Goal: Task Accomplishment & Management: Manage account settings

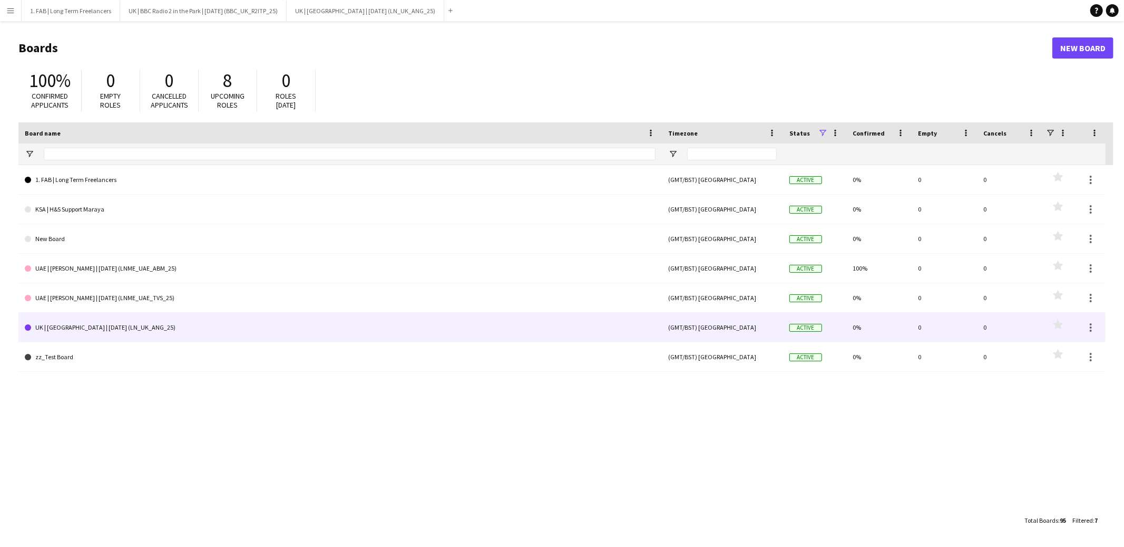
click at [143, 322] on link "UK | [GEOGRAPHIC_DATA] | [DATE] (LN_UK_ANG_25)" at bounding box center [340, 328] width 631 height 30
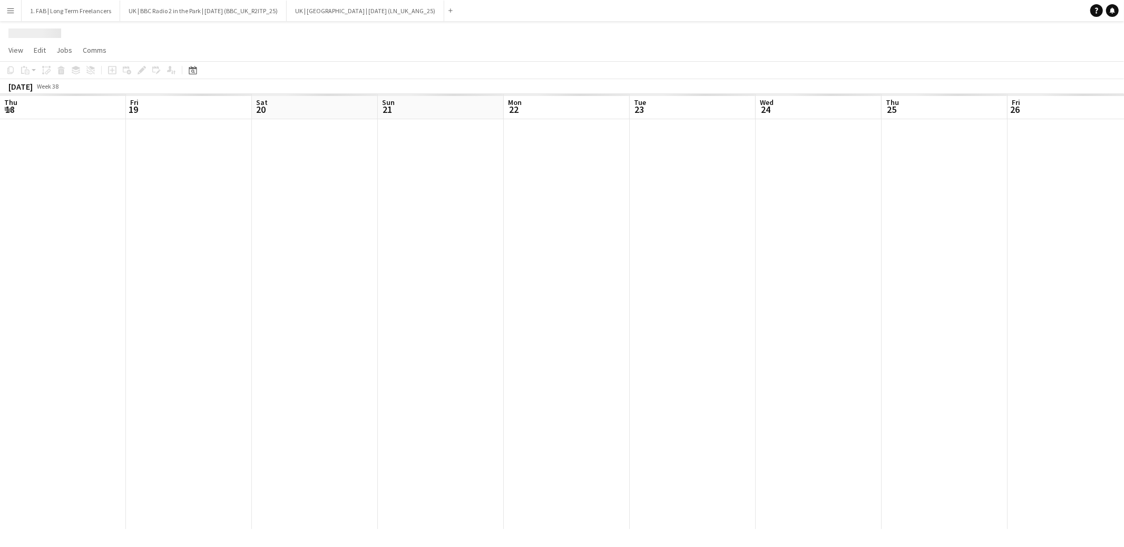
scroll to position [0, 329]
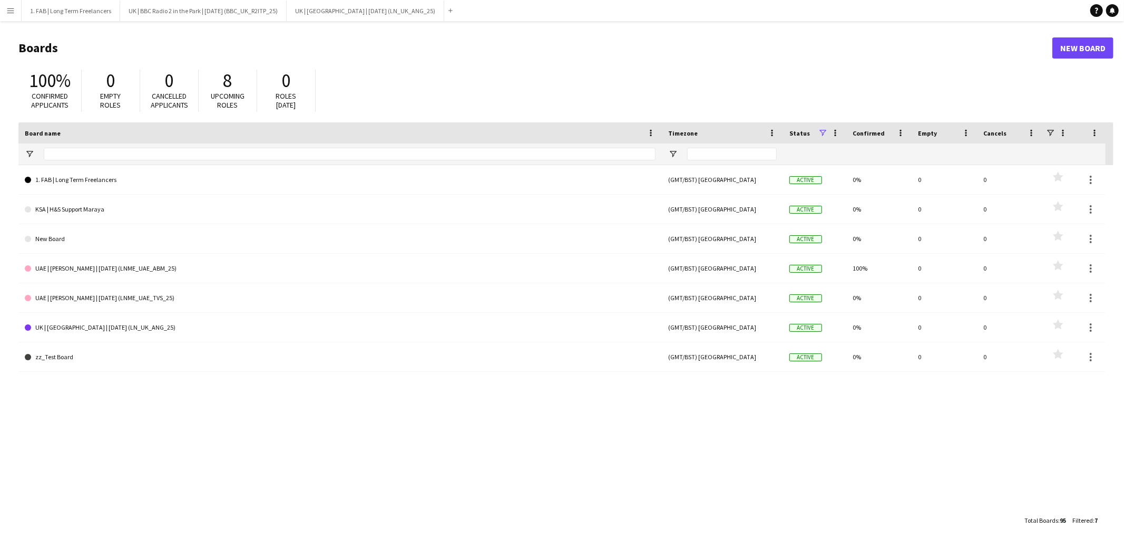
click at [821, 133] on span at bounding box center [822, 132] width 9 height 9
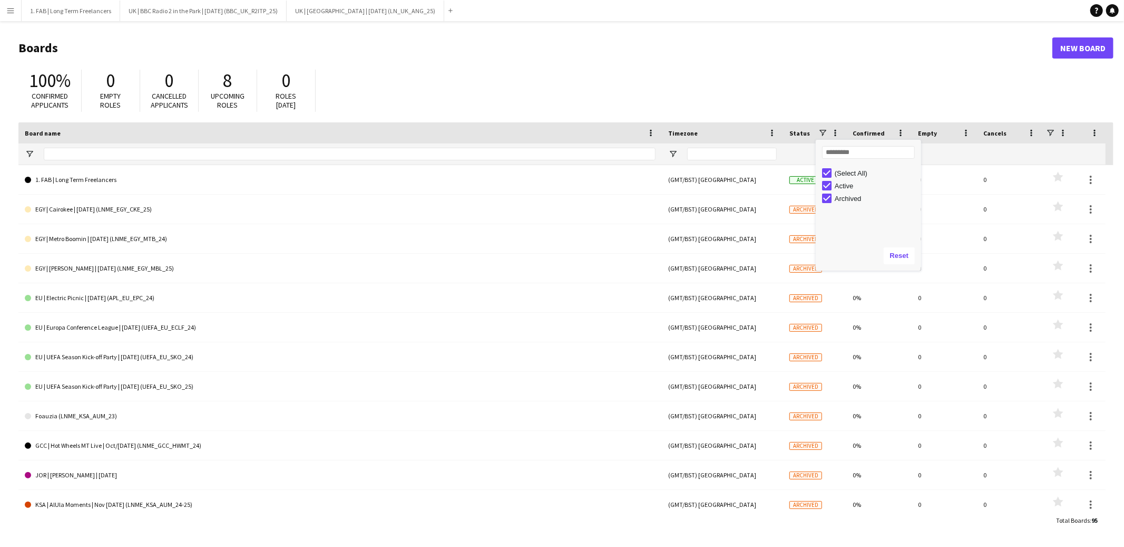
click at [734, 88] on div "100% Confirmed applicants 0 Empty roles 0 Cancelled applicants 8 Upcoming roles…" at bounding box center [565, 93] width 1095 height 58
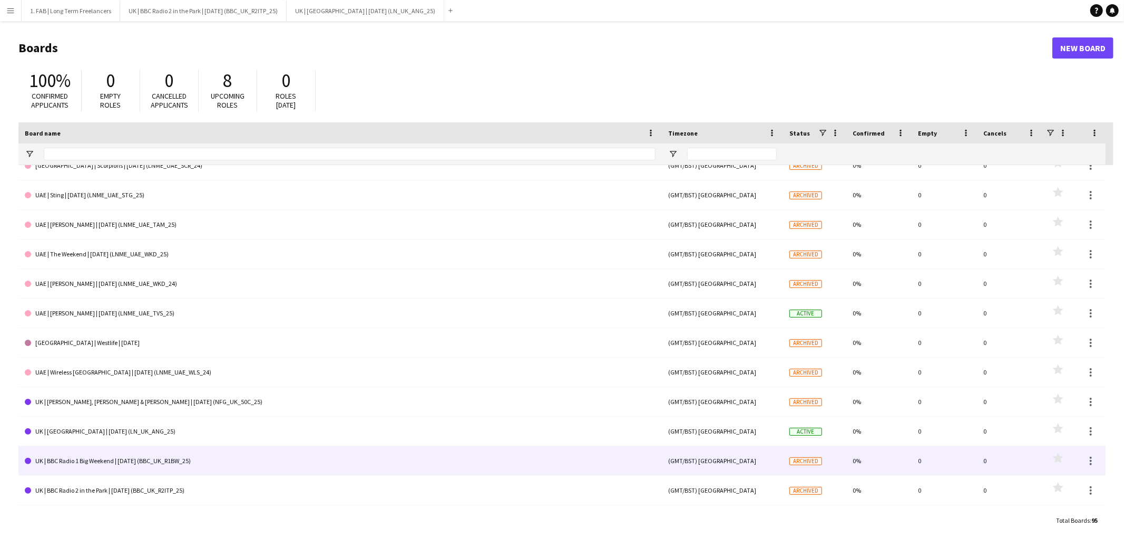
scroll to position [1390, 0]
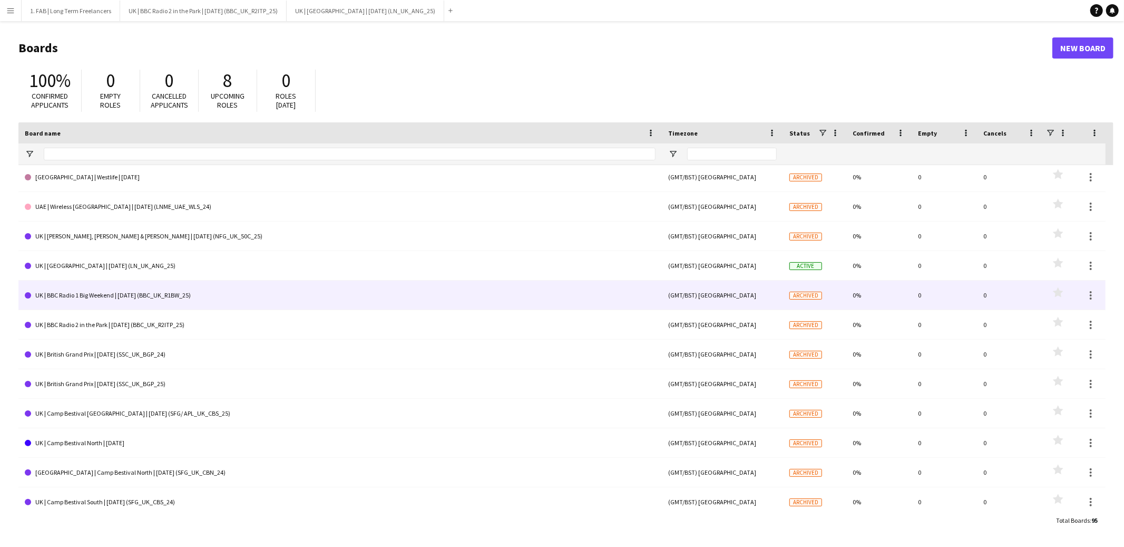
click at [192, 294] on link "UK | BBC Radio 1 Big Weekend | [DATE] (BBC_UK_R1BW_25)" at bounding box center [340, 295] width 631 height 30
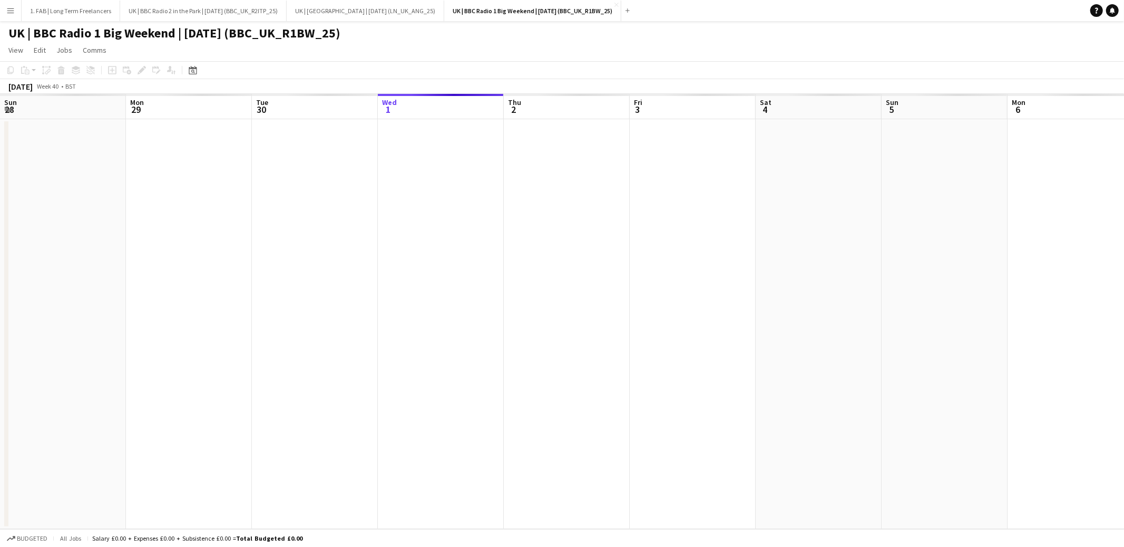
scroll to position [0, 251]
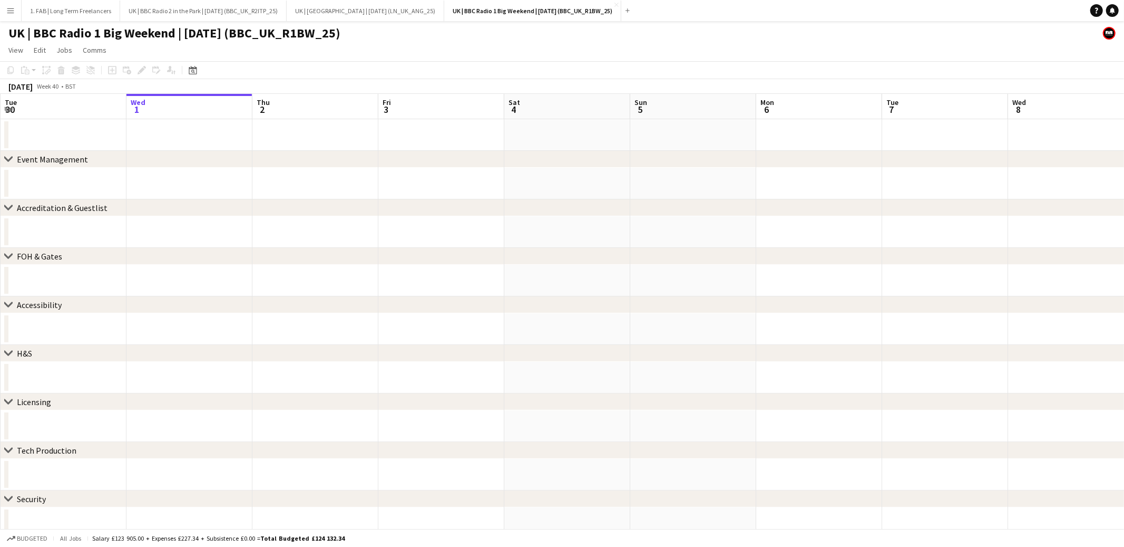
click at [186, 36] on h1 "UK | BBC Radio 1 Big Weekend | [DATE] (BBC_UK_R1BW_25)" at bounding box center [174, 33] width 332 height 16
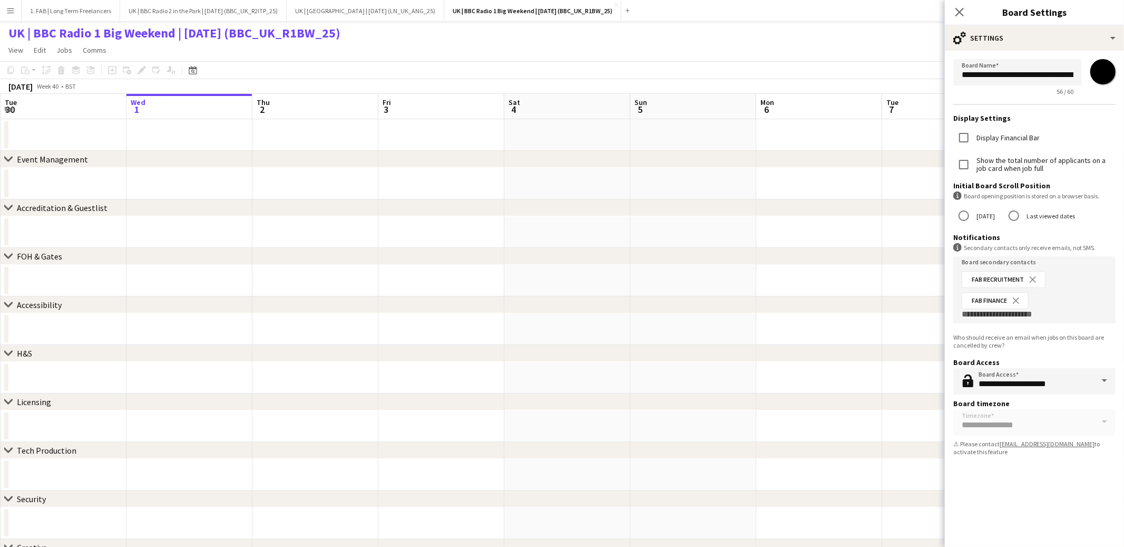
click at [1099, 75] on input "*******" at bounding box center [1103, 72] width 38 height 38
click at [1099, 74] on input "*******" at bounding box center [1103, 72] width 38 height 38
click at [978, 95] on form "**********" at bounding box center [1034, 259] width 179 height 417
click at [1005, 46] on div "cog-double-3 Settings" at bounding box center [1034, 37] width 179 height 25
click at [1044, 81] on span "Board-Level Overrides" at bounding box center [1079, 82] width 72 height 9
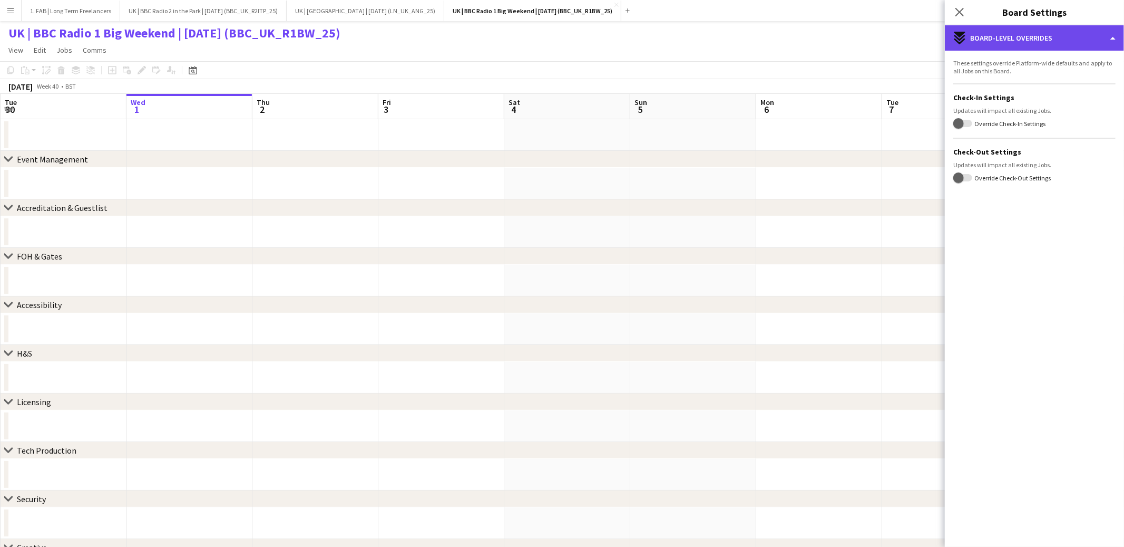
click at [1027, 42] on div "expand-all-down Board-Level Overrides" at bounding box center [1034, 37] width 179 height 25
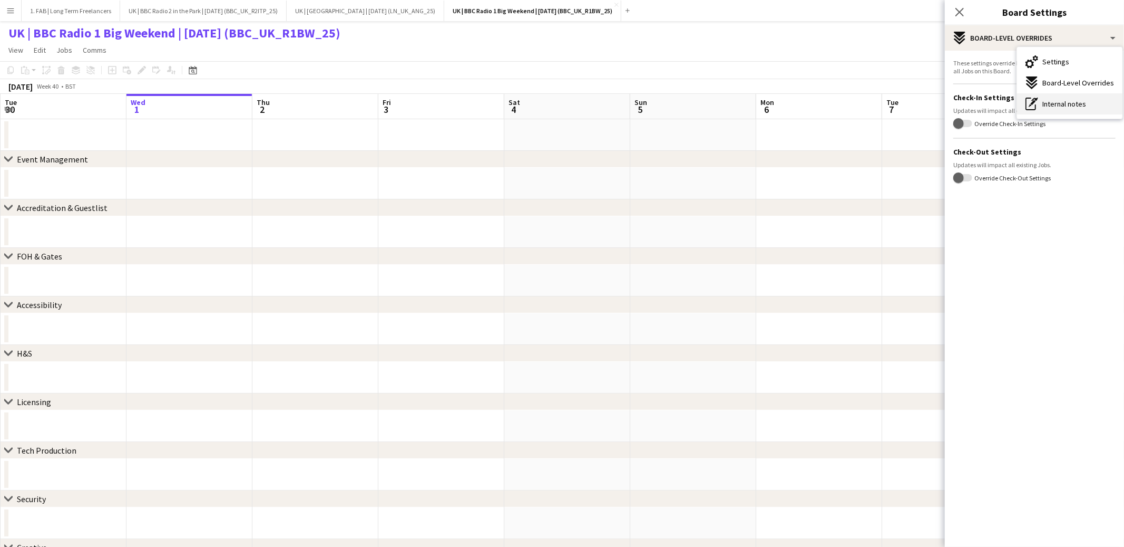
click at [1038, 101] on app-icon "Internal notes" at bounding box center [1032, 104] width 13 height 13
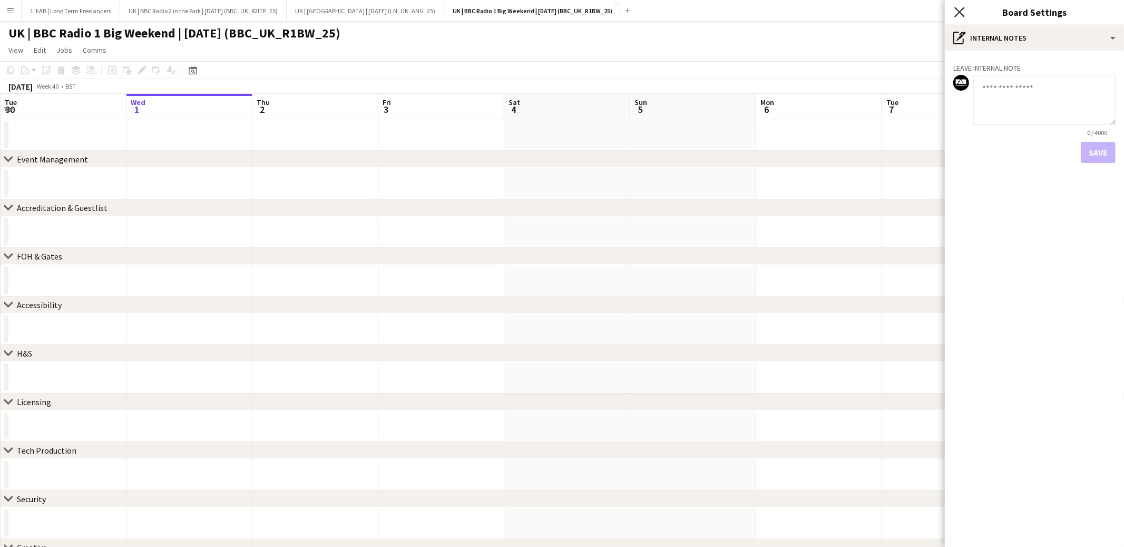
click at [958, 13] on icon at bounding box center [959, 12] width 10 height 10
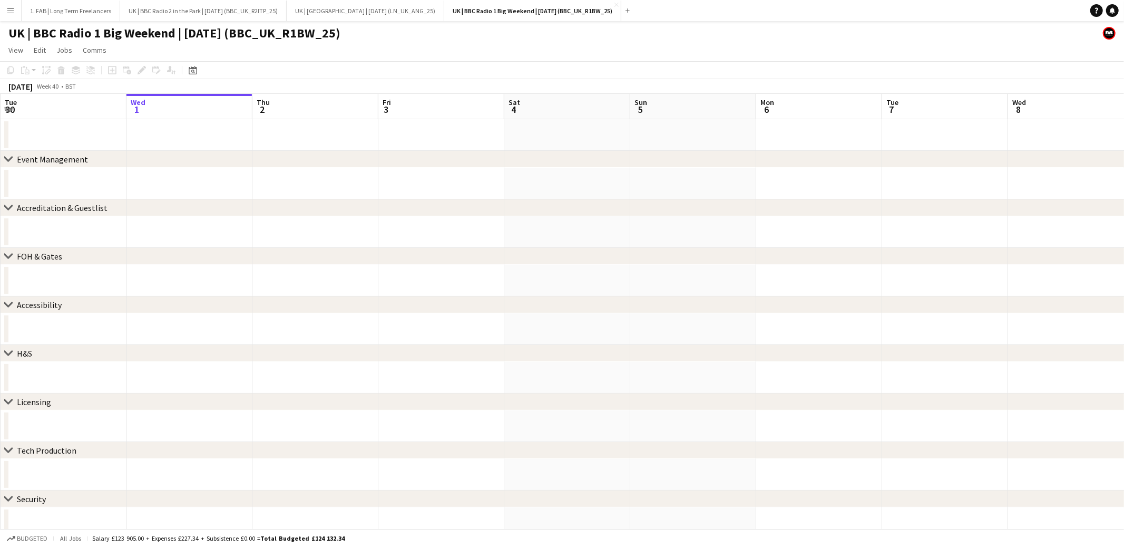
click at [562, 41] on app-page-menu "View Day view expanded Day view collapsed Month view Date picker Jump to [DATE]…" at bounding box center [562, 51] width 1124 height 20
click at [14, 6] on app-icon "Menu" at bounding box center [10, 10] width 8 height 8
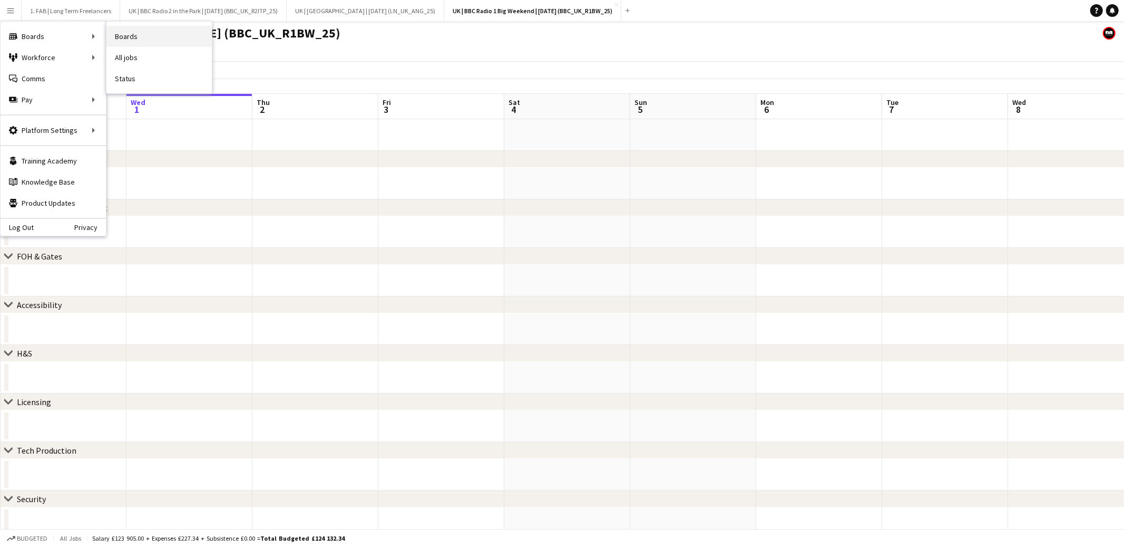
click at [140, 35] on link "Boards" at bounding box center [158, 36] width 105 height 21
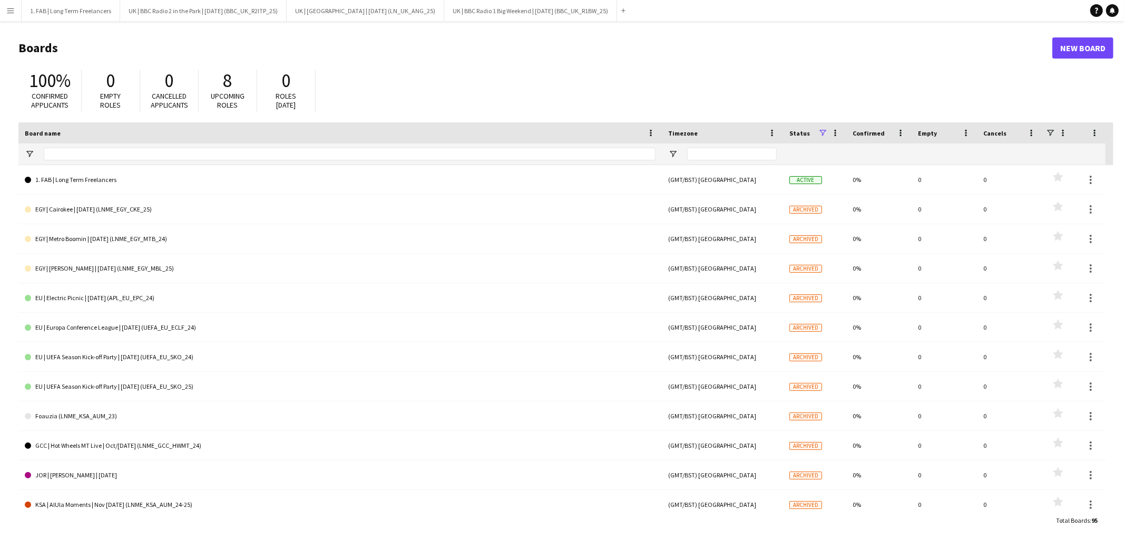
click at [822, 135] on span at bounding box center [822, 132] width 9 height 9
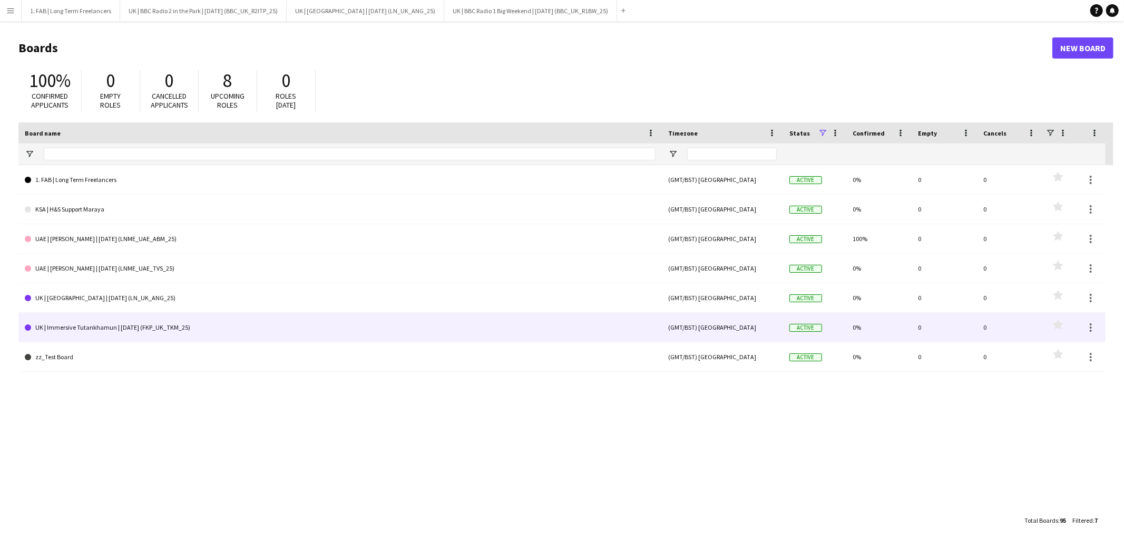
click at [149, 329] on link "UK | Immersive Tutankhamun | [DATE] (FKP_UK_TKM_25)" at bounding box center [340, 328] width 631 height 30
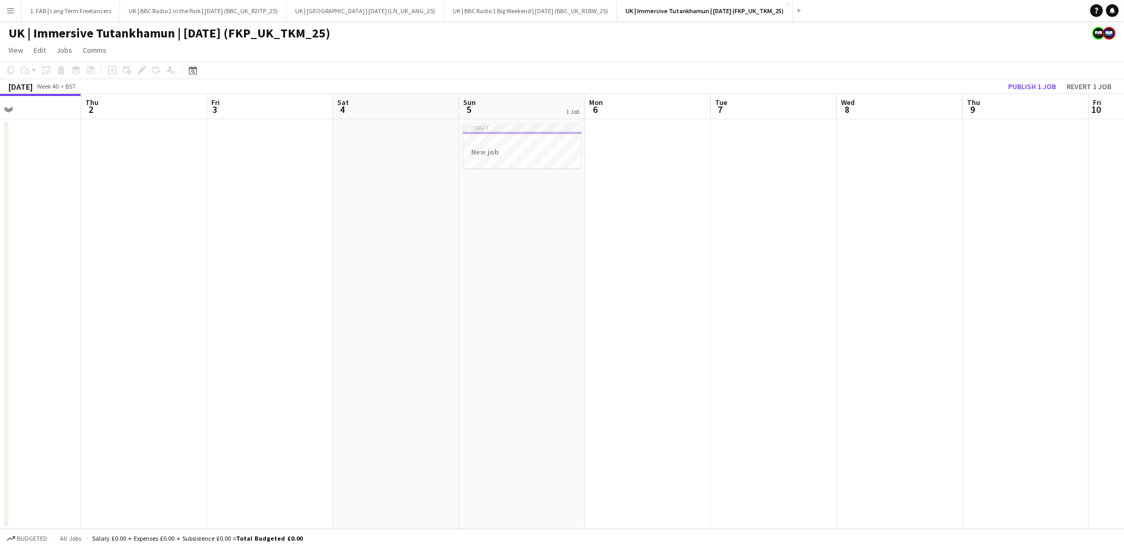
scroll to position [0, 424]
click at [525, 151] on h3 "New job" at bounding box center [521, 151] width 118 height 9
click at [141, 72] on icon "Edit" at bounding box center [142, 70] width 8 height 8
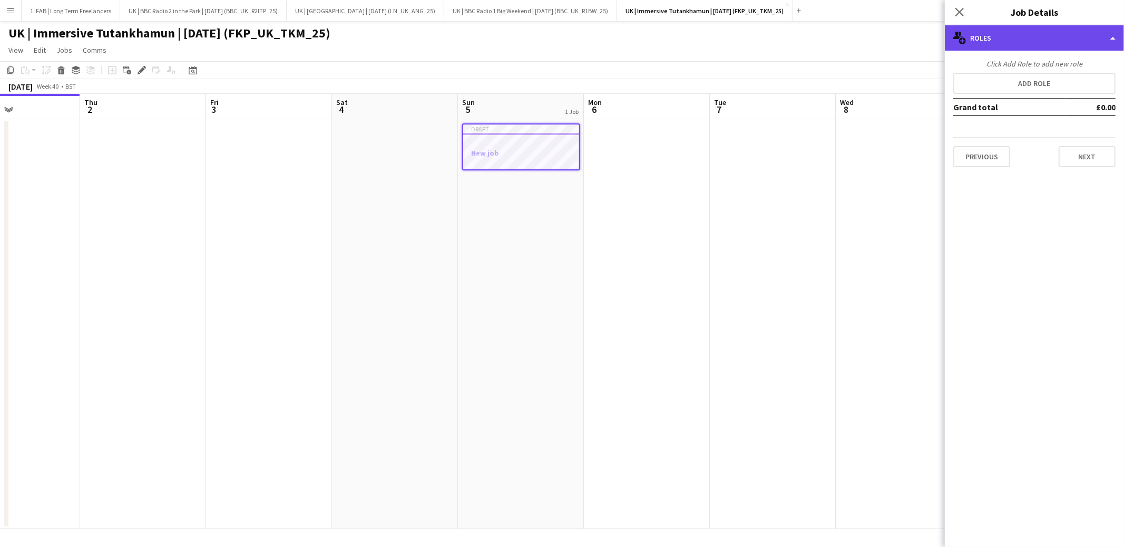
click at [1009, 40] on div "multiple-users-add Roles" at bounding box center [1034, 37] width 179 height 25
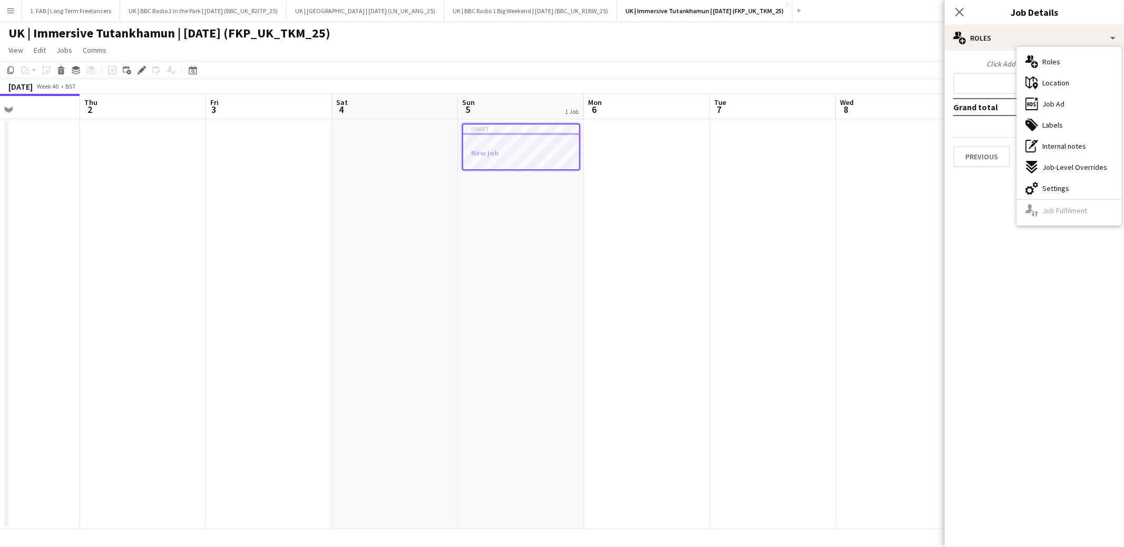
click at [736, 44] on app-page-menu "View Day view expanded Day view collapsed Month view Date picker Jump to [DATE]…" at bounding box center [562, 51] width 1124 height 20
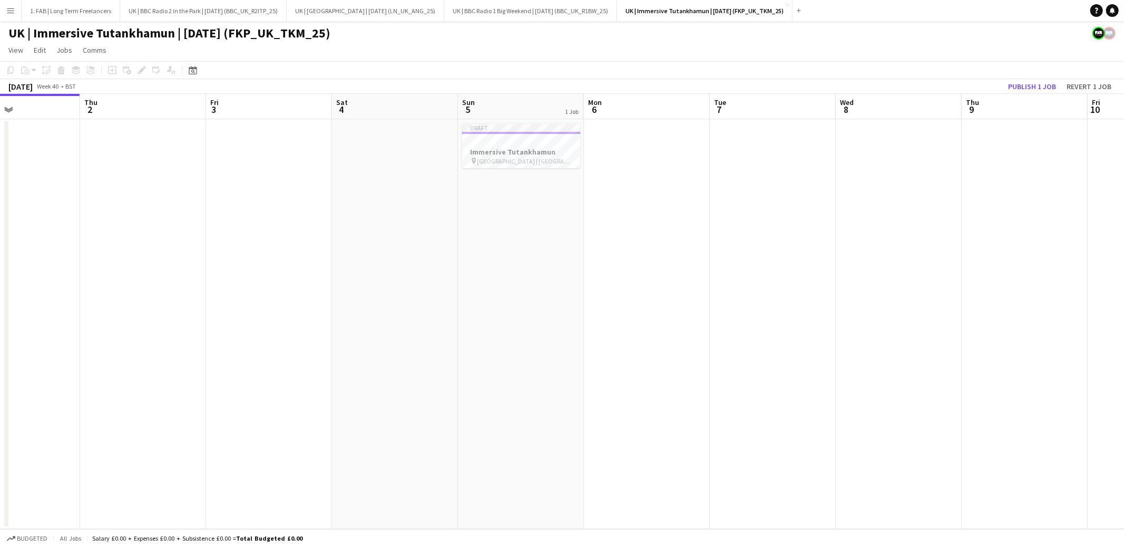
click at [16, 9] on button "Menu" at bounding box center [10, 10] width 21 height 21
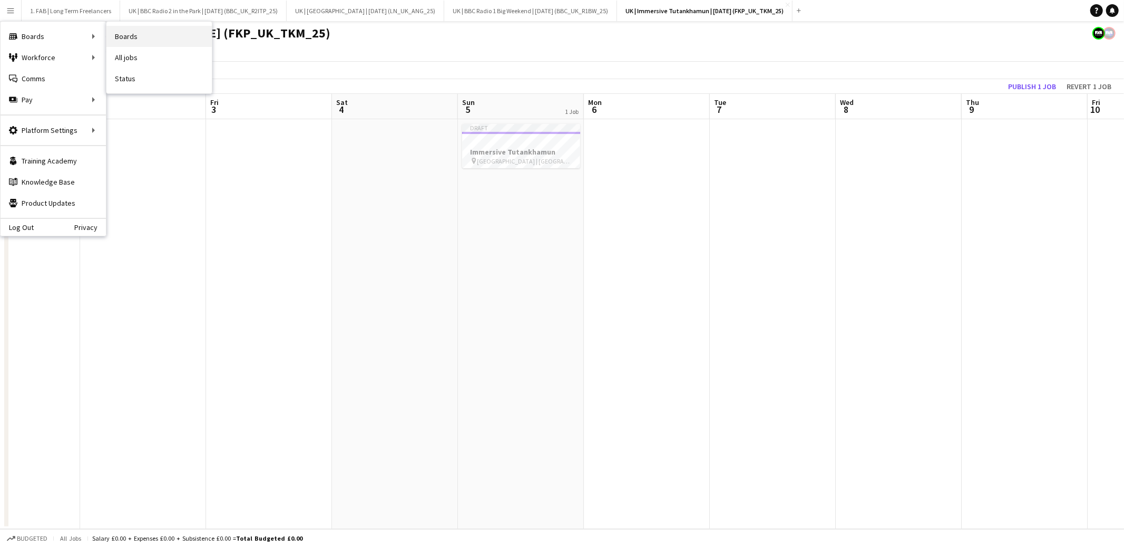
click at [130, 36] on link "Boards" at bounding box center [158, 36] width 105 height 21
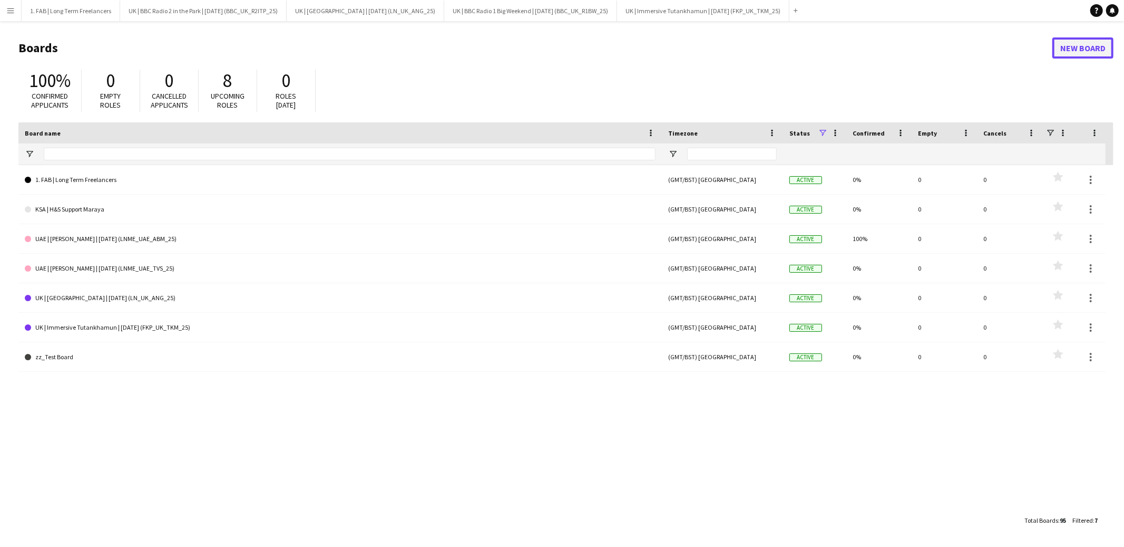
click at [1077, 49] on link "New Board" at bounding box center [1083, 47] width 61 height 21
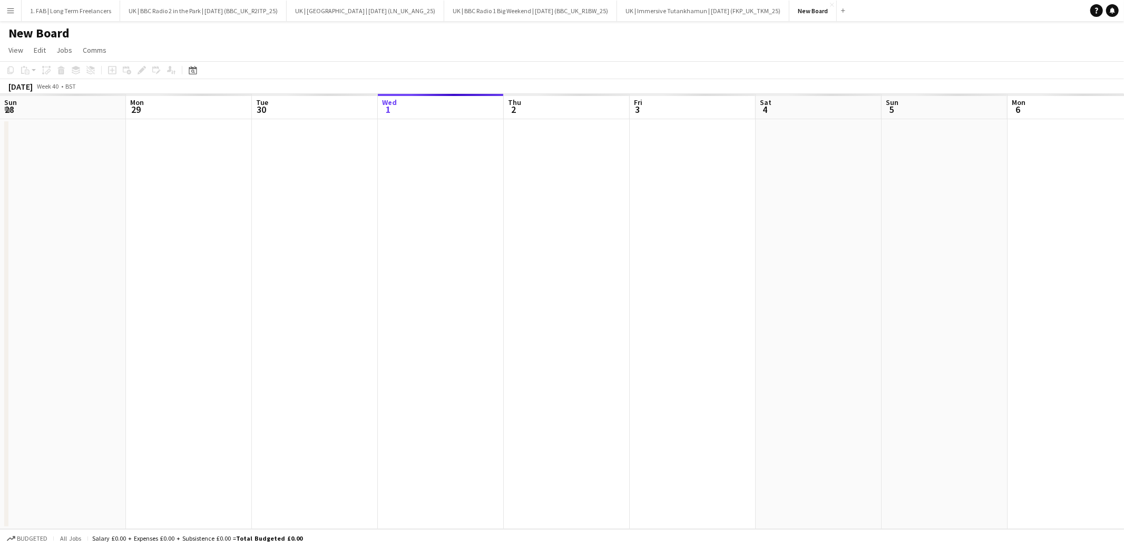
scroll to position [0, 251]
click at [26, 33] on h1 "New Board" at bounding box center [38, 33] width 61 height 16
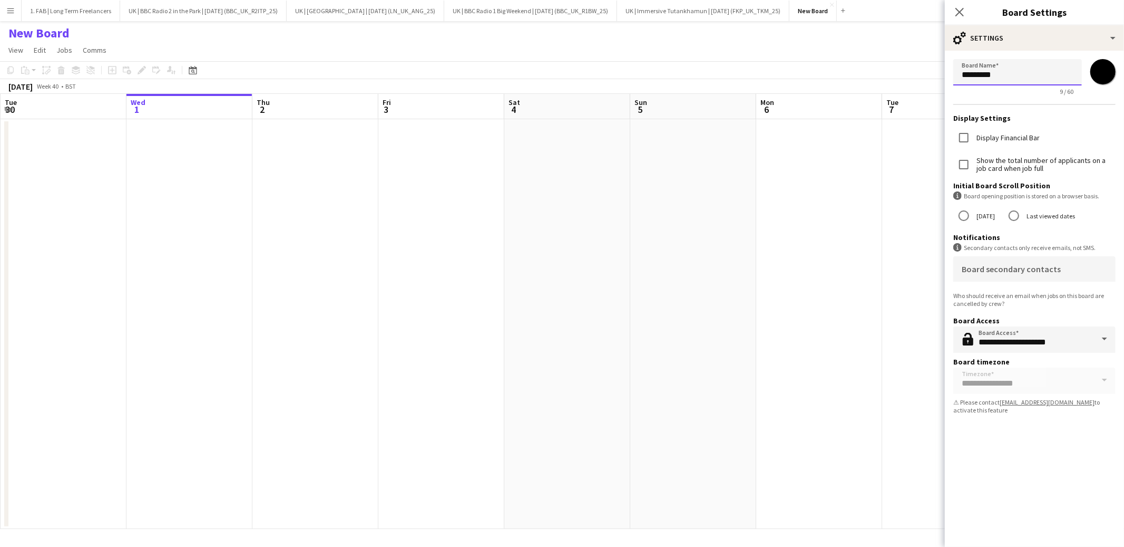
click at [986, 73] on input "*********" at bounding box center [1017, 72] width 129 height 26
type input "**********"
click at [1105, 69] on input "*******" at bounding box center [1103, 72] width 38 height 38
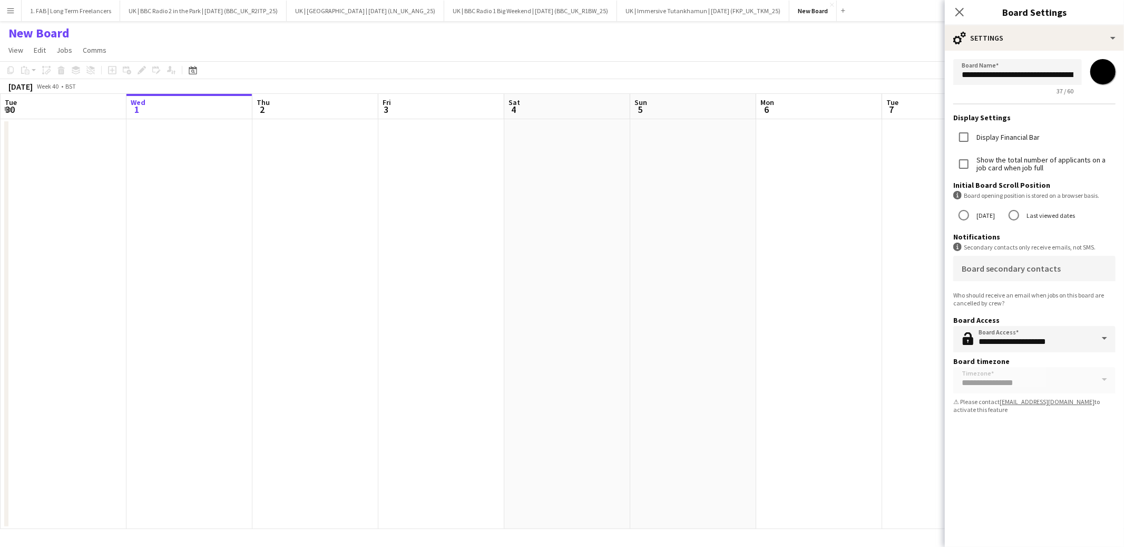
click at [1102, 74] on input "*******" at bounding box center [1103, 72] width 38 height 38
click at [1103, 75] on input "*******" at bounding box center [1103, 72] width 38 height 38
type input "*******"
click at [983, 93] on div "37 / 60" at bounding box center [1017, 91] width 129 height 8
click at [1000, 278] on div "Board secondary contacts" at bounding box center [1034, 268] width 145 height 25
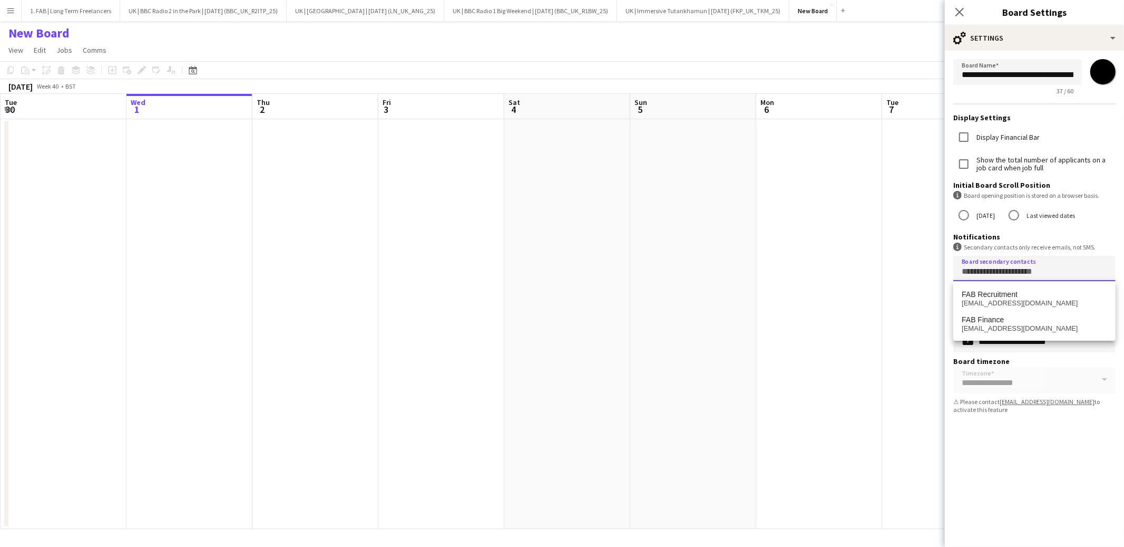
click at [998, 310] on mat-option "FAB Recruitment [EMAIL_ADDRESS][DOMAIN_NAME]" at bounding box center [1034, 298] width 162 height 25
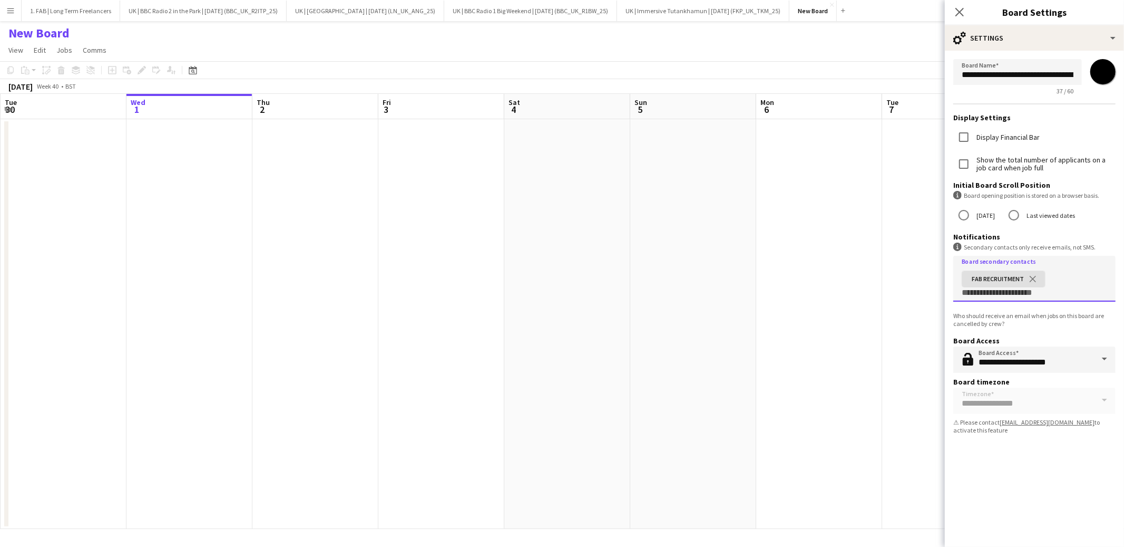
click at [1010, 289] on div "FAB Recruitment close" at bounding box center [1033, 282] width 150 height 29
click at [1006, 297] on input "Board secondary contacts" at bounding box center [1034, 293] width 145 height 8
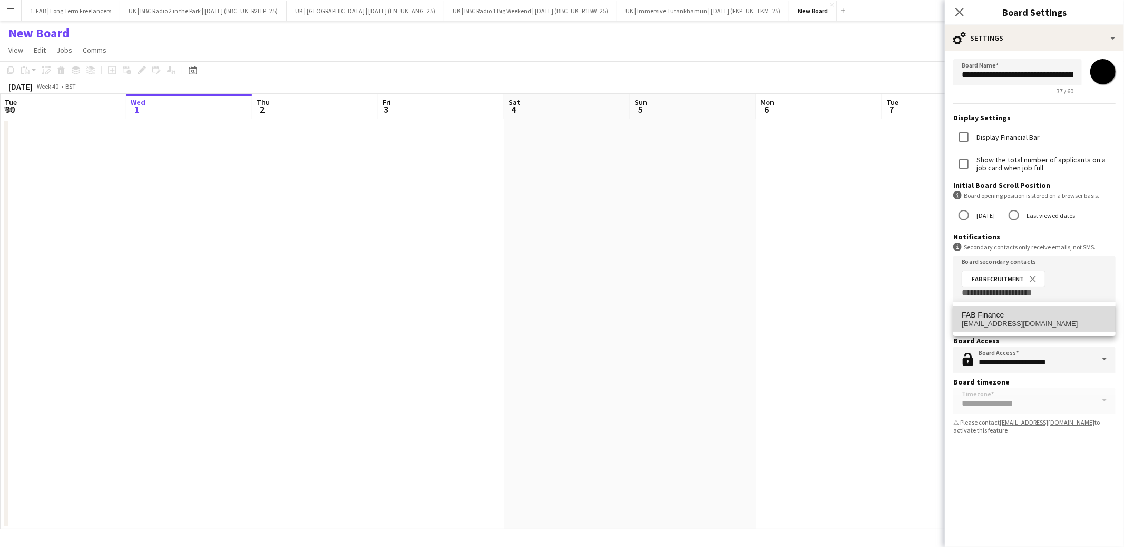
click at [998, 323] on span "[EMAIL_ADDRESS][DOMAIN_NAME]" at bounding box center [1034, 323] width 145 height 8
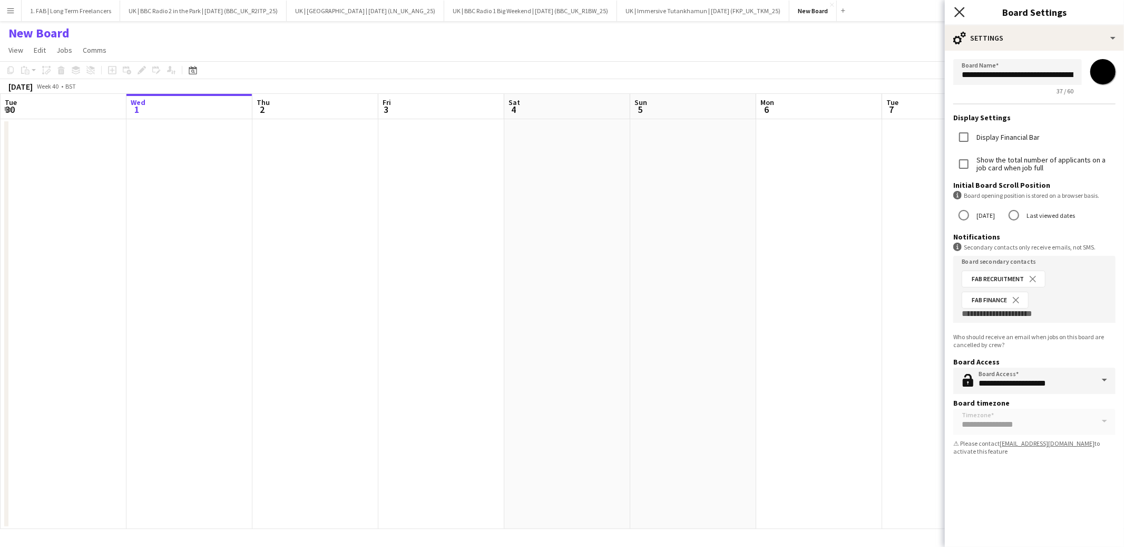
click at [960, 16] on icon "Close pop-in" at bounding box center [959, 12] width 10 height 10
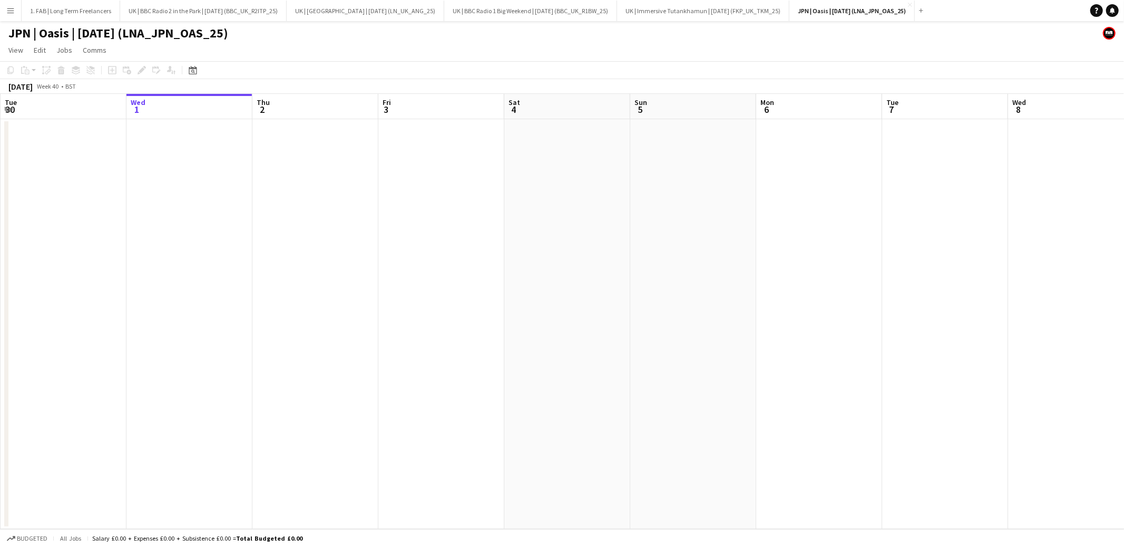
click at [287, 41] on app-page-menu "View Day view expanded Day view collapsed Month view Date picker Jump to [DATE]…" at bounding box center [562, 51] width 1124 height 20
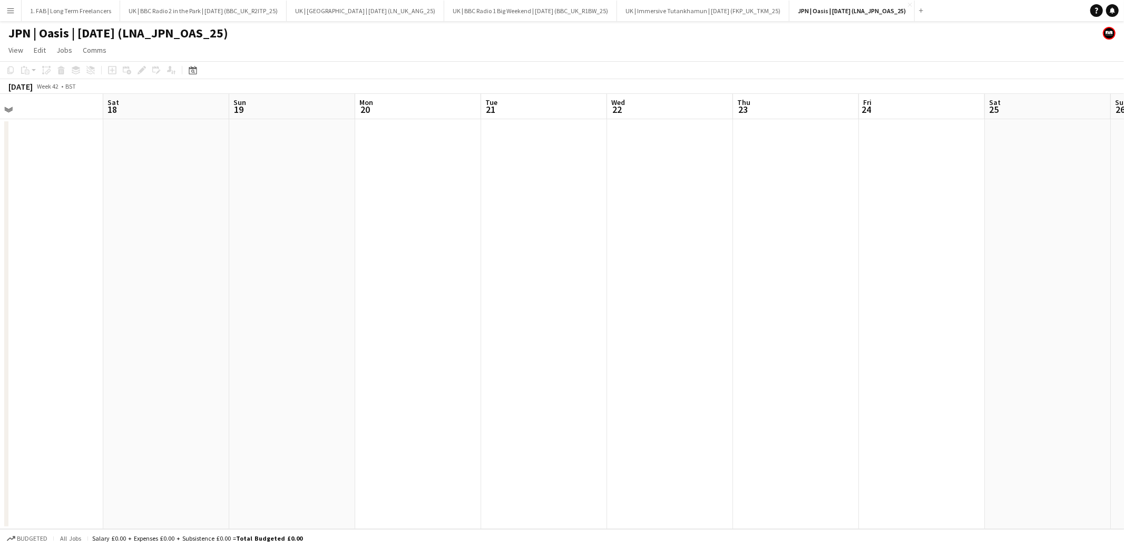
scroll to position [0, 401]
click at [632, 125] on app-date-cell at bounding box center [670, 324] width 126 height 410
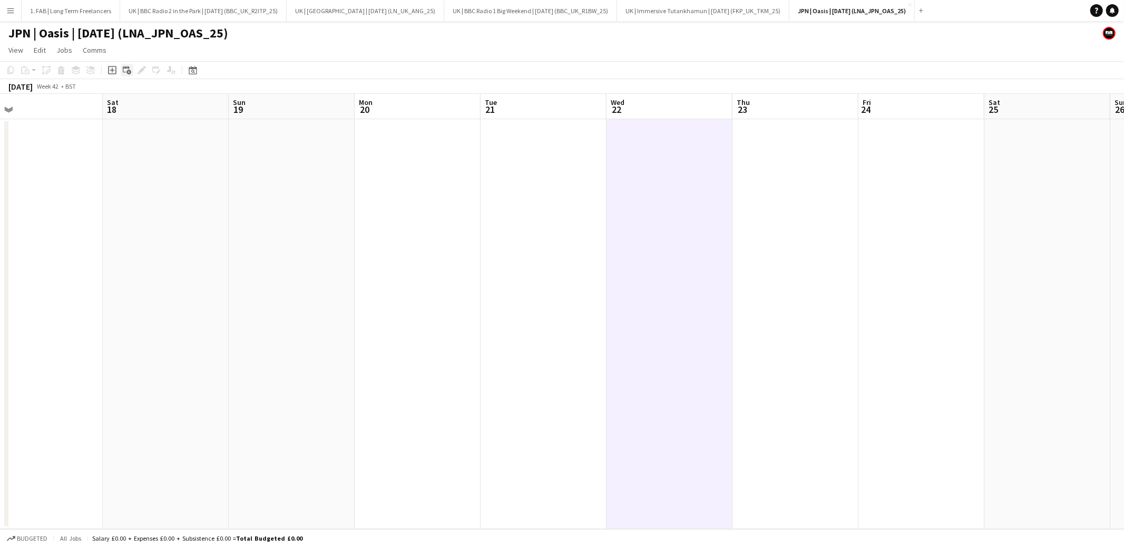
click at [125, 70] on icon "Add linked Job" at bounding box center [127, 70] width 8 height 8
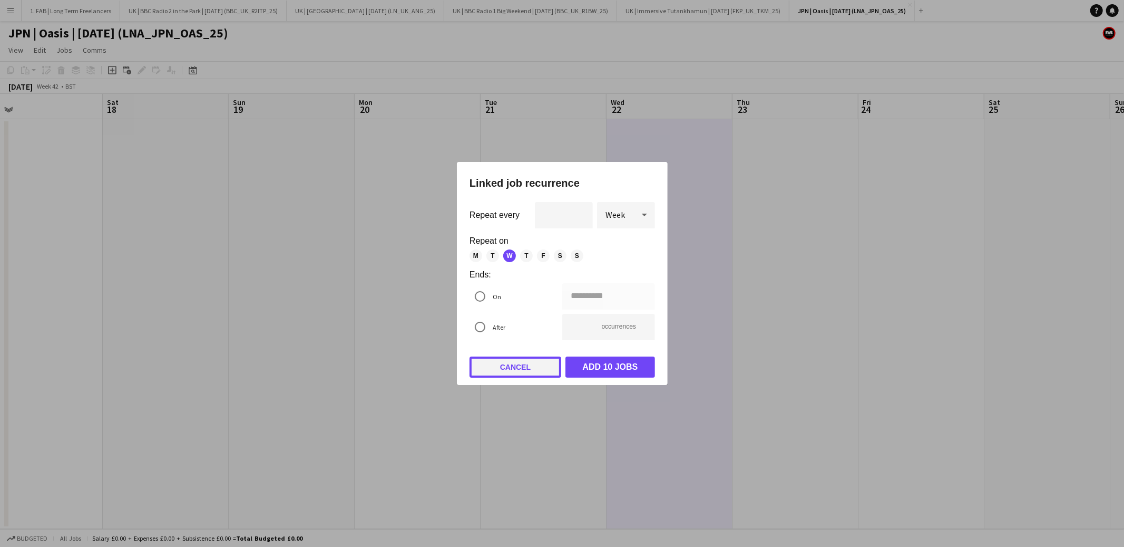
click at [524, 365] on button "Cancel" at bounding box center [516, 366] width 92 height 21
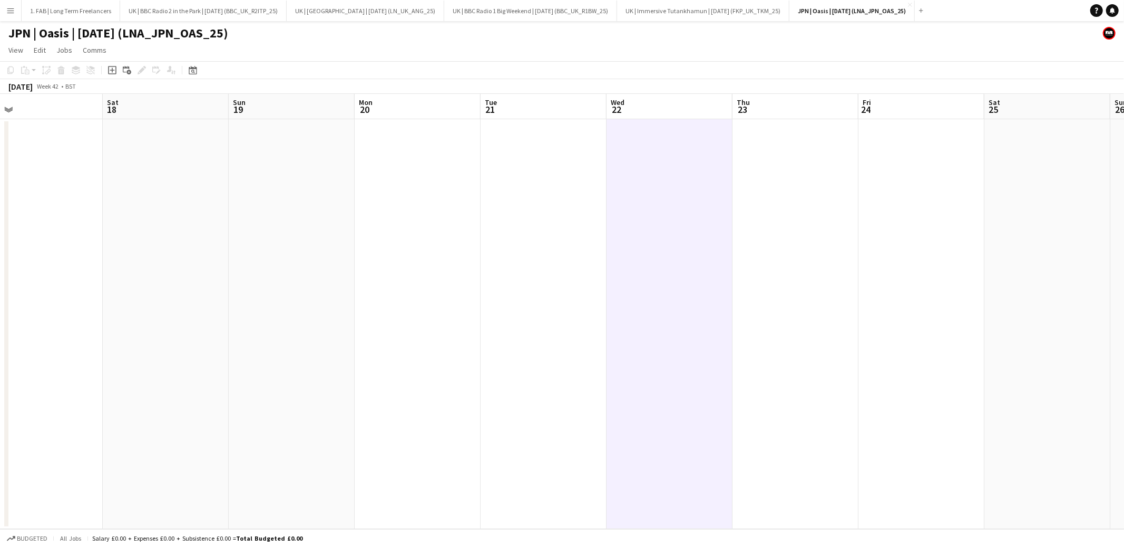
click at [394, 144] on app-date-cell at bounding box center [418, 324] width 126 height 410
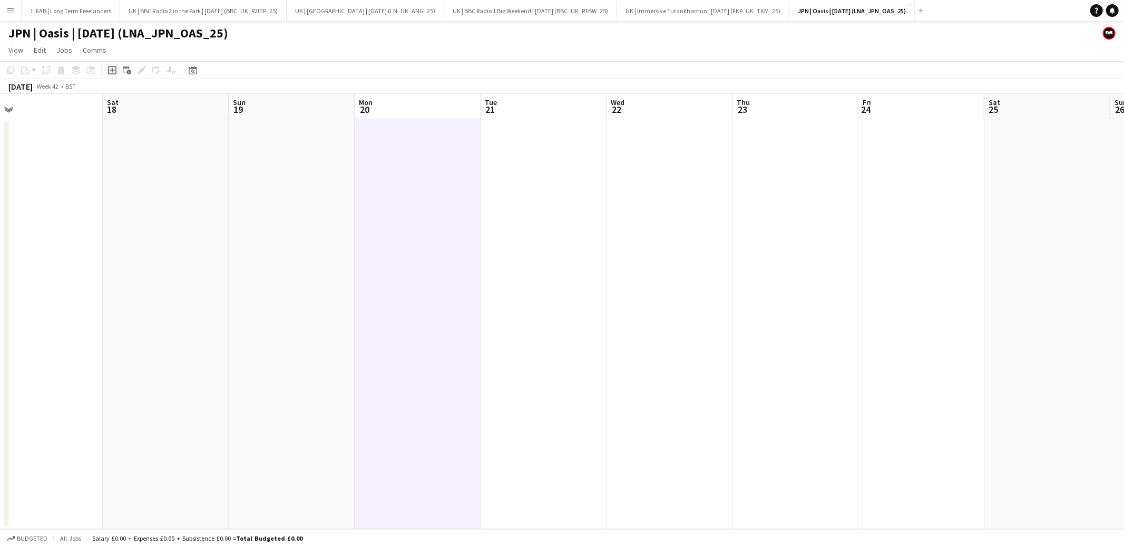
click at [113, 72] on icon "Add job" at bounding box center [112, 70] width 8 height 8
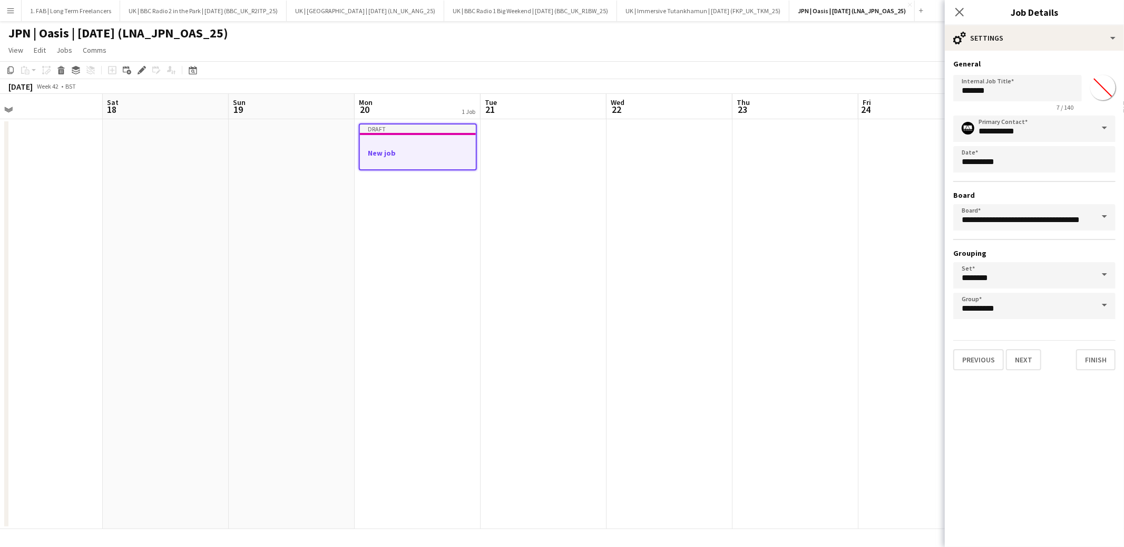
click at [499, 158] on app-date-cell at bounding box center [544, 324] width 126 height 410
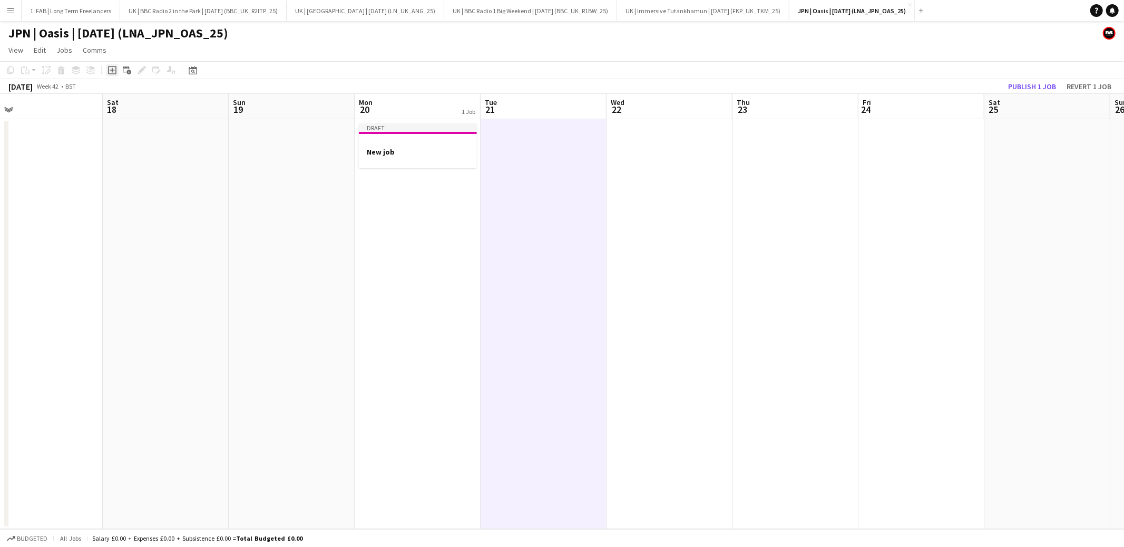
click at [112, 72] on icon "Add job" at bounding box center [112, 70] width 8 height 8
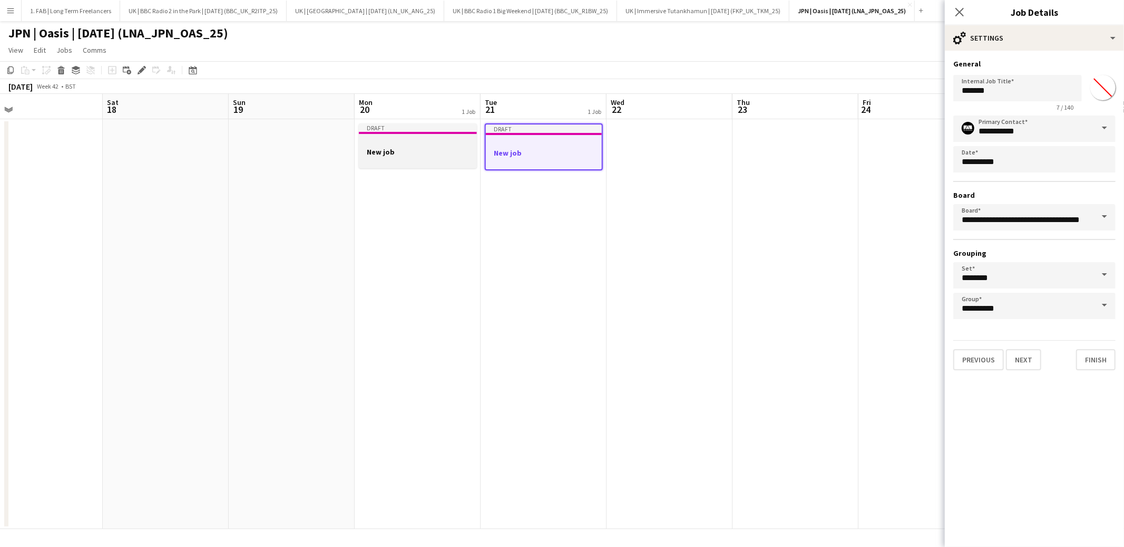
click at [412, 154] on h3 "New job" at bounding box center [418, 151] width 118 height 9
type input "*******"
type input "**********"
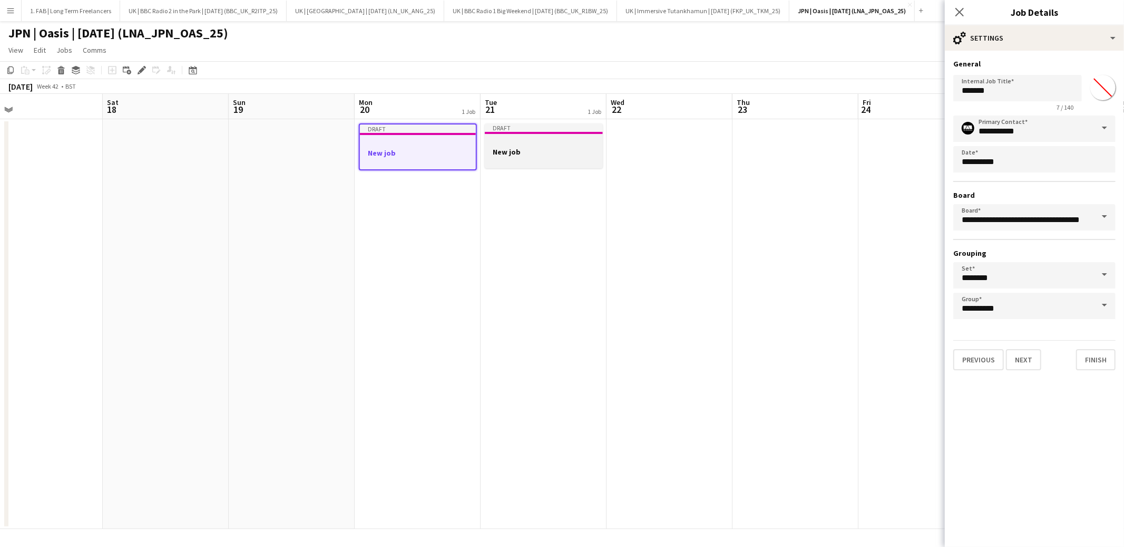
click at [498, 155] on h3 "New job" at bounding box center [544, 151] width 118 height 9
type input "*******"
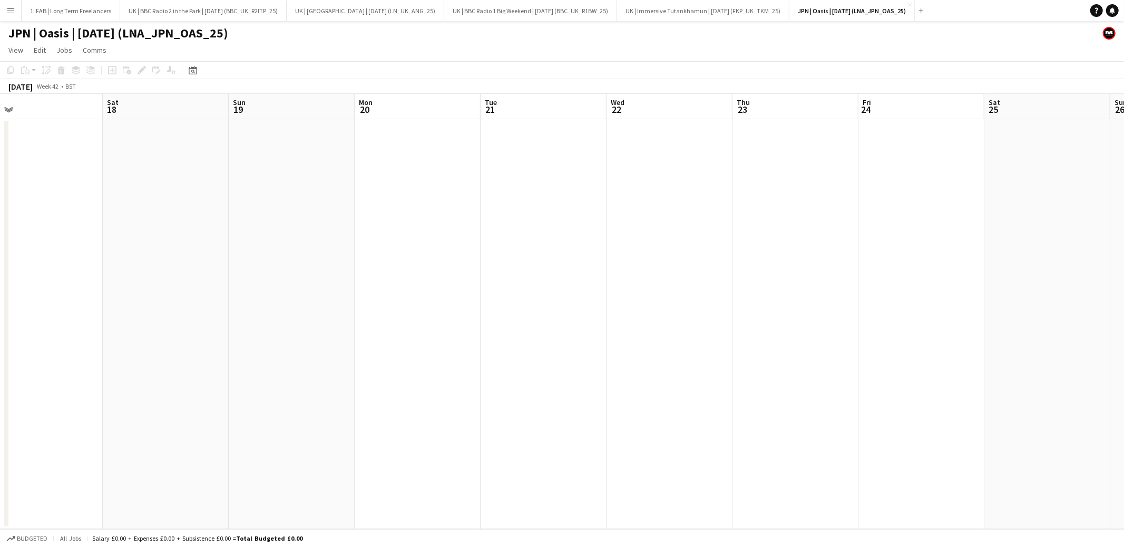
click at [432, 157] on app-date-cell at bounding box center [418, 324] width 126 height 410
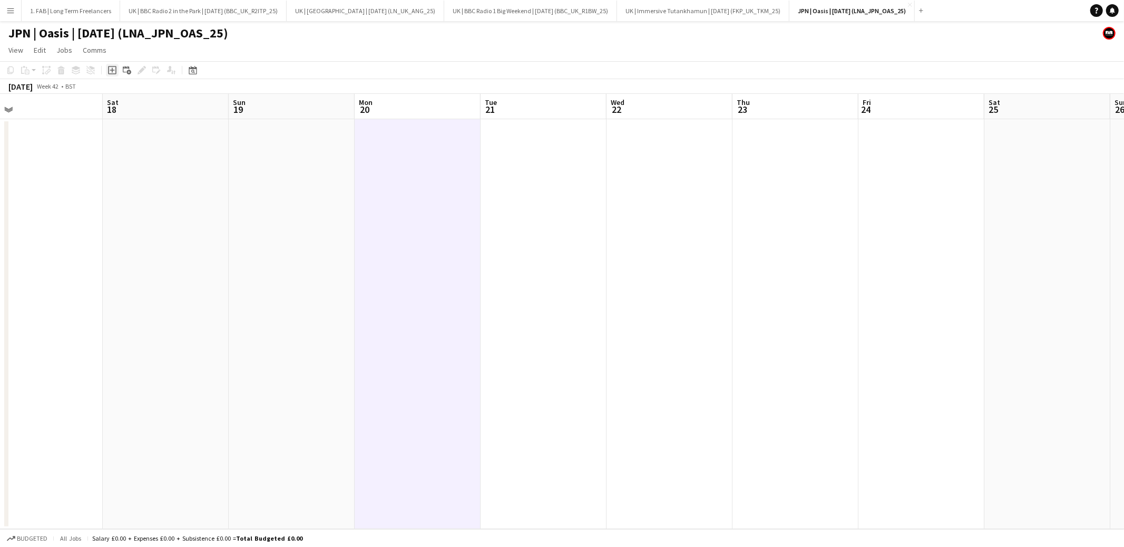
click at [113, 71] on icon "Add job" at bounding box center [112, 70] width 8 height 8
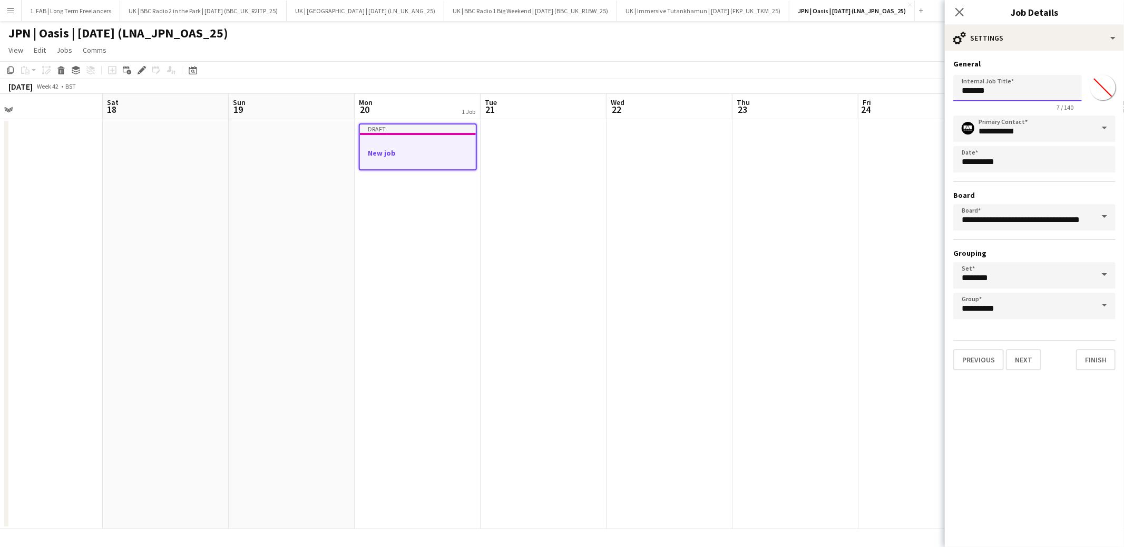
click at [998, 91] on input "*******" at bounding box center [1017, 88] width 129 height 26
type input "*****"
click at [1041, 135] on input "**********" at bounding box center [1034, 128] width 162 height 26
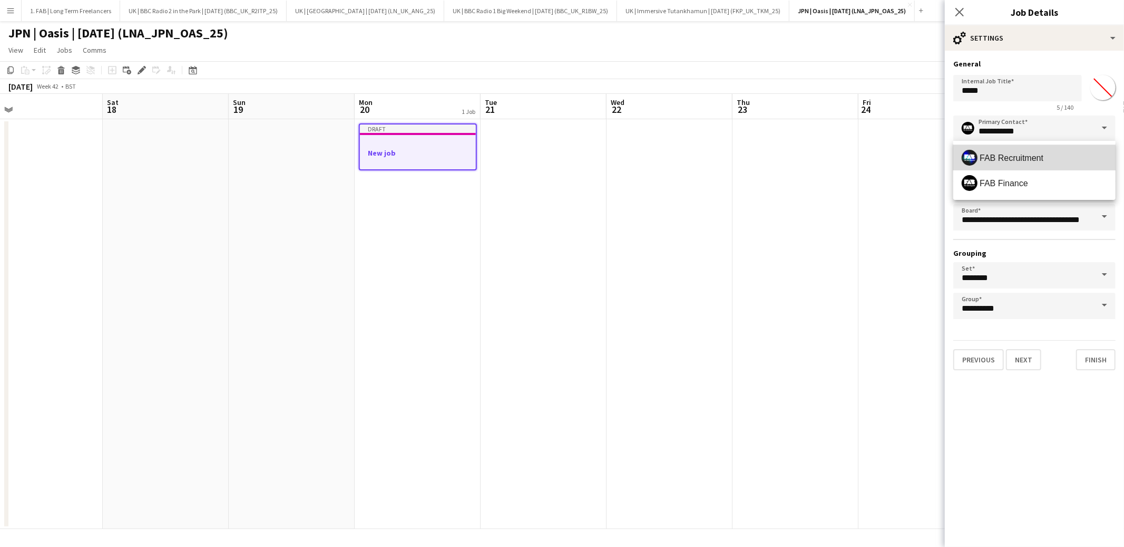
click at [1029, 160] on span "FAB Recruitment" at bounding box center [1012, 158] width 64 height 10
type input "**********"
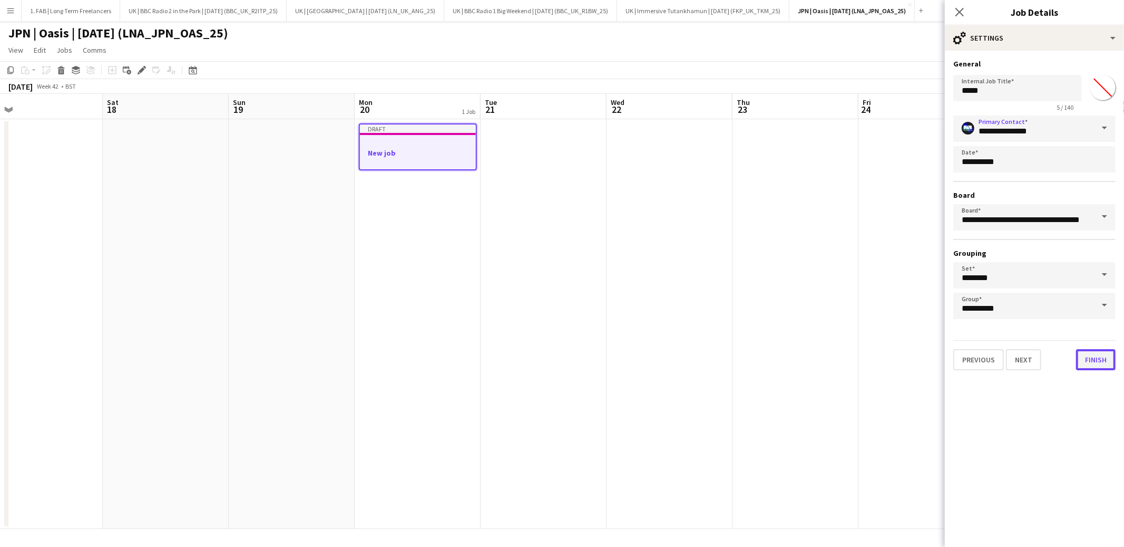
click at [1095, 357] on button "Finish" at bounding box center [1096, 359] width 40 height 21
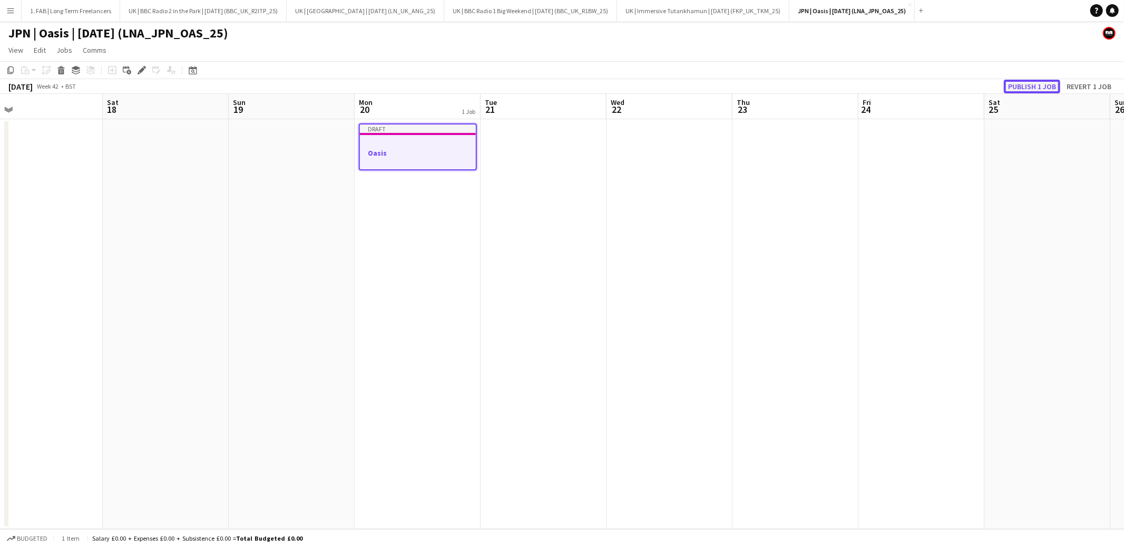
click at [1024, 90] on button "Publish 1 job" at bounding box center [1032, 87] width 56 height 14
click at [535, 141] on app-date-cell at bounding box center [544, 324] width 126 height 410
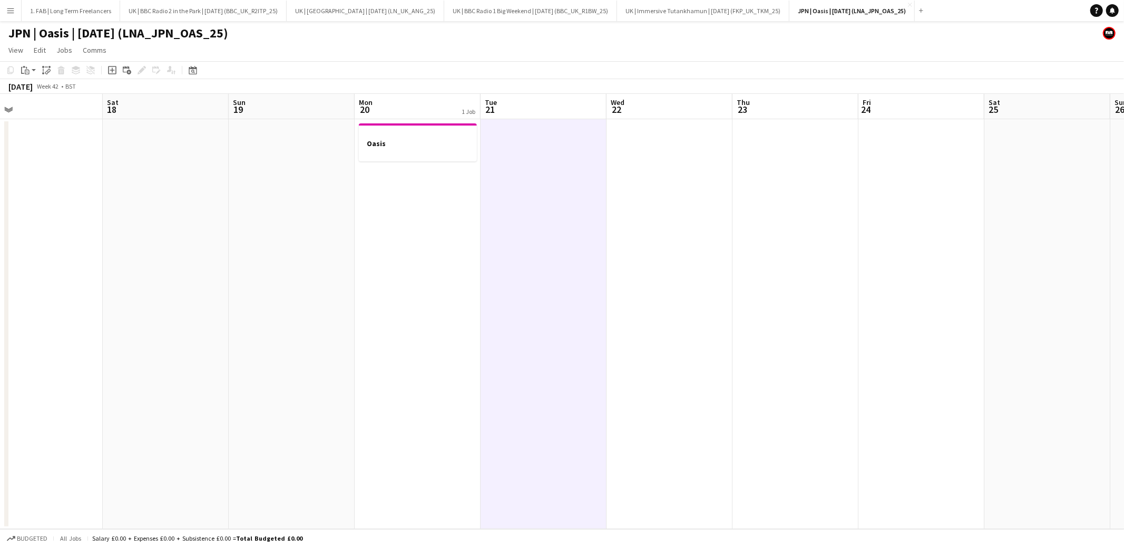
click at [648, 147] on app-date-cell at bounding box center [670, 324] width 126 height 410
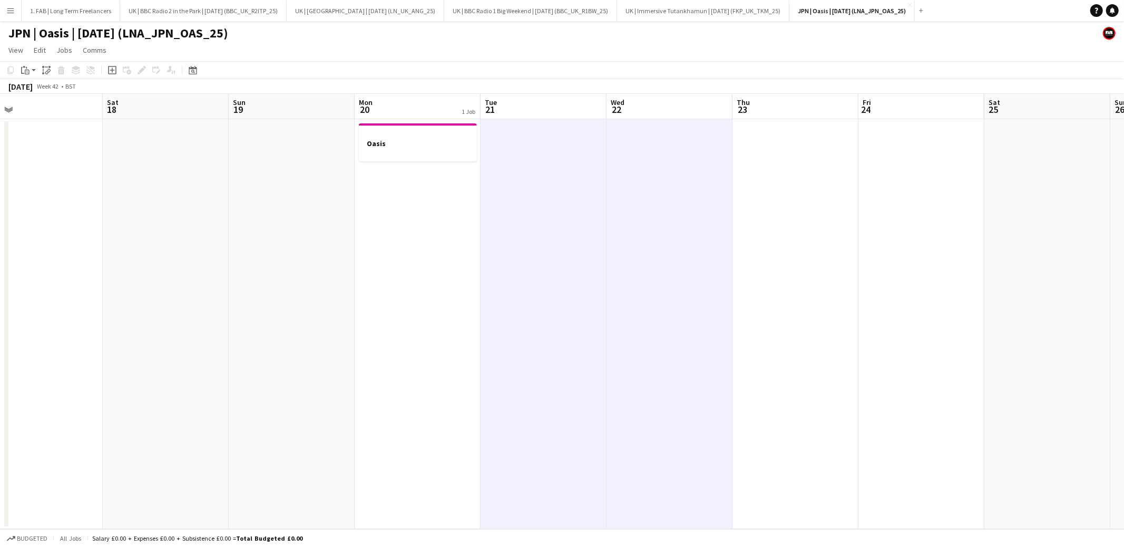
drag, startPoint x: 777, startPoint y: 147, endPoint x: 871, endPoint y: 144, distance: 94.4
click at [777, 147] on app-date-cell at bounding box center [796, 324] width 126 height 410
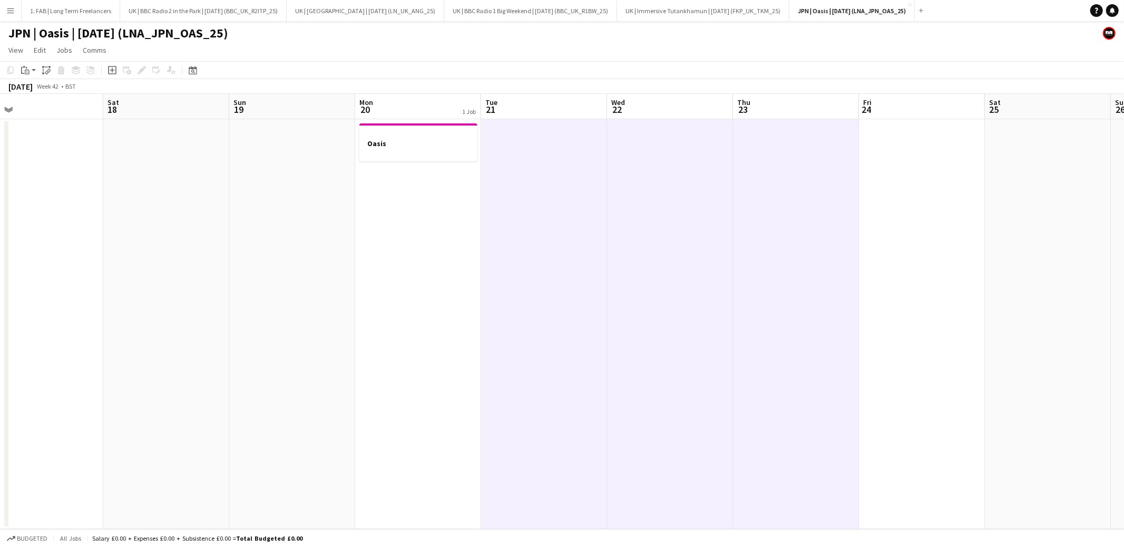
click at [885, 143] on app-date-cell at bounding box center [922, 324] width 126 height 410
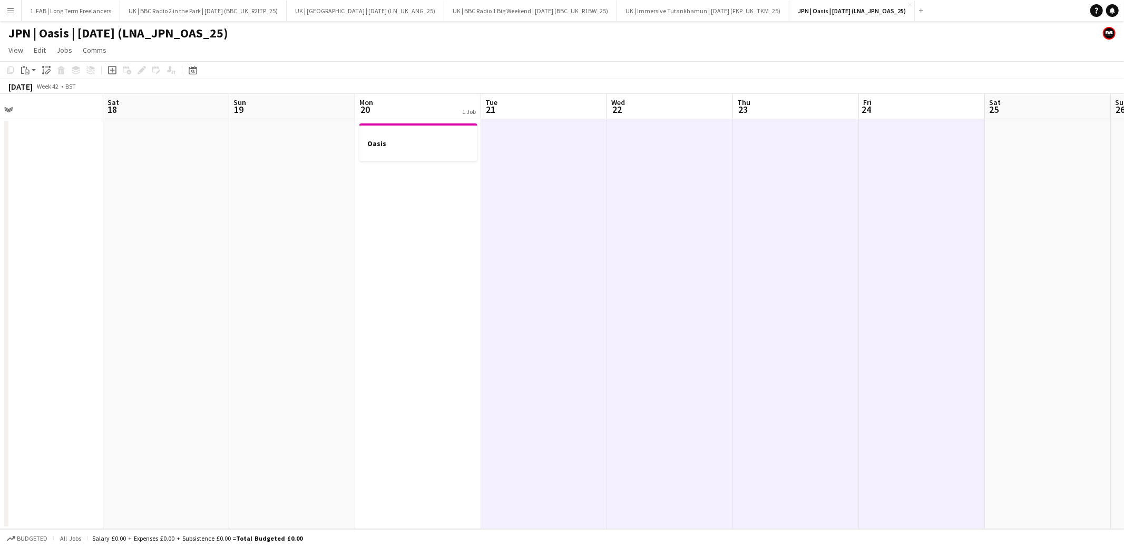
click at [999, 135] on app-date-cell at bounding box center [1048, 324] width 126 height 410
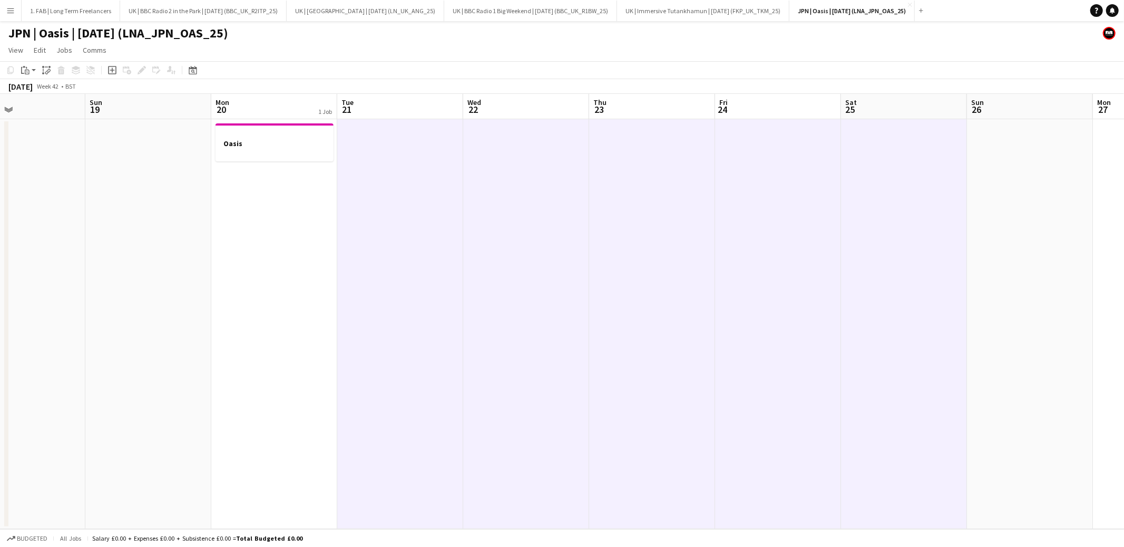
scroll to position [0, 418]
click at [47, 72] on icon "Paste linked Job" at bounding box center [46, 70] width 8 height 8
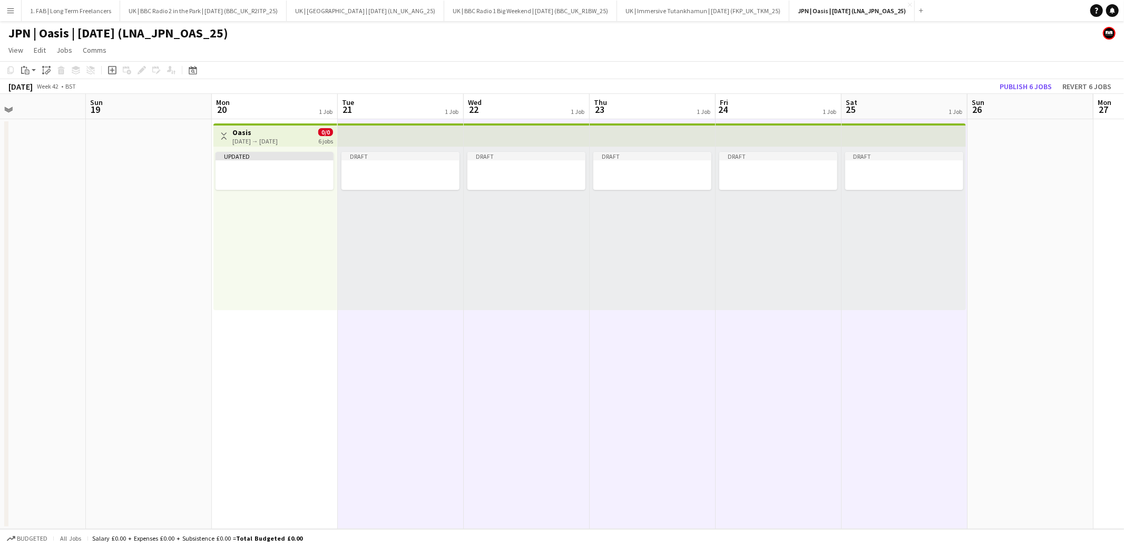
click at [354, 262] on div "Draft" at bounding box center [401, 228] width 126 height 163
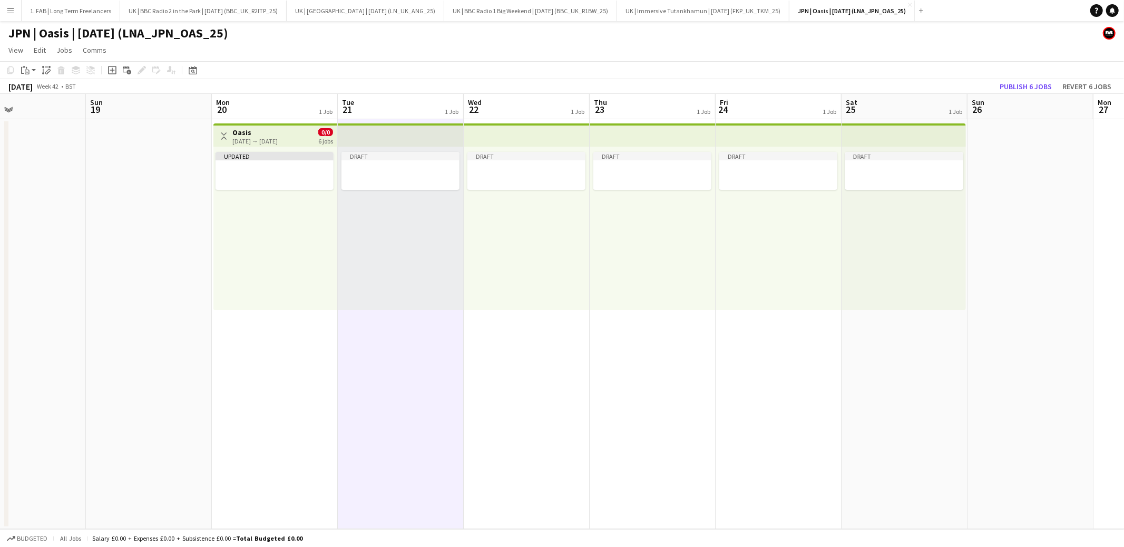
click at [323, 366] on app-date-cell "Toggle View Oasis [DATE] → [DATE] 0/0 6 jobs Updated" at bounding box center [275, 324] width 126 height 410
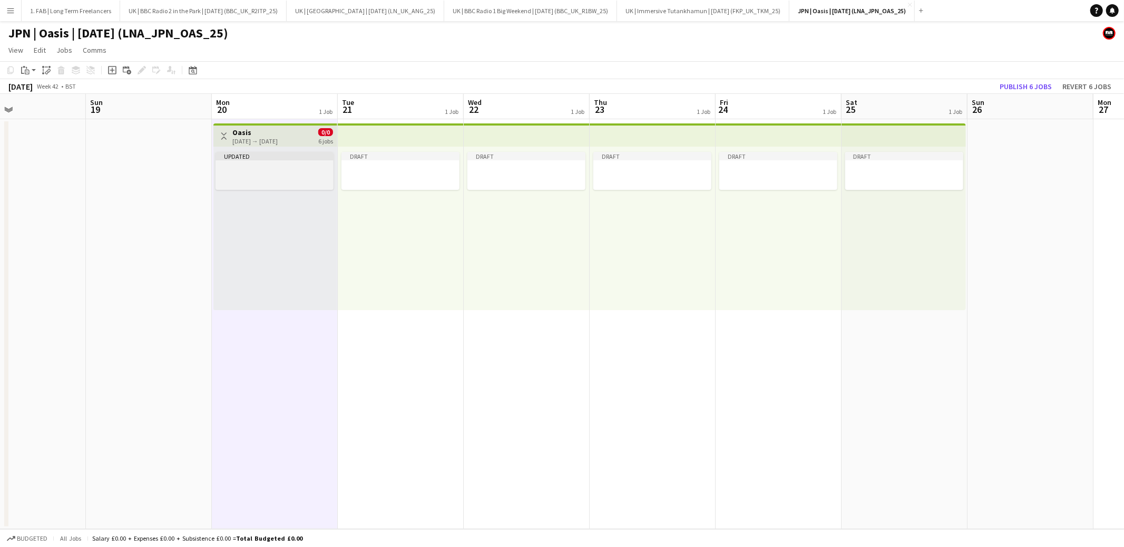
click at [279, 165] on div at bounding box center [275, 168] width 118 height 8
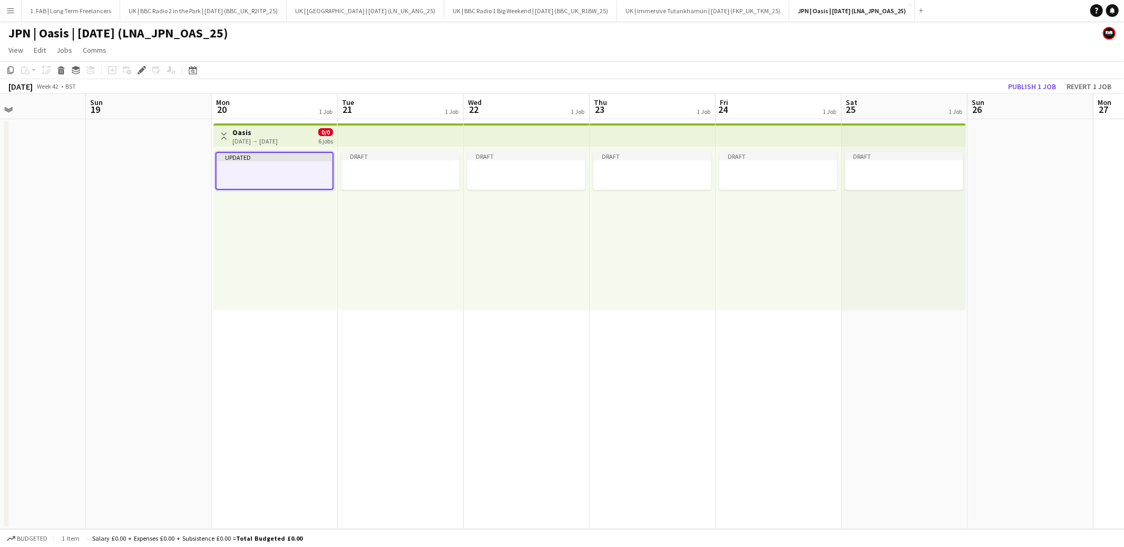
click at [223, 138] on app-icon "Toggle View" at bounding box center [223, 135] width 7 height 7
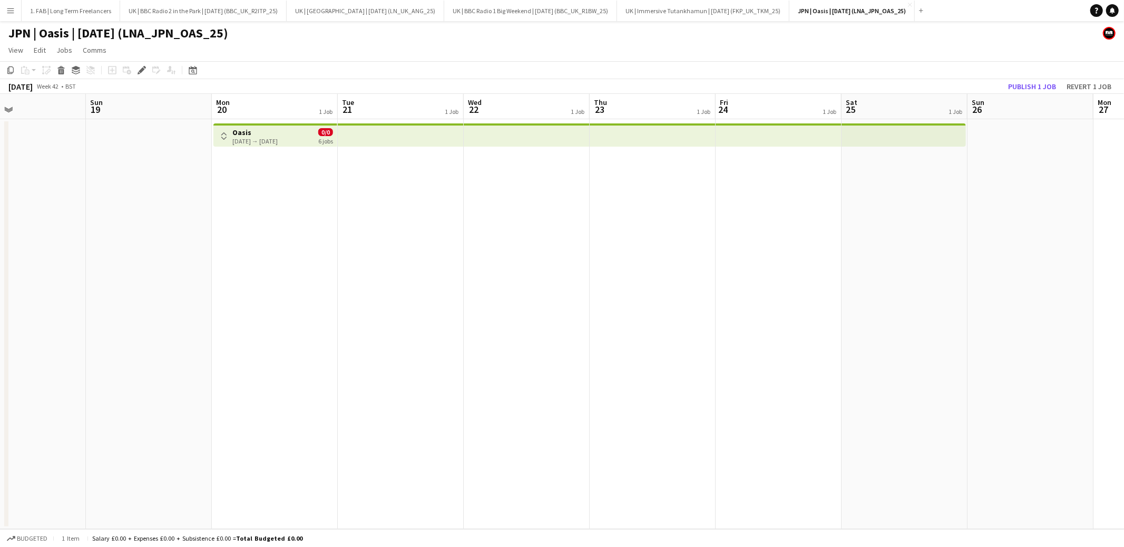
click at [225, 135] on app-icon "Toggle View" at bounding box center [223, 135] width 7 height 7
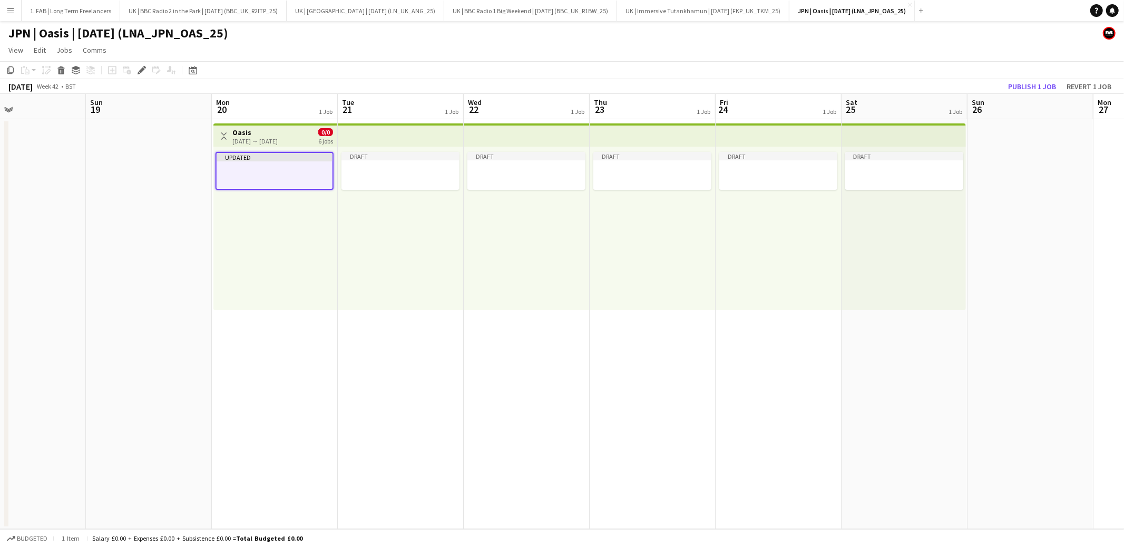
click at [327, 321] on app-date-cell "Toggle View Oasis [DATE] → [DATE] 0/0 6 jobs Updated" at bounding box center [275, 324] width 126 height 410
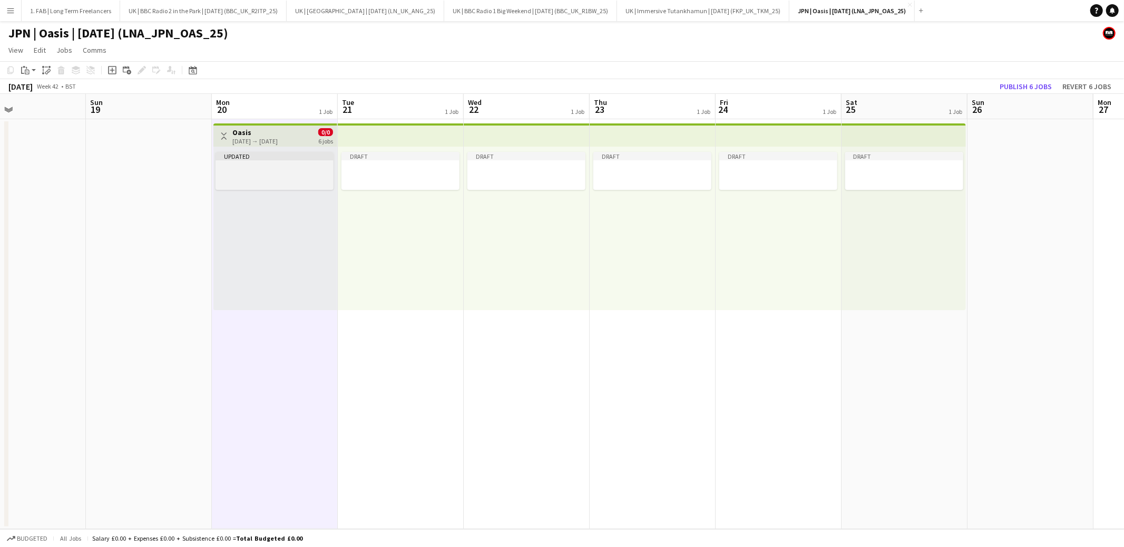
click at [287, 170] on div at bounding box center [275, 168] width 118 height 8
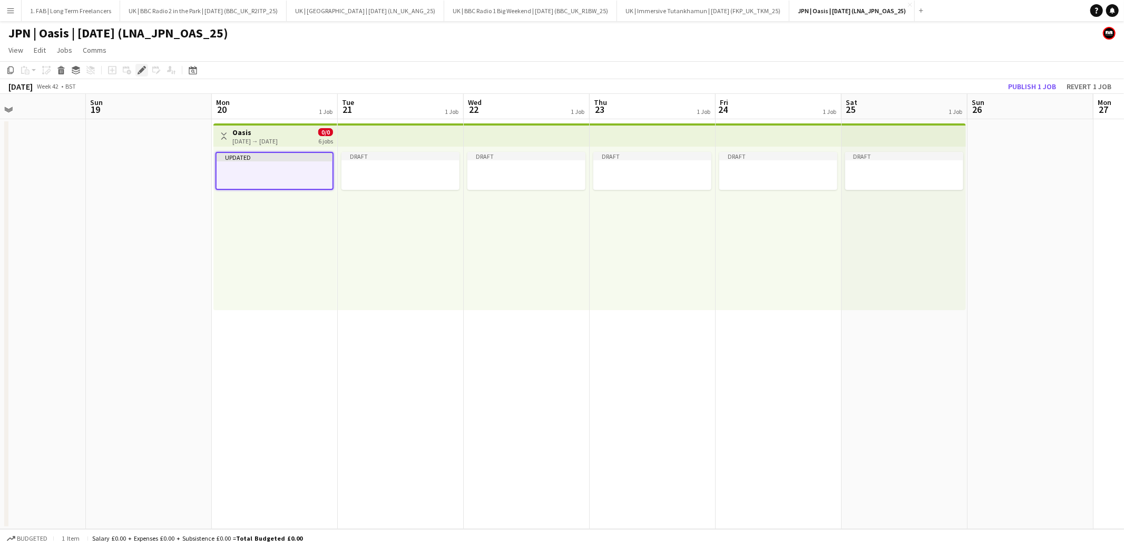
click at [138, 72] on icon "Edit" at bounding box center [142, 70] width 8 height 8
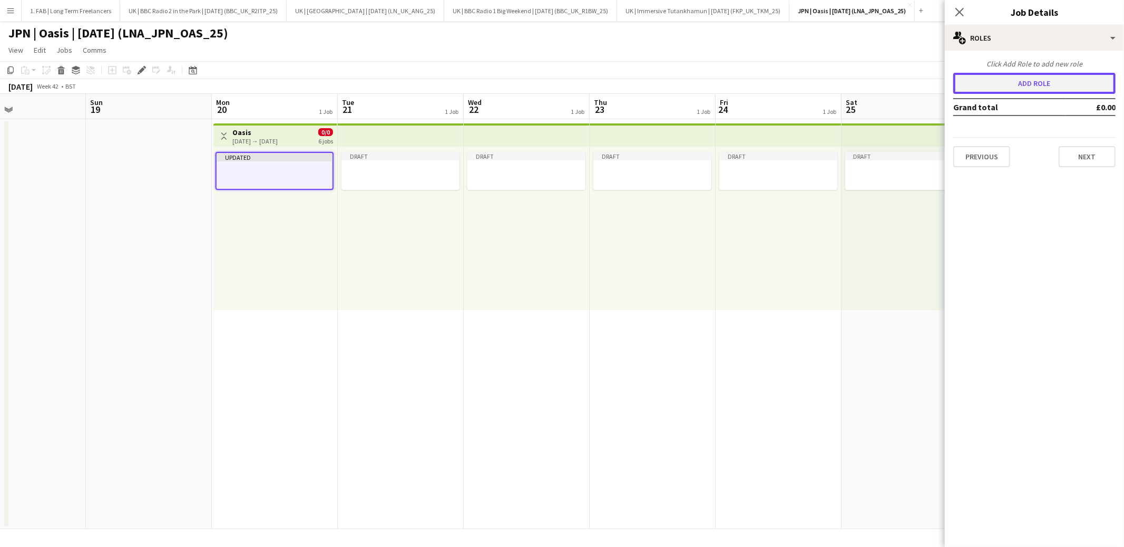
click at [1054, 84] on button "Add role" at bounding box center [1034, 83] width 162 height 21
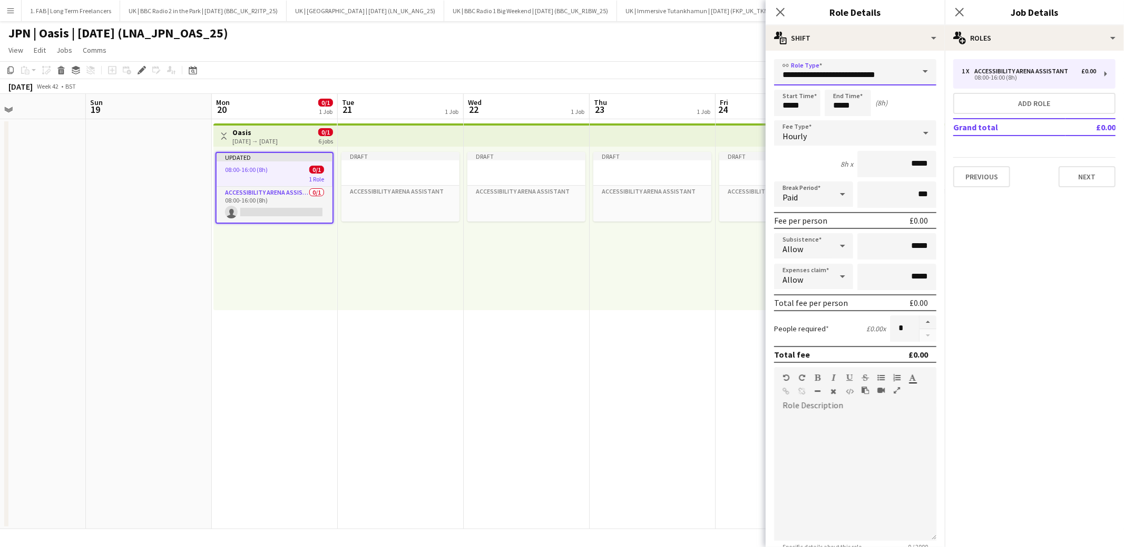
click at [887, 76] on input "**********" at bounding box center [855, 72] width 162 height 26
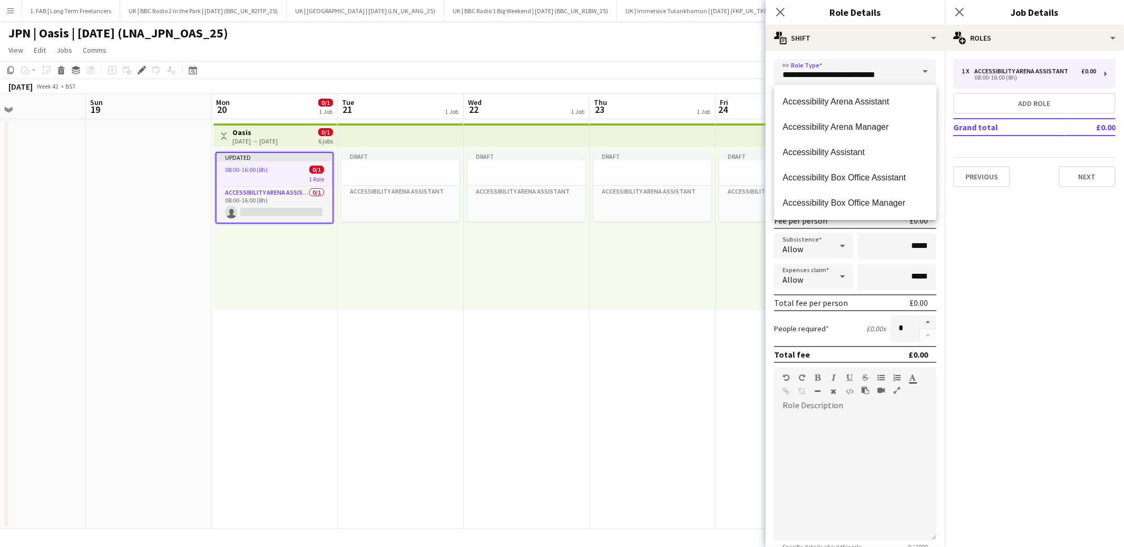
click at [926, 73] on span at bounding box center [925, 71] width 22 height 25
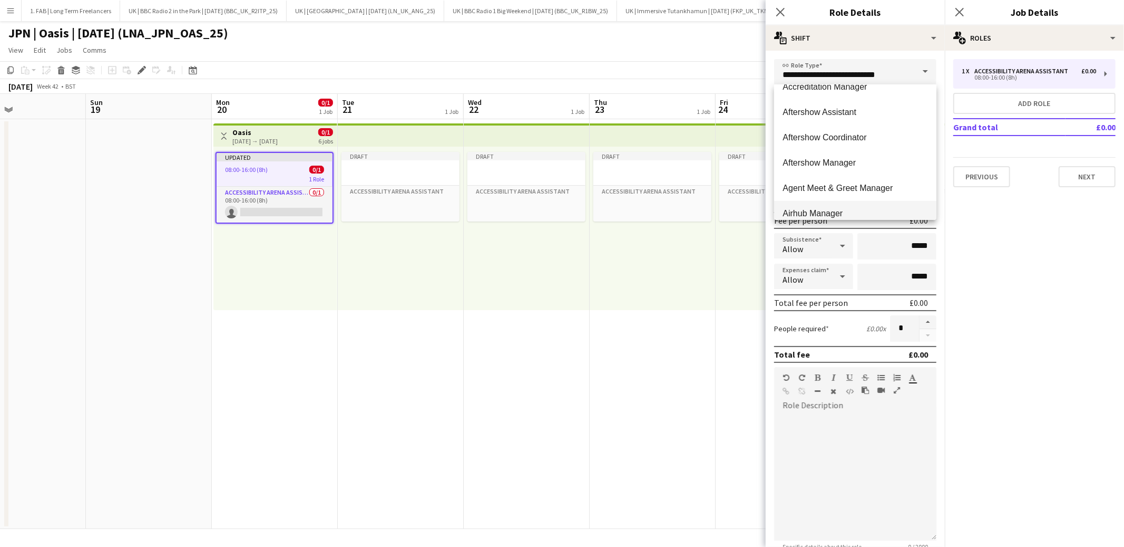
scroll to position [671, 0]
click at [840, 92] on span "Accreditation Manager" at bounding box center [855, 88] width 145 height 10
type input "**********"
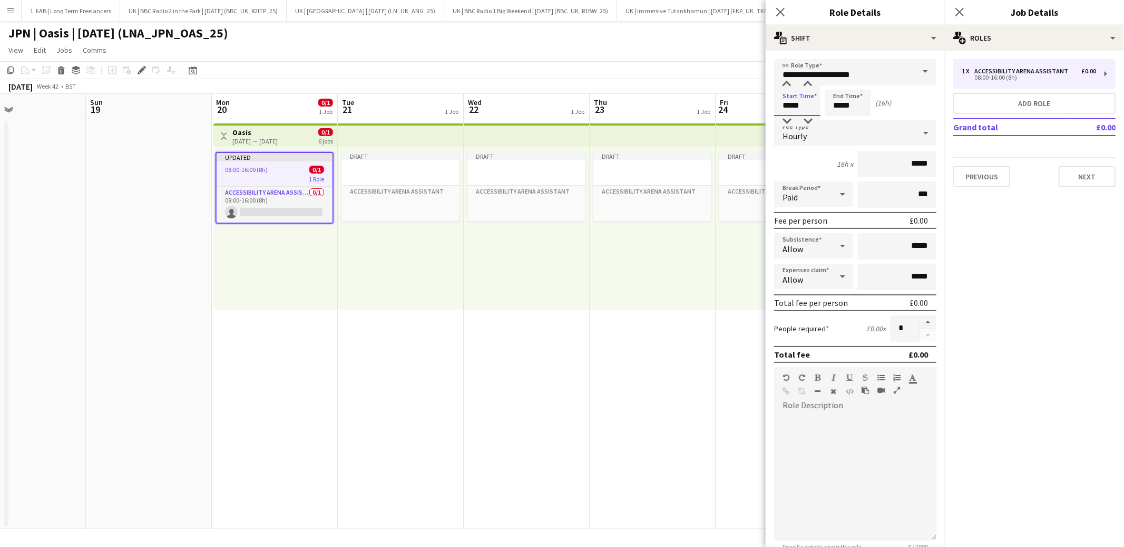
type input "*****"
click at [846, 137] on div "Hourly" at bounding box center [844, 132] width 141 height 25
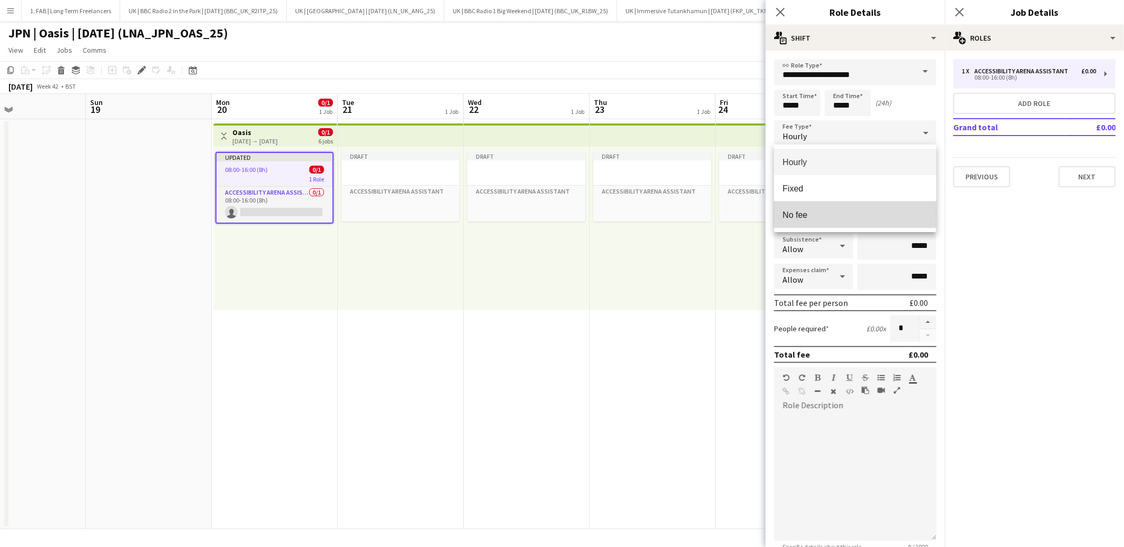
click at [835, 210] on span "No fee" at bounding box center [855, 215] width 145 height 10
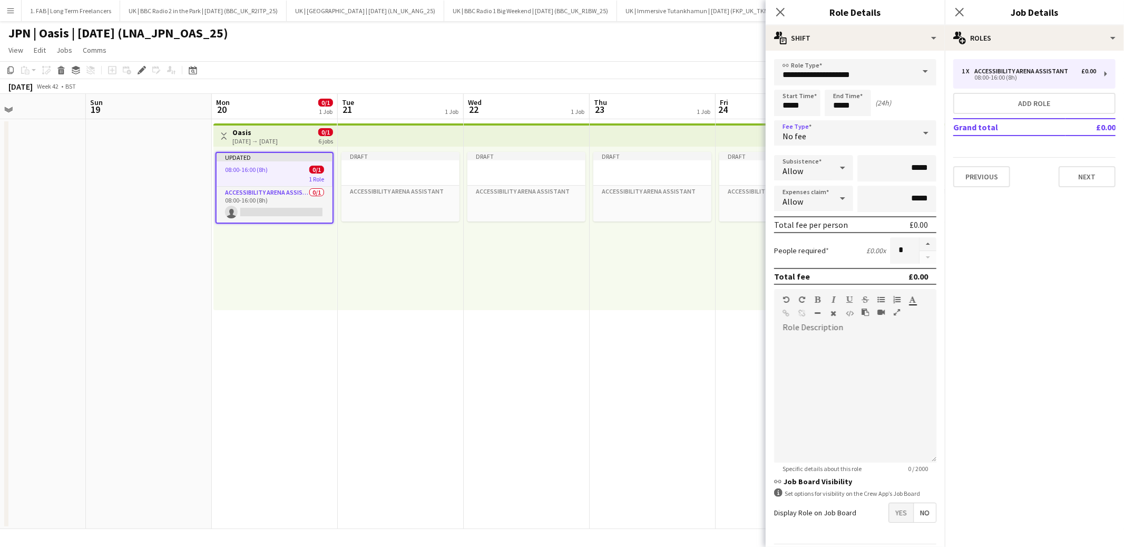
click at [838, 169] on icon at bounding box center [842, 167] width 13 height 21
click at [839, 169] on div at bounding box center [562, 273] width 1124 height 547
click at [840, 169] on icon at bounding box center [842, 167] width 13 height 21
click at [837, 164] on div at bounding box center [562, 273] width 1124 height 547
click at [834, 196] on div at bounding box center [842, 198] width 21 height 21
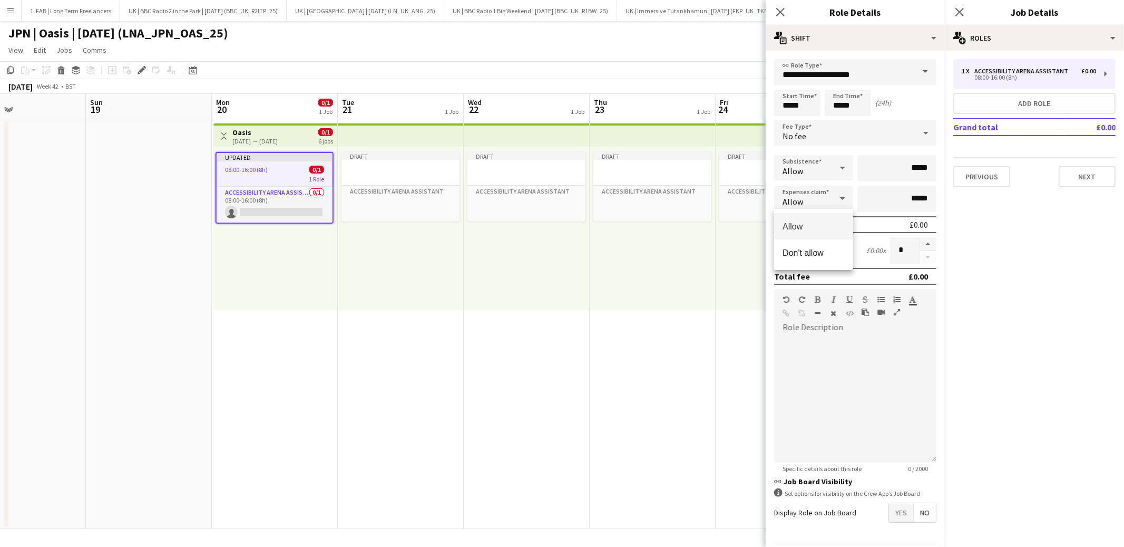
click at [849, 149] on div at bounding box center [562, 273] width 1124 height 547
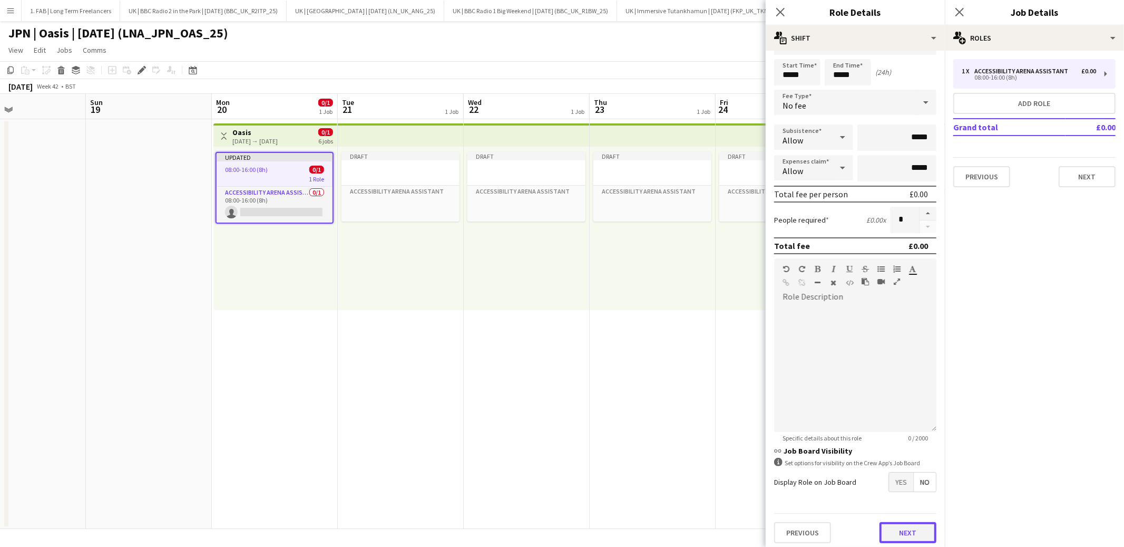
click at [908, 525] on button "Next" at bounding box center [908, 532] width 57 height 21
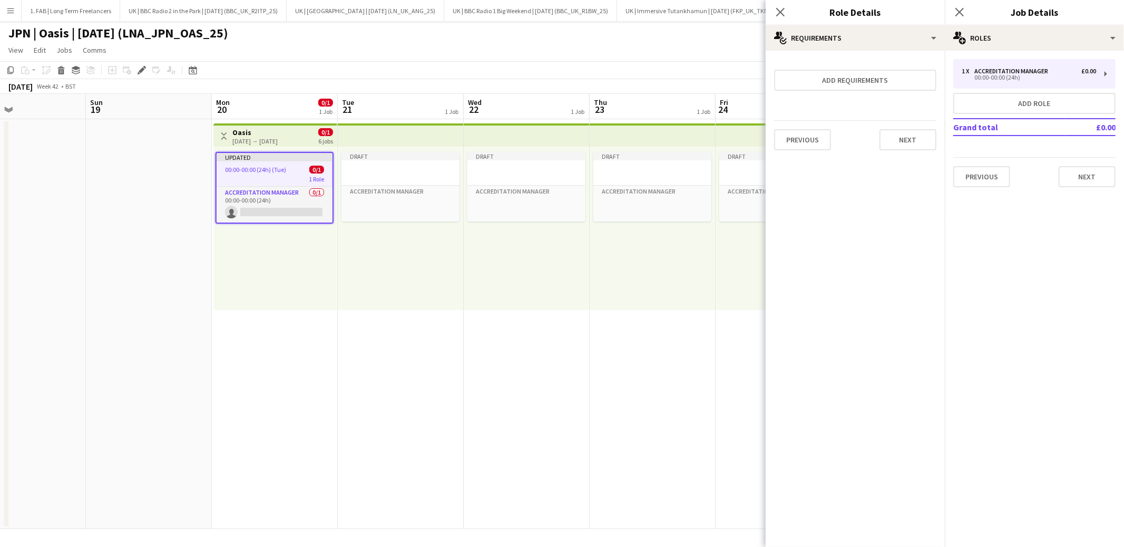
scroll to position [0, 0]
click at [905, 141] on button "Next" at bounding box center [908, 139] width 57 height 21
click at [905, 141] on button "Finish" at bounding box center [917, 141] width 40 height 21
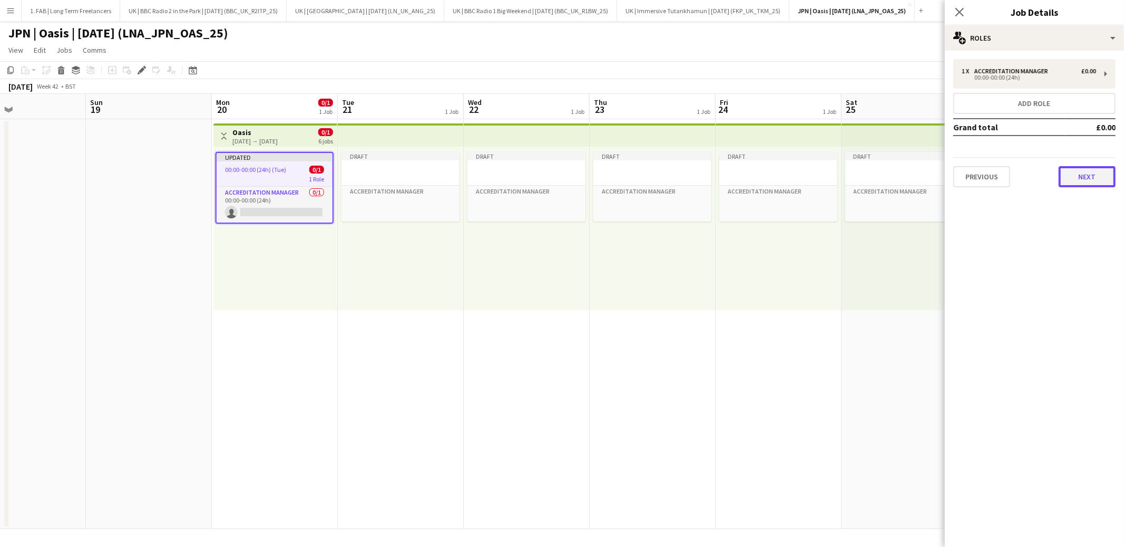
click at [1077, 179] on button "Next" at bounding box center [1087, 176] width 57 height 21
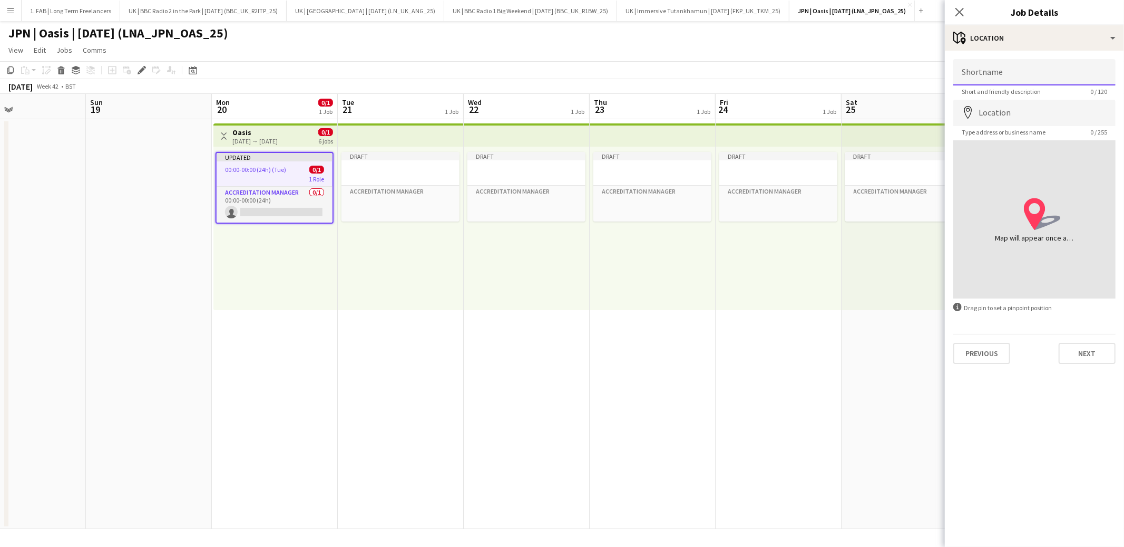
click at [986, 76] on input "Shortname" at bounding box center [1034, 72] width 162 height 26
type input "**********"
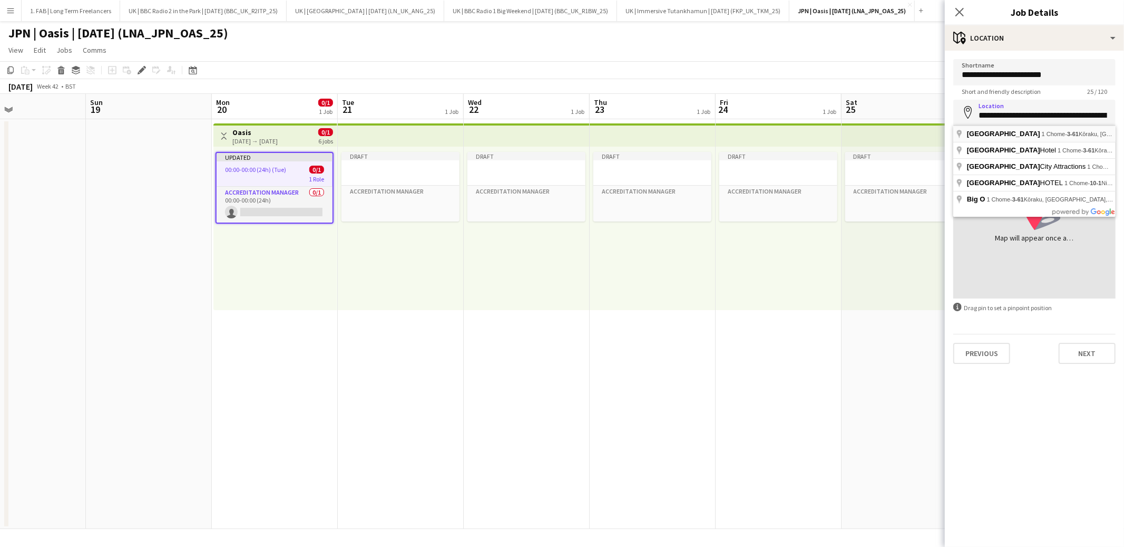
type input "**********"
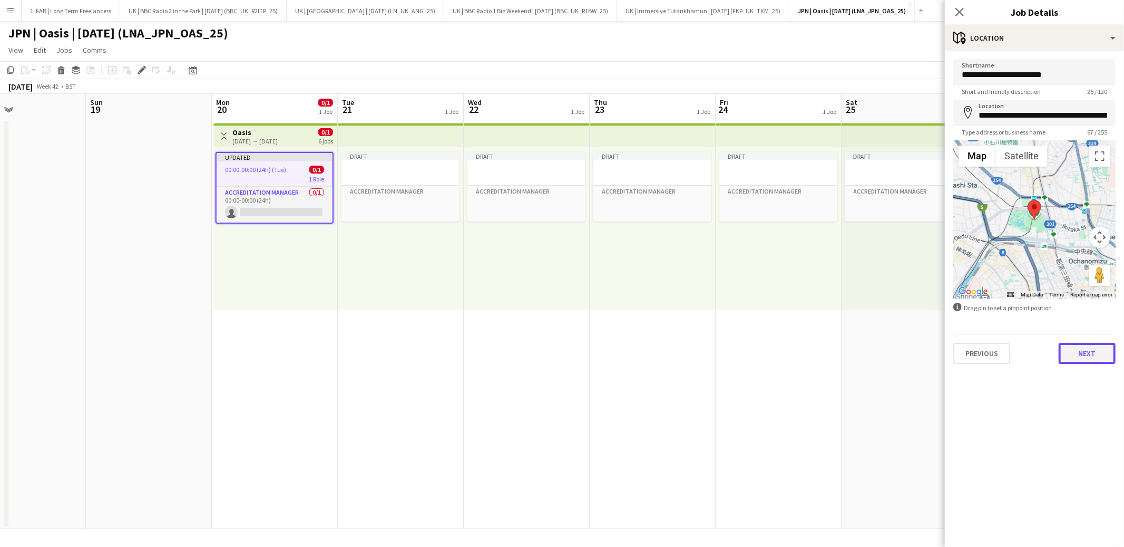
click at [1088, 350] on button "Next" at bounding box center [1087, 353] width 57 height 21
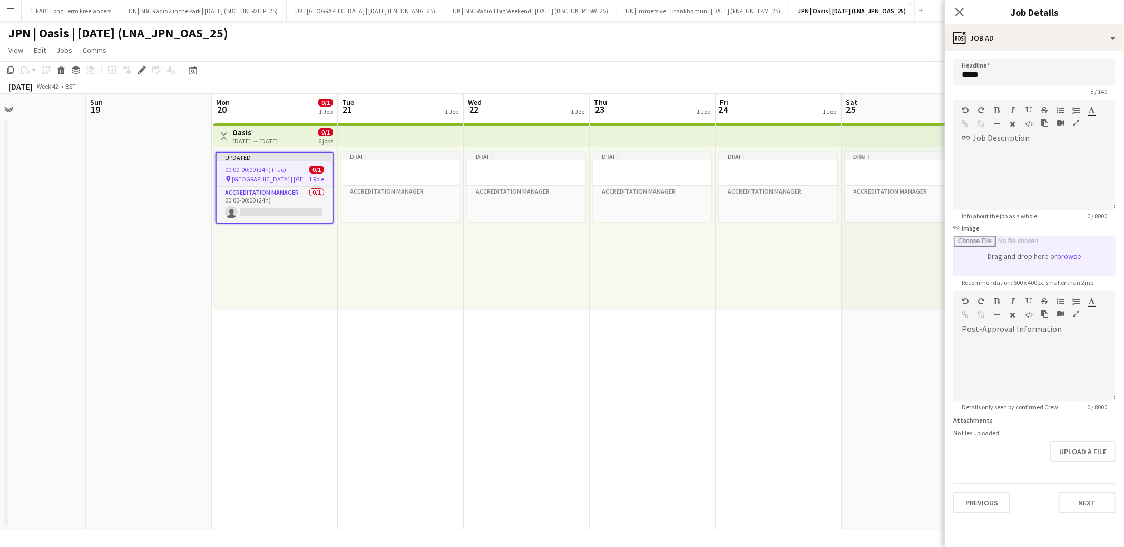
click at [1068, 255] on input "link Image" at bounding box center [1034, 256] width 161 height 40
type input "**********"
click at [969, 227] on div "link Image close" at bounding box center [1034, 251] width 162 height 55
click at [972, 229] on div "link Image close" at bounding box center [1034, 251] width 162 height 55
drag, startPoint x: 967, startPoint y: 227, endPoint x: 975, endPoint y: 227, distance: 7.9
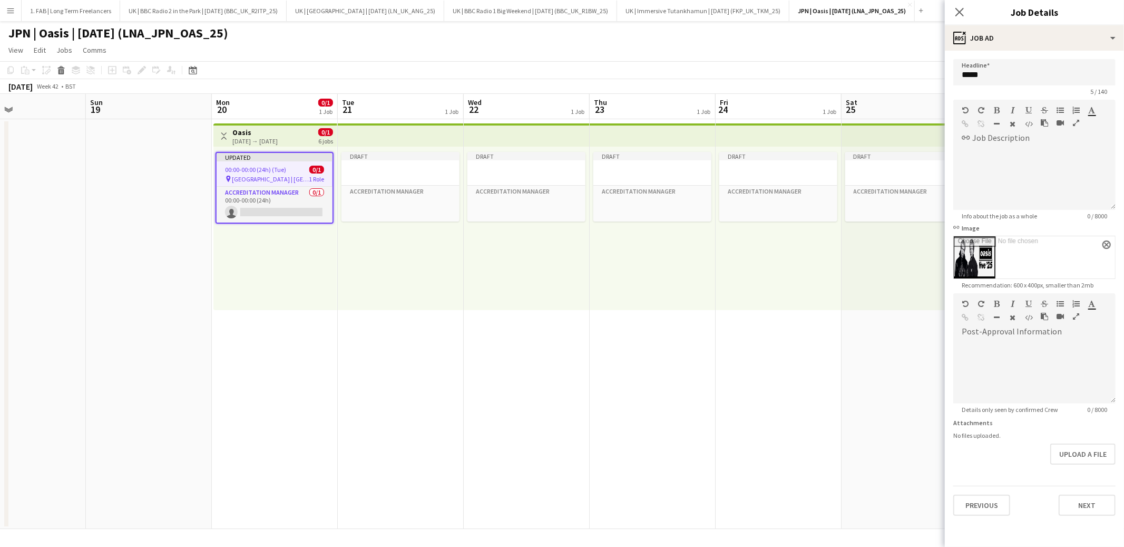
click at [967, 227] on div "link Image close" at bounding box center [1034, 251] width 162 height 55
click at [1008, 227] on div "link Image close" at bounding box center [1034, 251] width 162 height 55
drag, startPoint x: 957, startPoint y: 227, endPoint x: 968, endPoint y: 227, distance: 11.1
click at [958, 227] on div "link Image close" at bounding box center [1034, 251] width 162 height 55
click at [969, 227] on div "link Image close" at bounding box center [1034, 251] width 162 height 55
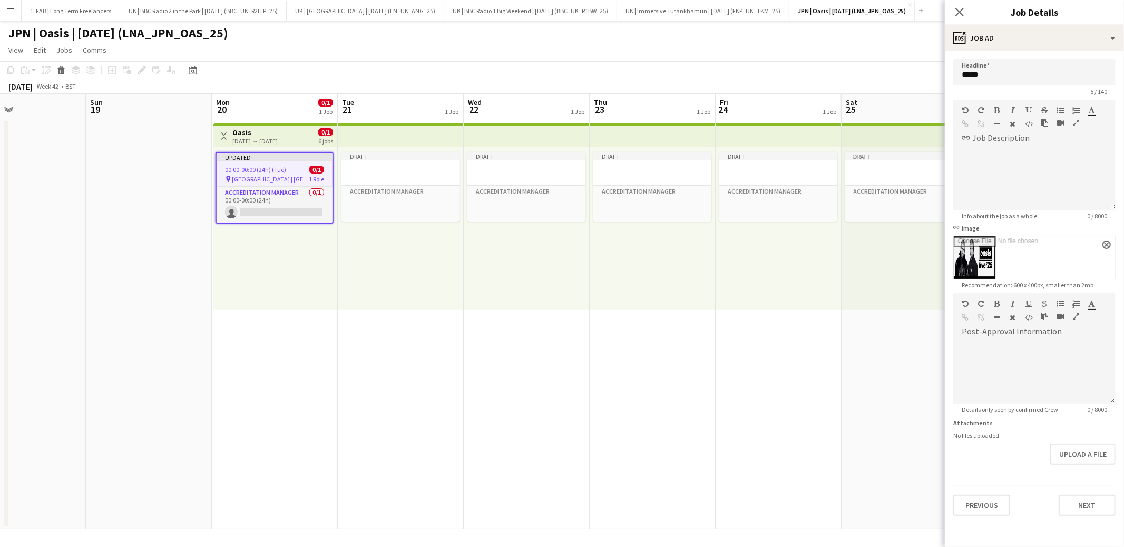
click at [1016, 230] on div "link Image close" at bounding box center [1034, 251] width 162 height 55
click at [1088, 503] on button "Next" at bounding box center [1087, 504] width 57 height 21
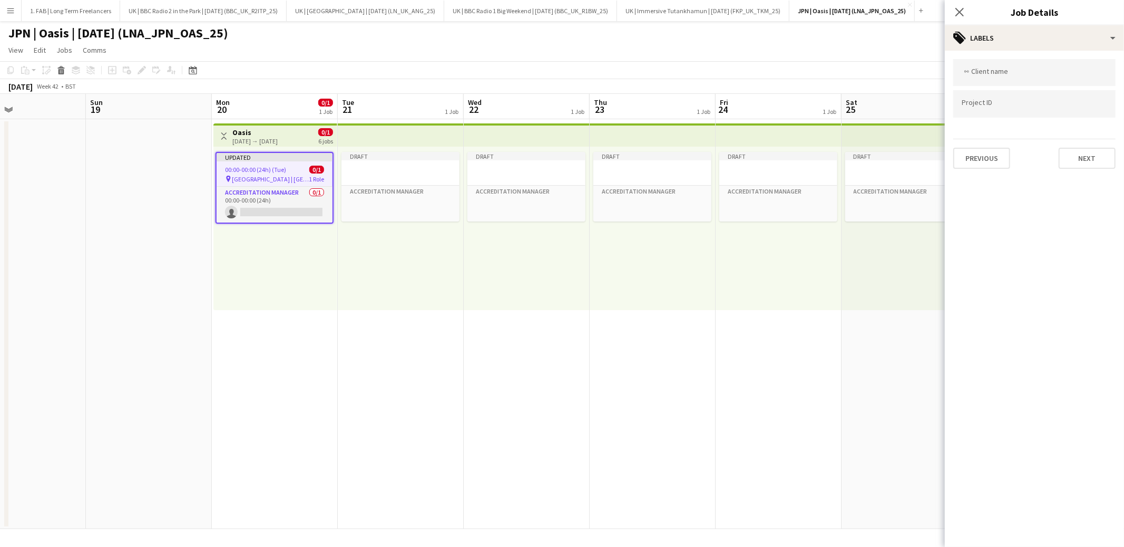
click at [995, 71] on input "Type to search client labels..." at bounding box center [1034, 72] width 145 height 9
type input "**********"
click at [1038, 75] on input "**********" at bounding box center [1034, 75] width 145 height 9
click at [1084, 159] on button "Next" at bounding box center [1087, 158] width 57 height 21
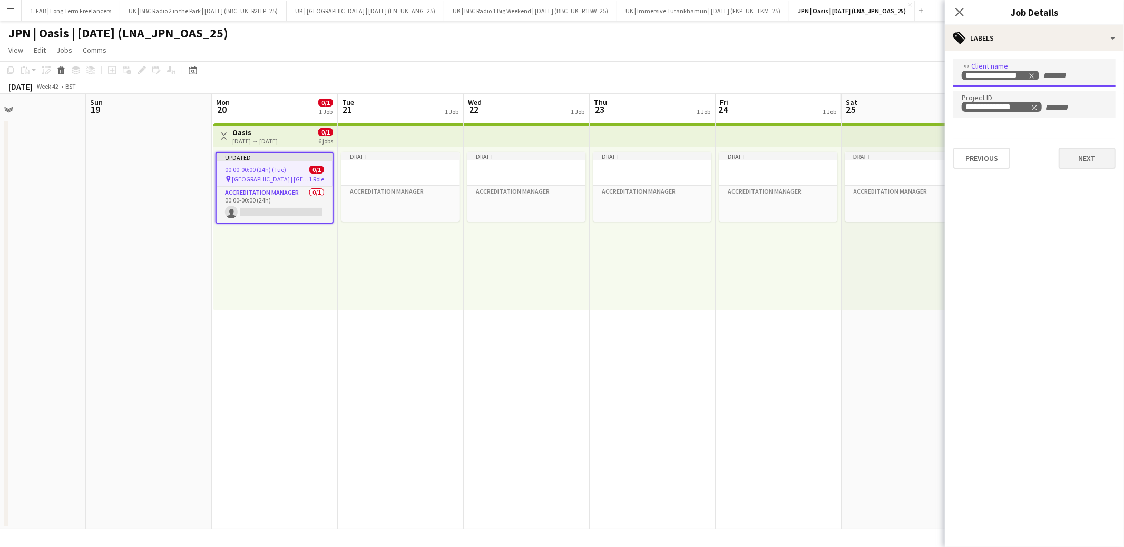
type input "*******"
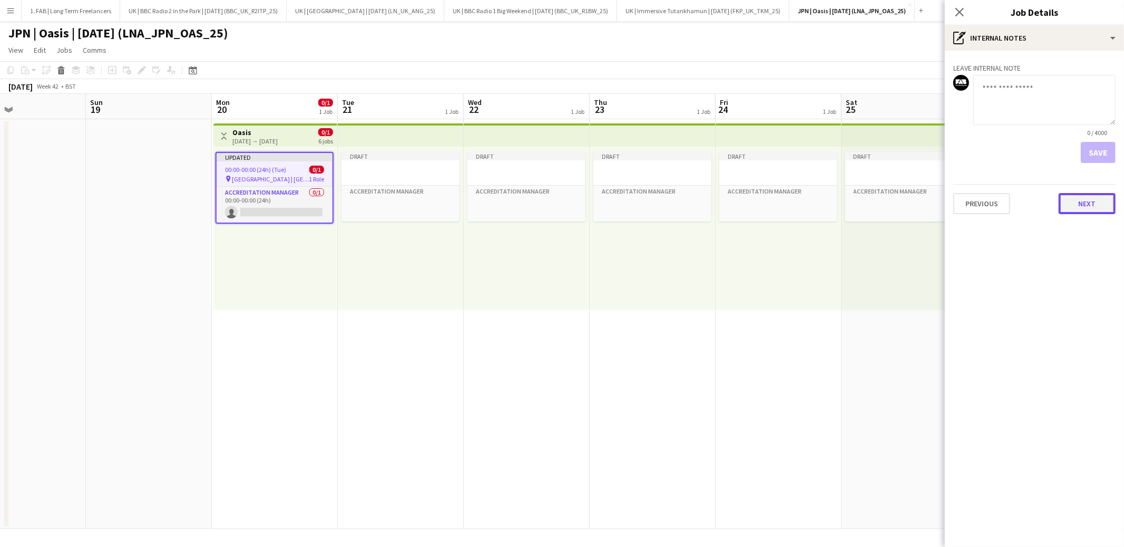
click at [1090, 208] on button "Next" at bounding box center [1087, 203] width 57 height 21
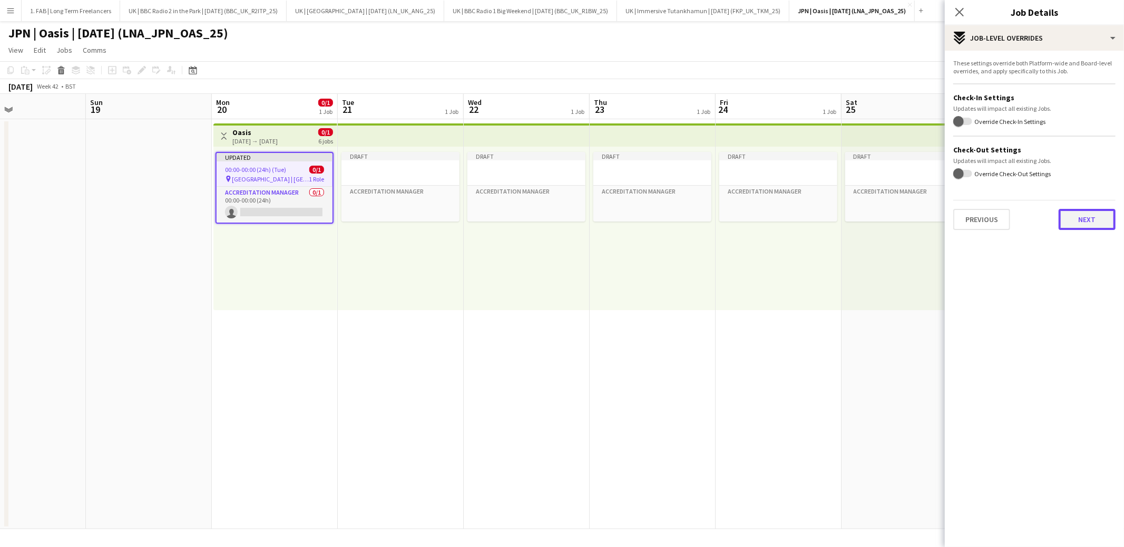
click at [1080, 218] on button "Next" at bounding box center [1087, 219] width 57 height 21
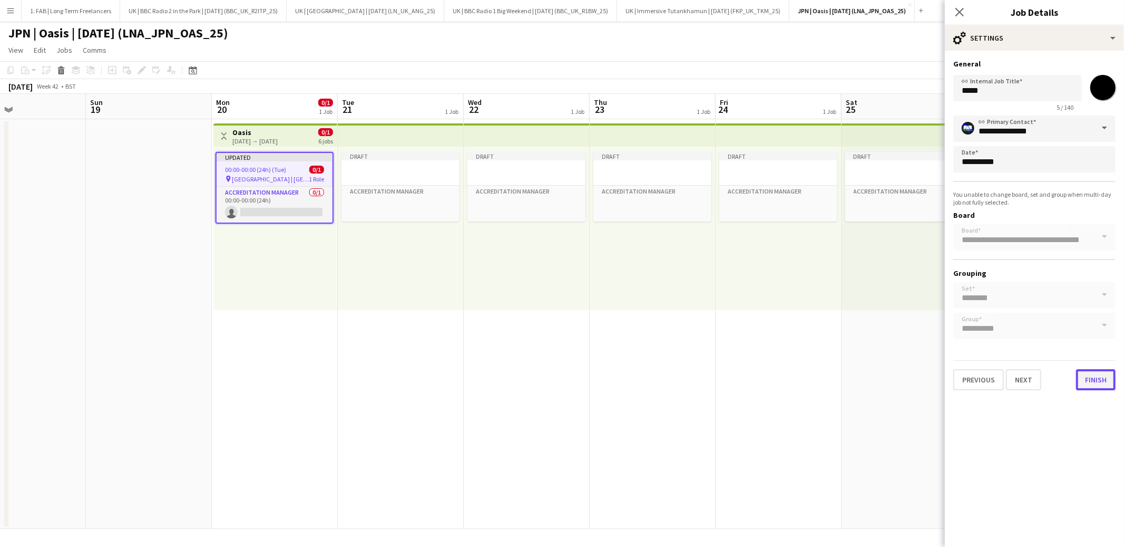
click at [1098, 377] on button "Finish" at bounding box center [1096, 379] width 40 height 21
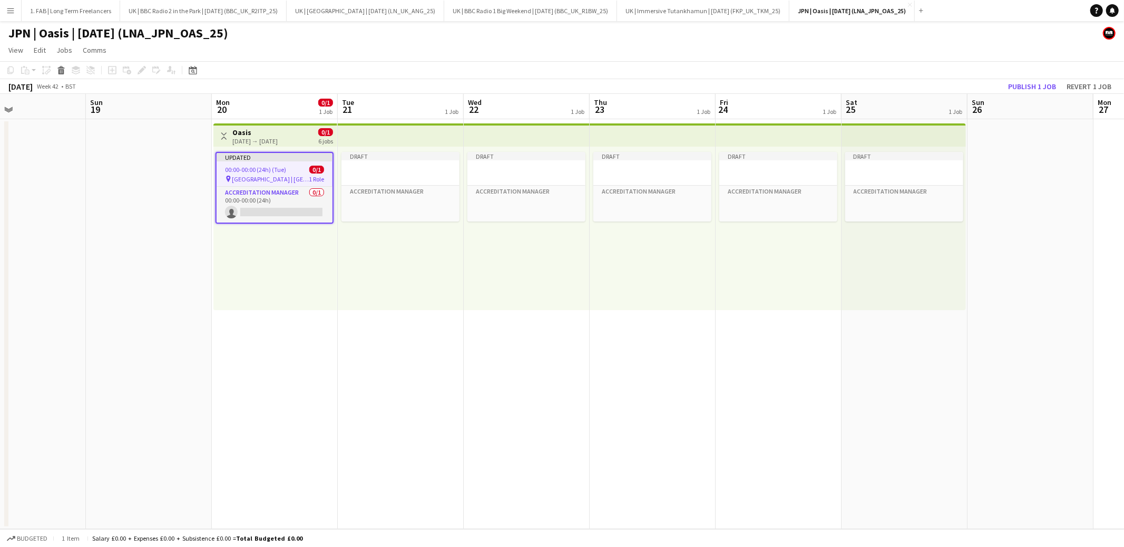
click at [655, 52] on app-page-menu "View Day view expanded Day view collapsed Month view Date picker Jump to [DATE]…" at bounding box center [562, 51] width 1124 height 20
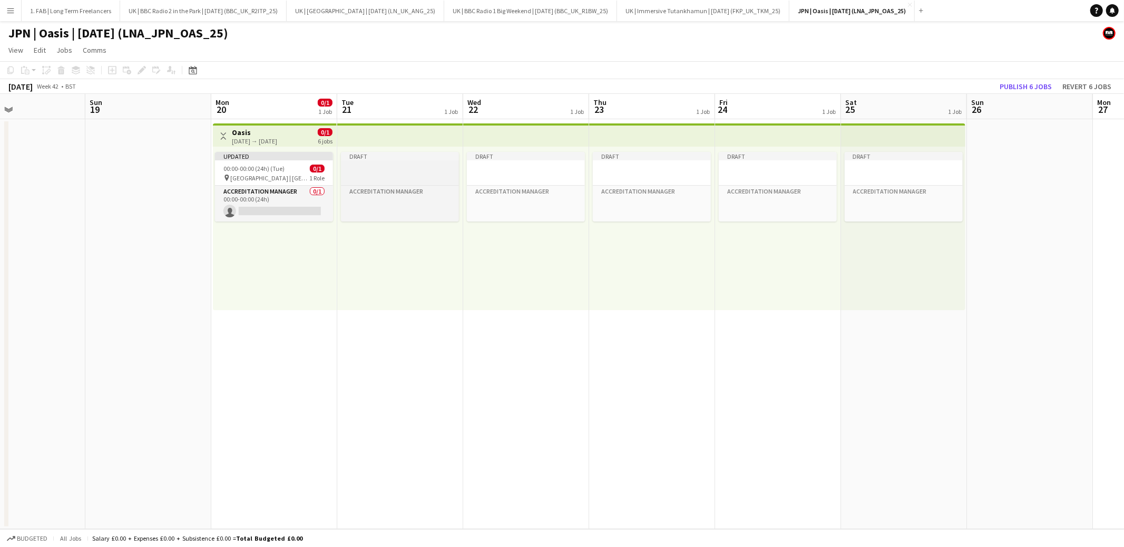
click at [435, 176] on div at bounding box center [400, 177] width 118 height 8
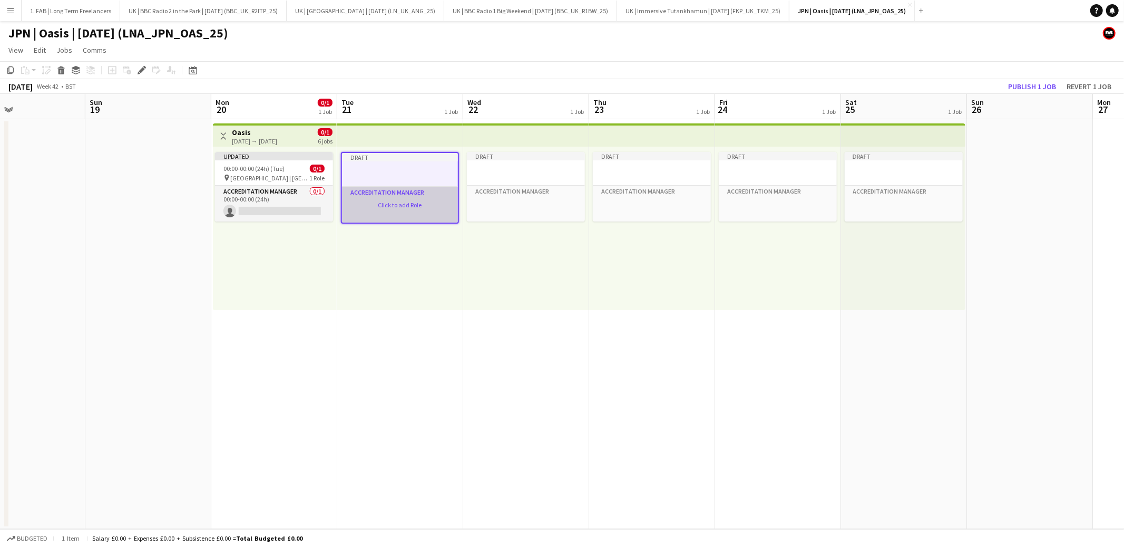
click at [402, 202] on app-card-role-placeholder "Accreditation Manager Click to add Role" at bounding box center [400, 205] width 116 height 36
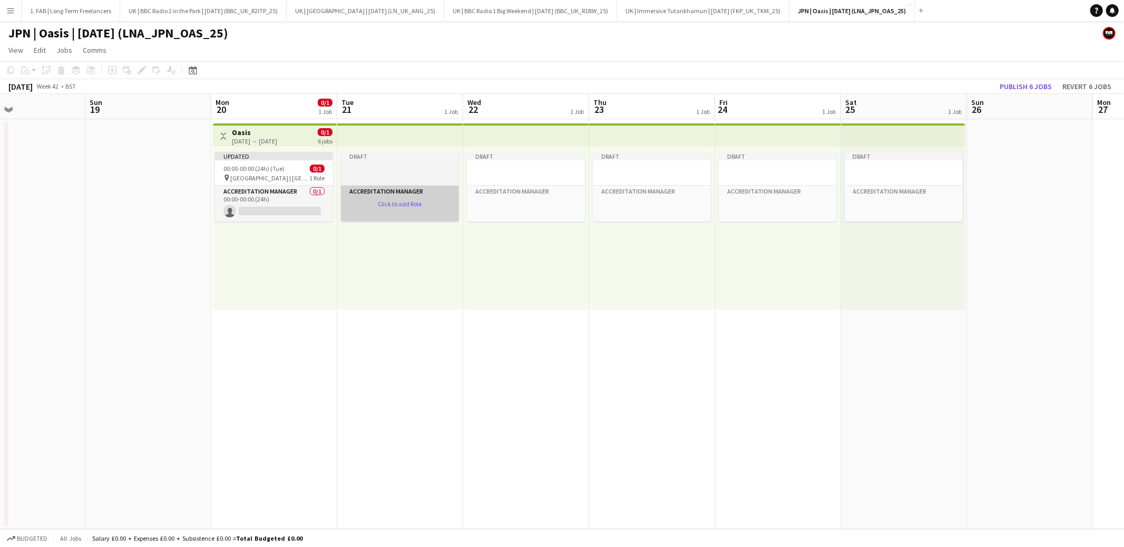
click at [403, 201] on app-card-role-placeholder "Accreditation Manager Click to add Role" at bounding box center [400, 204] width 118 height 36
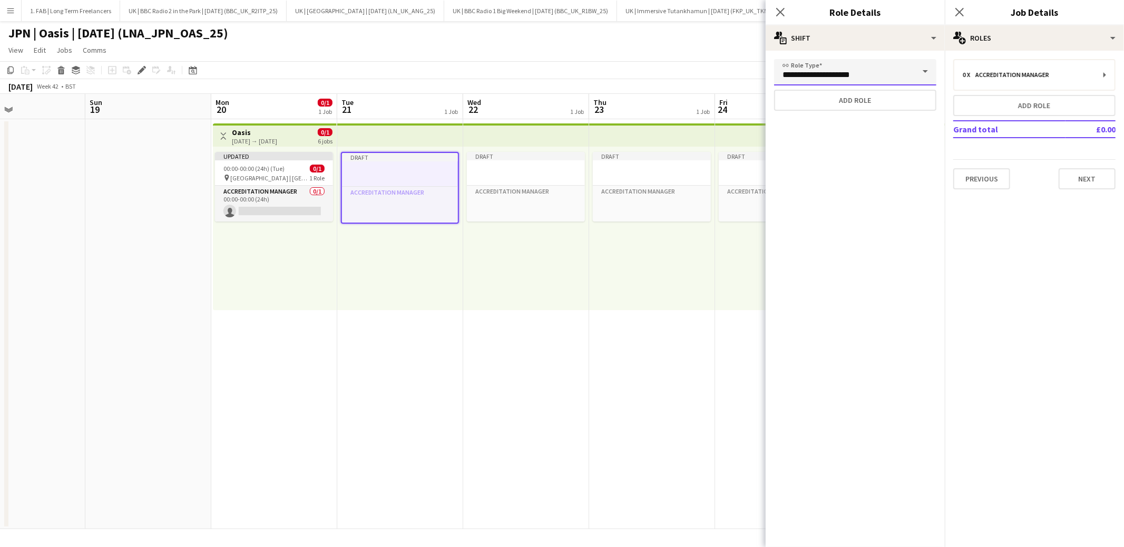
click at [909, 76] on input "**********" at bounding box center [855, 72] width 162 height 26
click at [927, 73] on span at bounding box center [925, 71] width 22 height 25
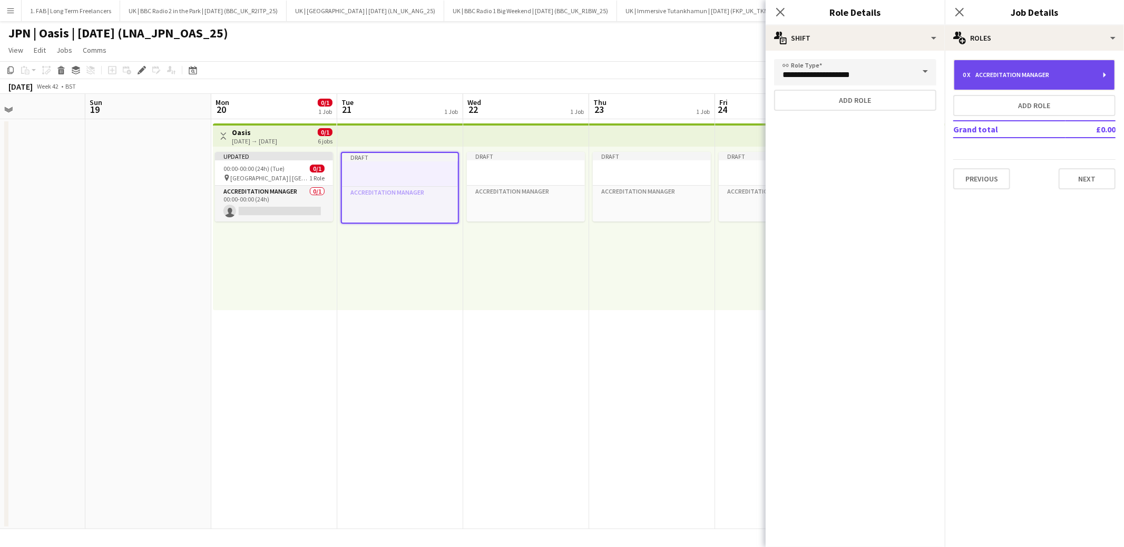
click at [1035, 82] on div "0 x Accreditation Manager" at bounding box center [1034, 75] width 160 height 30
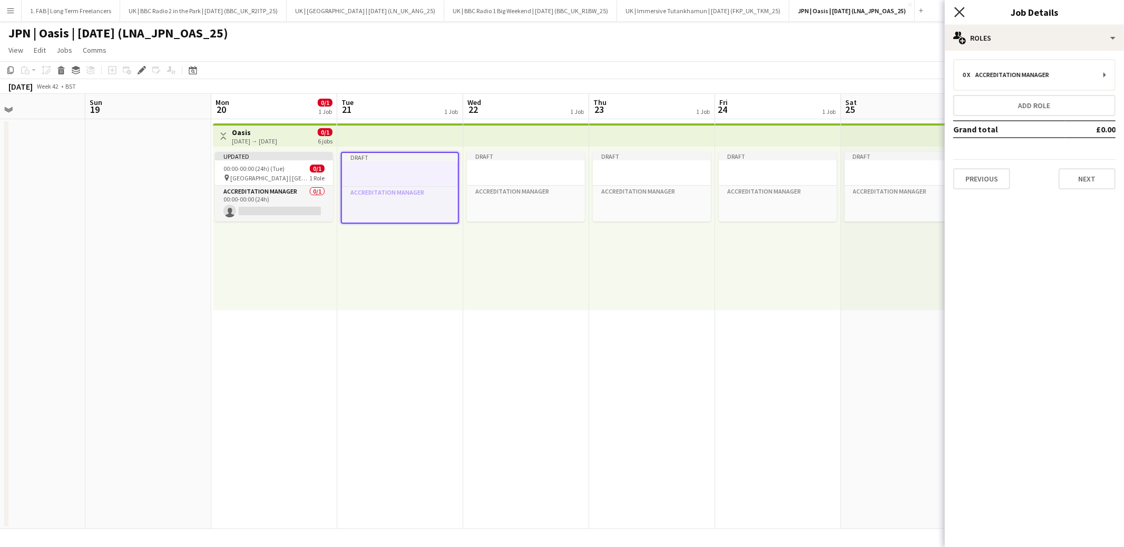
click at [959, 11] on icon at bounding box center [959, 12] width 10 height 10
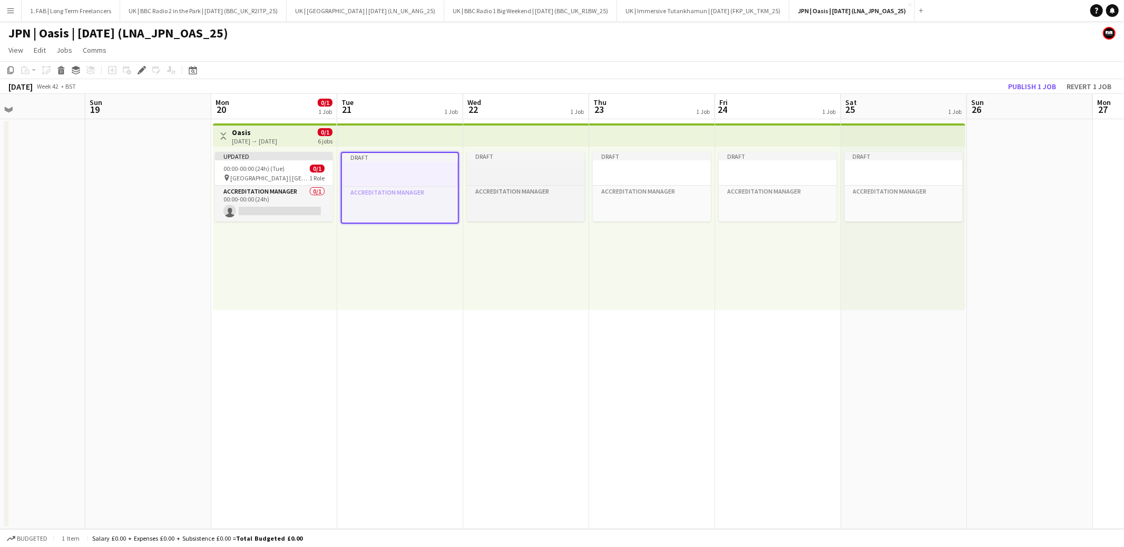
click at [484, 173] on div at bounding box center [526, 177] width 118 height 8
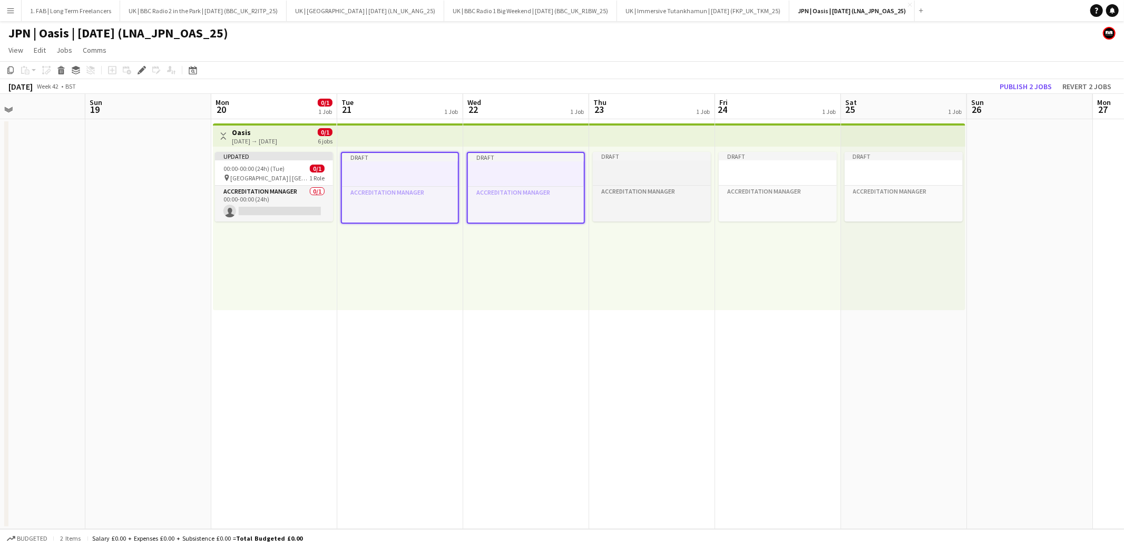
click at [637, 171] on div at bounding box center [652, 168] width 118 height 8
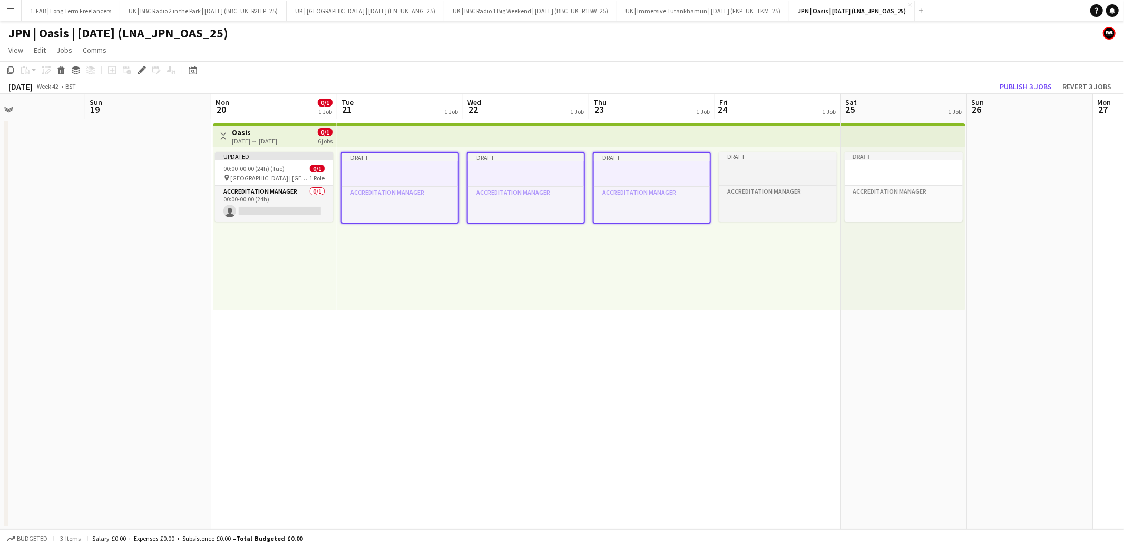
click at [786, 170] on div at bounding box center [778, 168] width 118 height 8
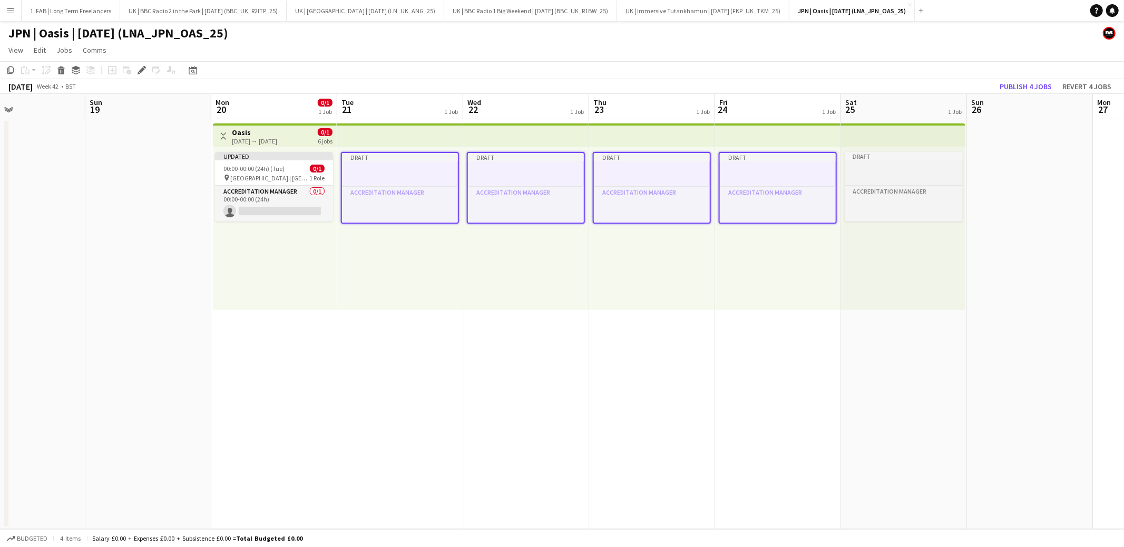
click at [887, 168] on div at bounding box center [904, 168] width 118 height 8
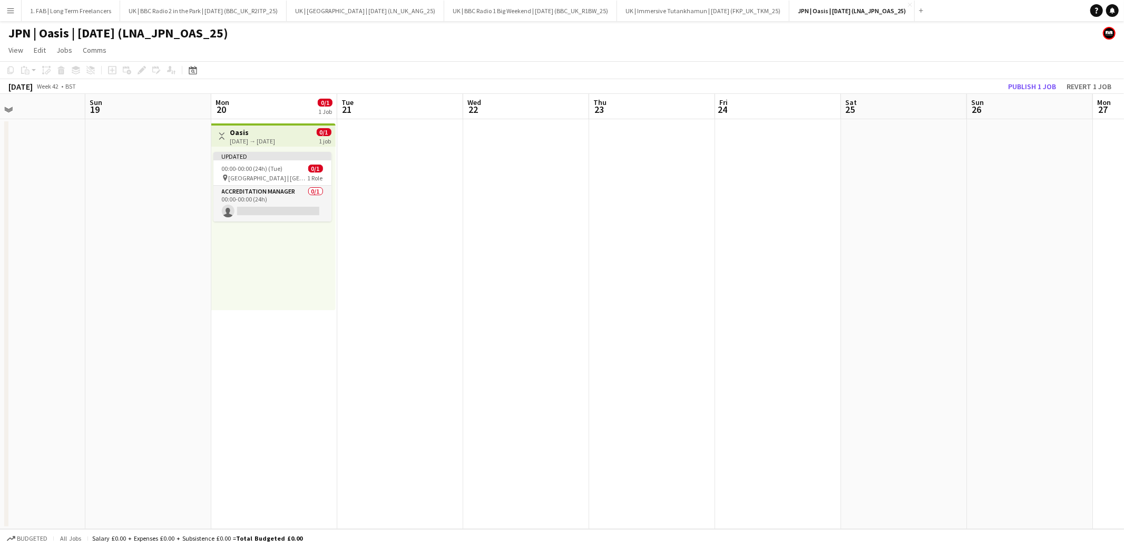
click at [338, 51] on app-page-menu "View Day view expanded Day view collapsed Month view Date picker Jump to [DATE]…" at bounding box center [562, 51] width 1124 height 20
click at [275, 170] on span "00:00-00:00 (24h) (Tue)" at bounding box center [252, 168] width 61 height 8
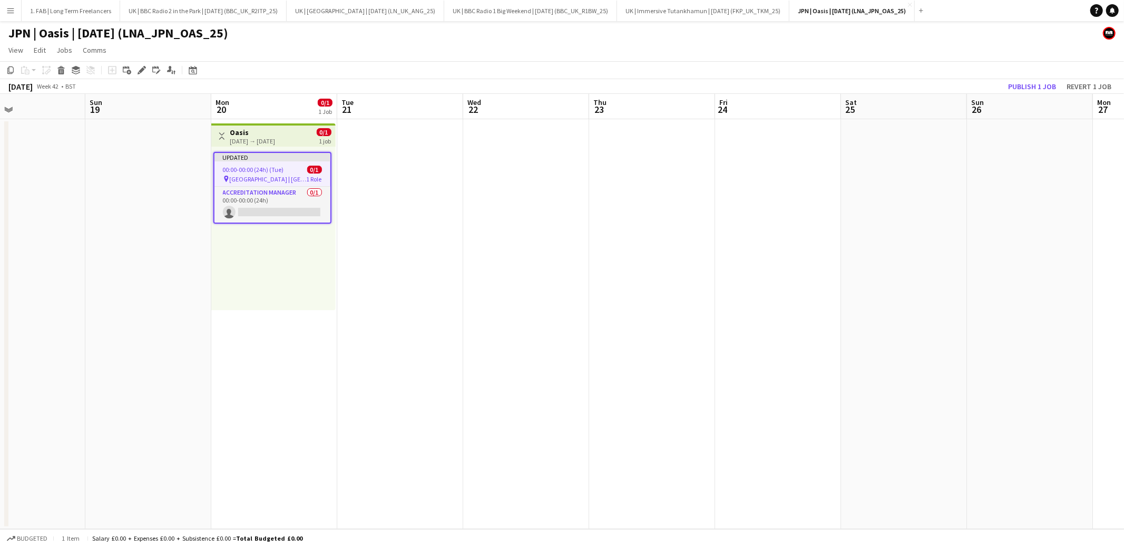
click at [396, 151] on app-date-cell at bounding box center [400, 324] width 126 height 410
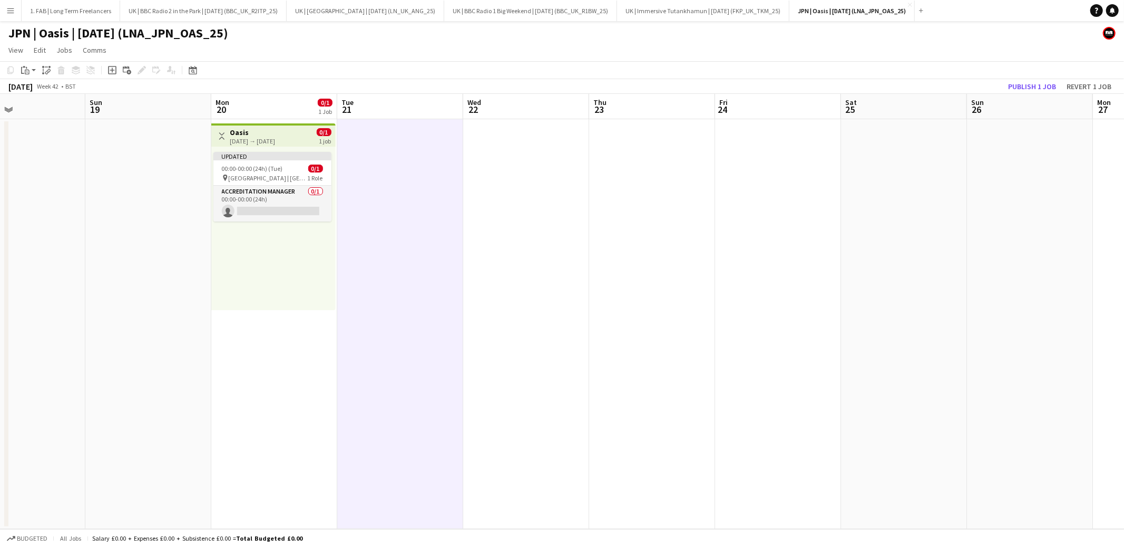
click at [553, 163] on app-date-cell at bounding box center [526, 324] width 126 height 410
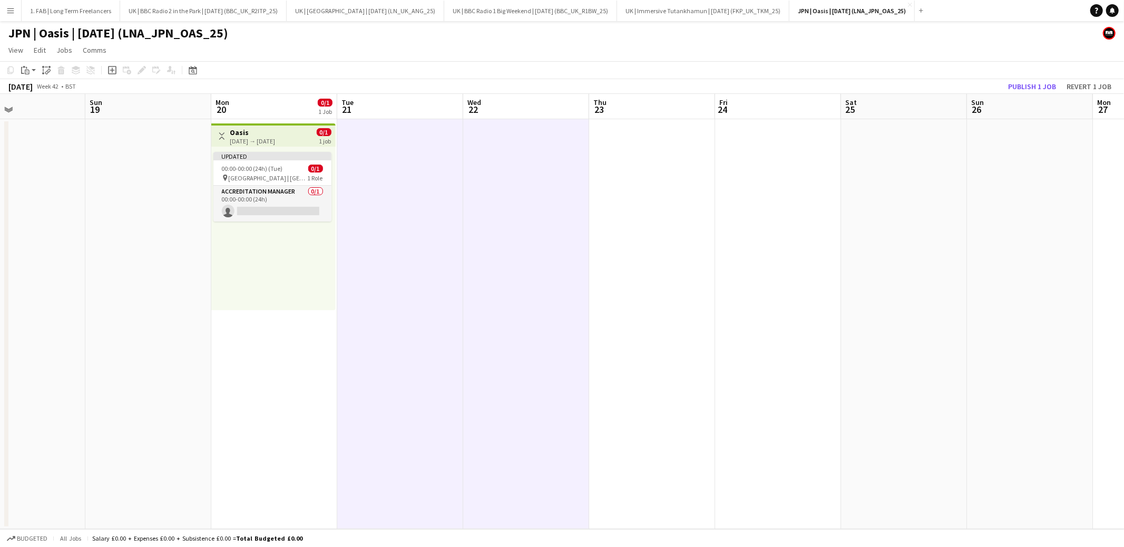
click at [637, 170] on app-date-cell at bounding box center [652, 324] width 126 height 410
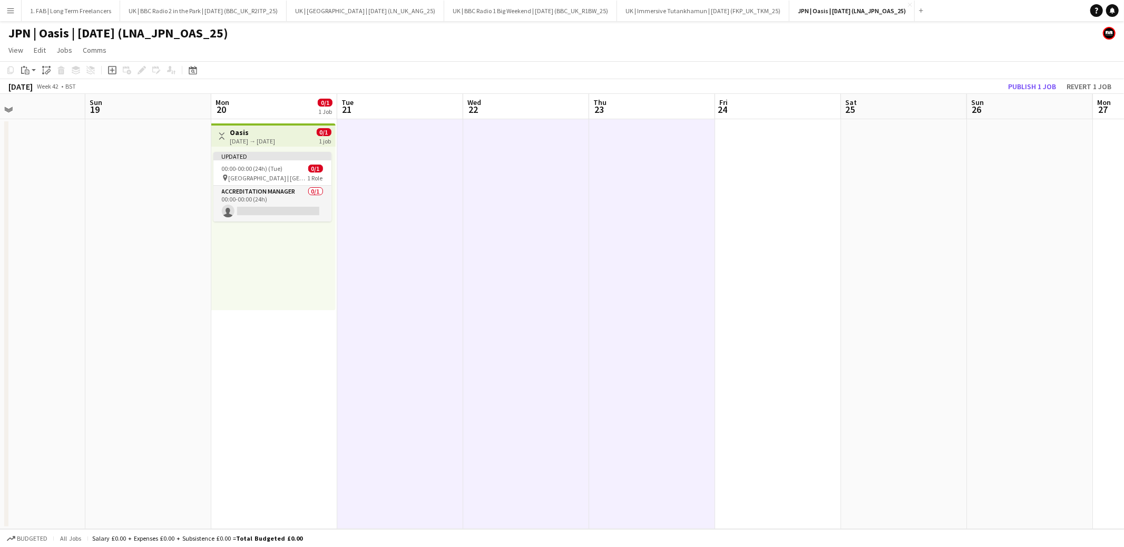
click at [730, 163] on app-date-cell at bounding box center [778, 324] width 126 height 410
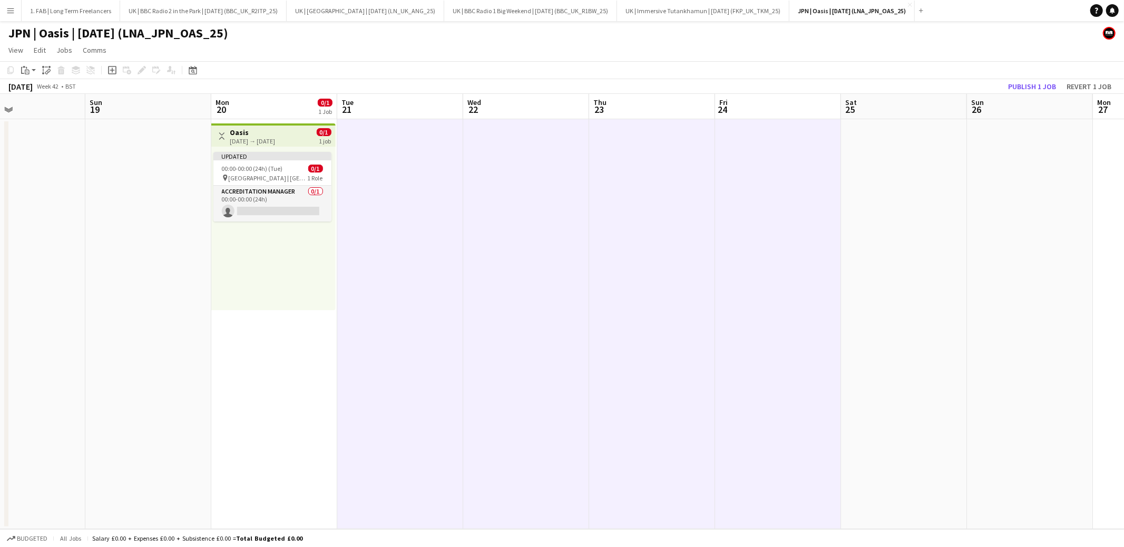
click at [861, 163] on app-date-cell at bounding box center [904, 324] width 126 height 410
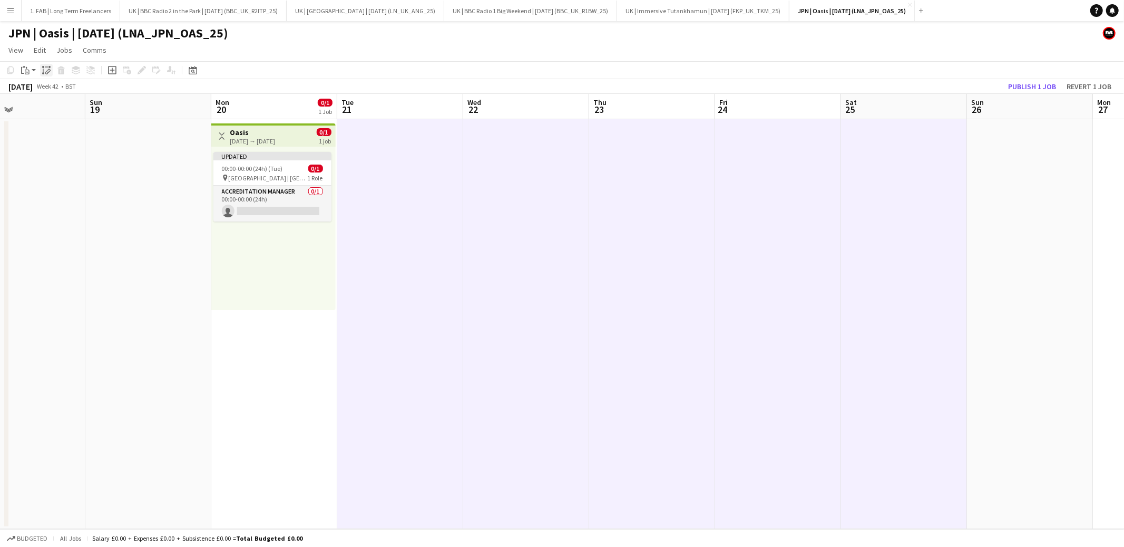
click at [46, 72] on icon "Paste linked Job" at bounding box center [46, 70] width 8 height 8
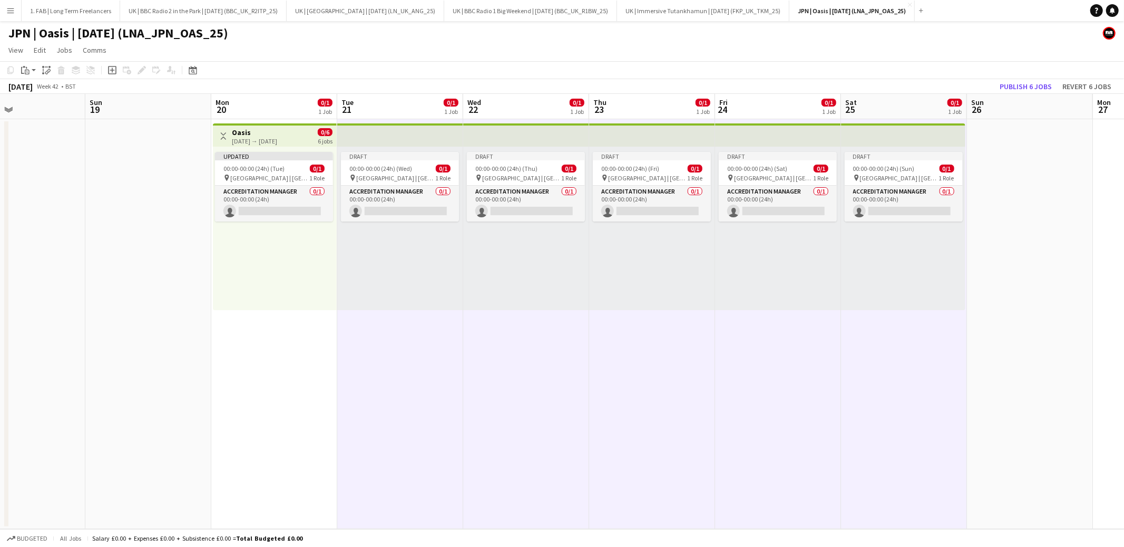
click at [464, 43] on app-page-menu "View Day view expanded Day view collapsed Month view Date picker Jump to [DATE]…" at bounding box center [562, 51] width 1124 height 20
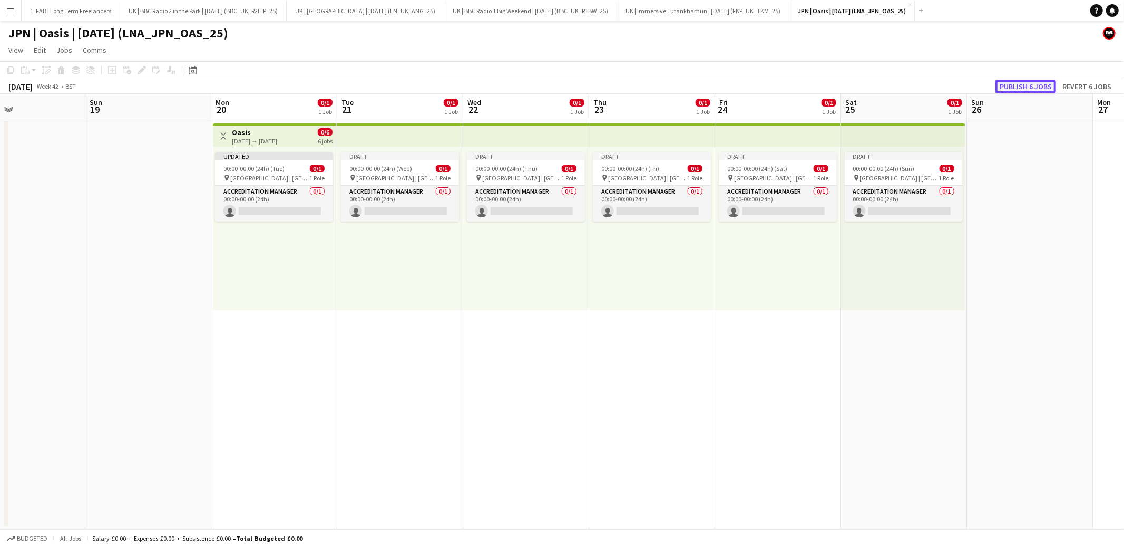
click at [1028, 87] on button "Publish 6 jobs" at bounding box center [1026, 87] width 61 height 14
click at [255, 171] on span "00:00-00:00 (24h) (Tue)" at bounding box center [253, 168] width 61 height 8
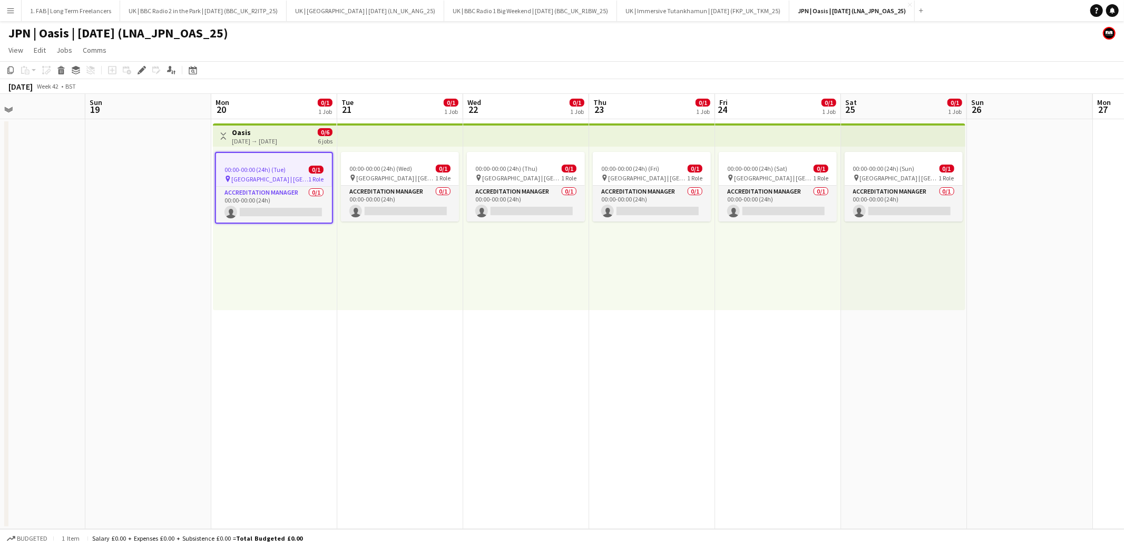
click at [253, 255] on div "00:00-00:00 (24h) (Tue) 0/1 pin [GEOGRAPHIC_DATA] | [GEOGRAPHIC_DATA], [GEOGRAP…" at bounding box center [275, 228] width 124 height 163
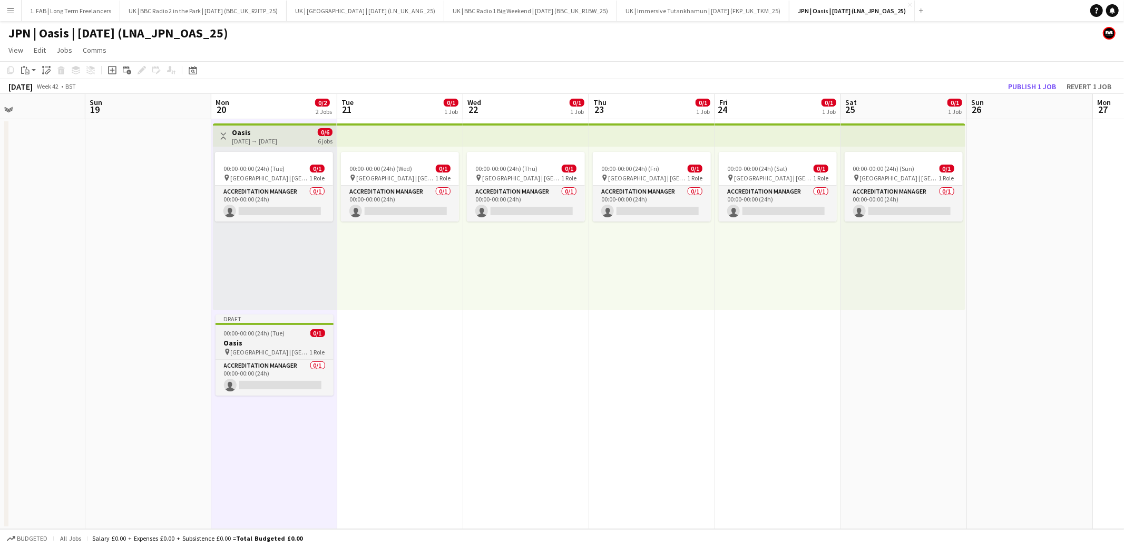
click at [278, 342] on h3 "Oasis" at bounding box center [275, 342] width 118 height 9
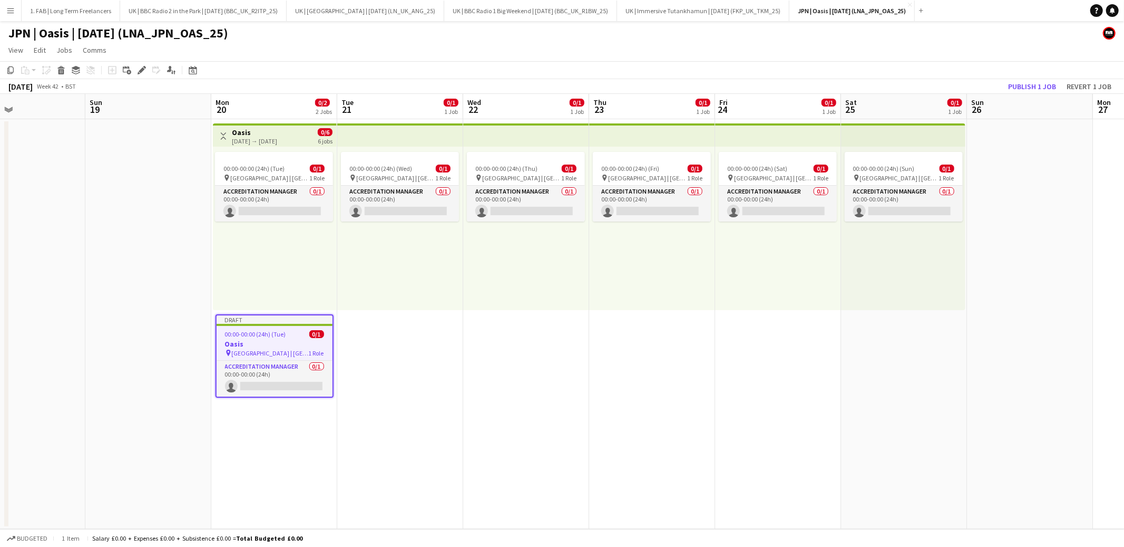
click at [378, 344] on app-date-cell "00:00-00:00 (24h) (Wed) 0/1 pin [GEOGRAPHIC_DATA] | [GEOGRAPHIC_DATA], [GEOGRAP…" at bounding box center [400, 324] width 126 height 410
click at [401, 345] on app-date-cell "00:00-00:00 (24h) (Wed) 0/1 pin [GEOGRAPHIC_DATA] | [GEOGRAPHIC_DATA], [GEOGRAP…" at bounding box center [400, 324] width 126 height 410
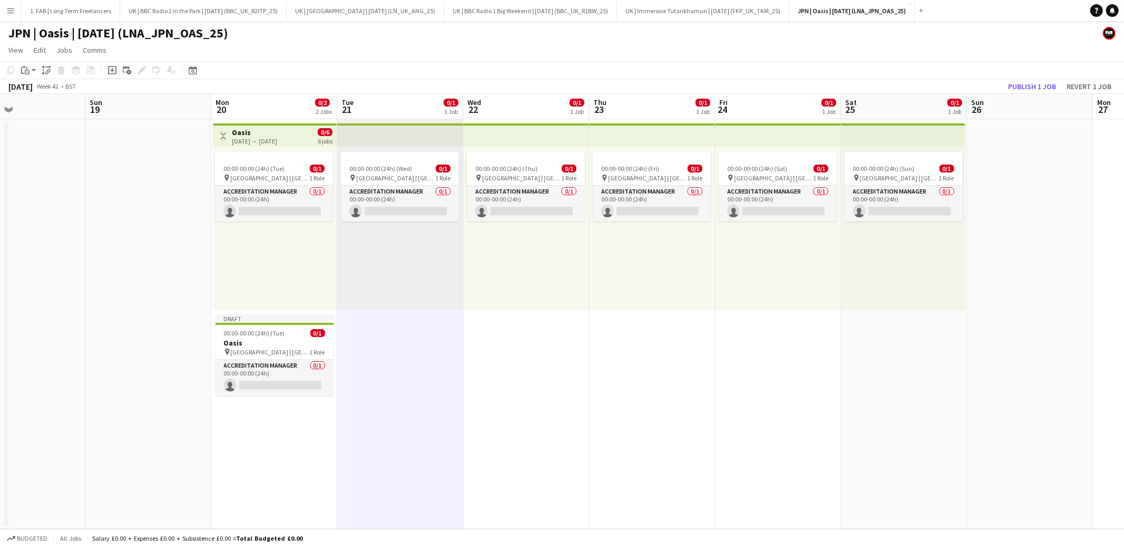
click at [515, 338] on app-date-cell "00:00-00:00 (24h) (Thu) 0/1 pin [GEOGRAPHIC_DATA] | [GEOGRAPHIC_DATA], [GEOGRAP…" at bounding box center [526, 324] width 126 height 410
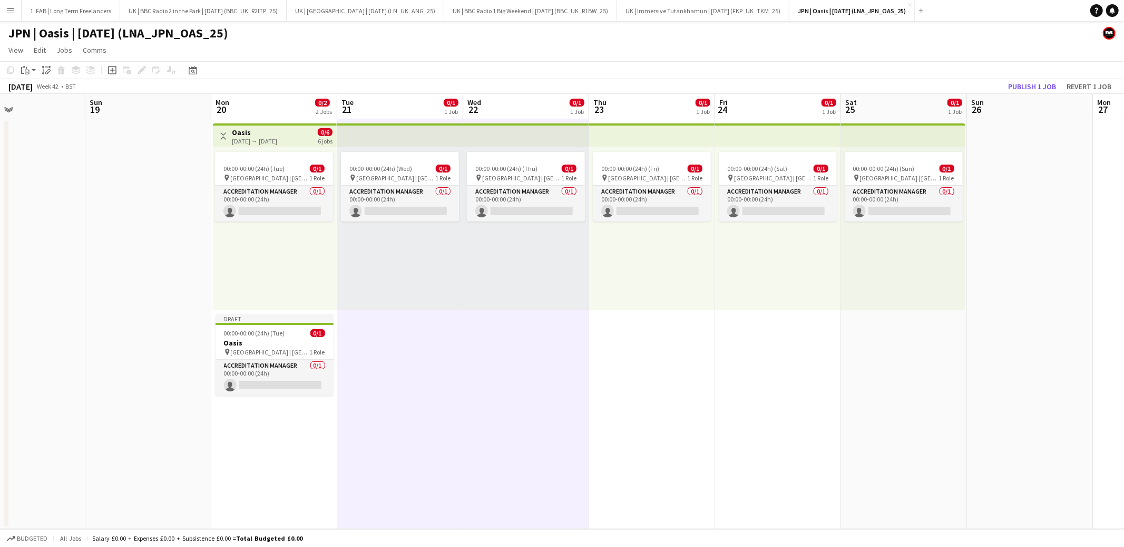
drag, startPoint x: 650, startPoint y: 339, endPoint x: 660, endPoint y: 340, distance: 10.1
click at [650, 339] on app-date-cell "00:00-00:00 (24h) (Fri) 0/1 pin [GEOGRAPHIC_DATA] | [GEOGRAPHIC_DATA], [GEOGRAP…" at bounding box center [652, 324] width 126 height 410
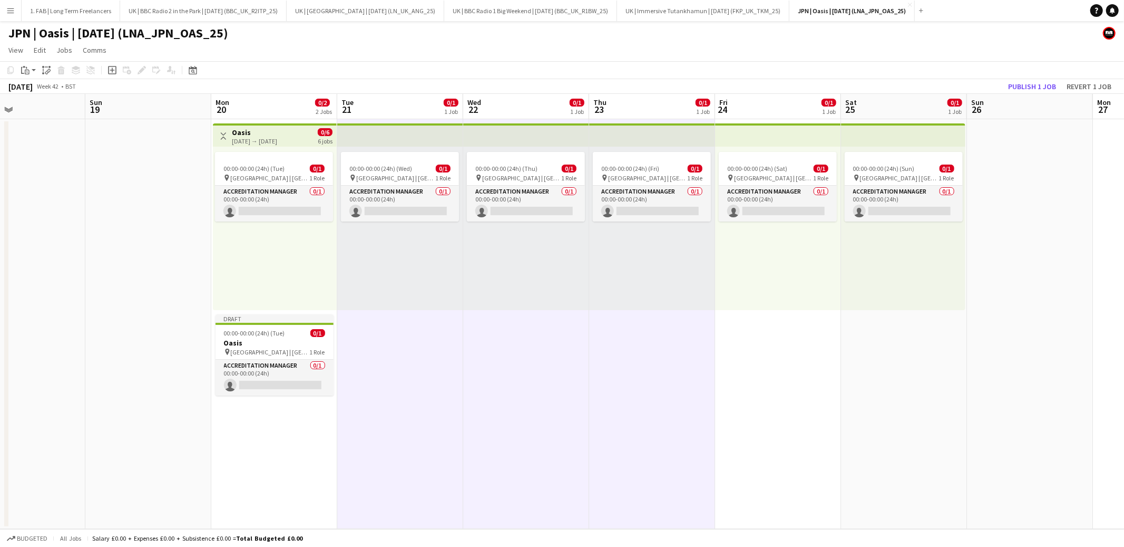
drag, startPoint x: 767, startPoint y: 343, endPoint x: 876, endPoint y: 340, distance: 109.1
click at [771, 343] on app-calendar-viewport "Wed 15 Thu 16 Fri 17 Sat 18 Sun 19 Mon 20 0/2 2 Jobs Tue 21 0/1 1 Job Wed 22 0/…" at bounding box center [562, 311] width 1124 height 435
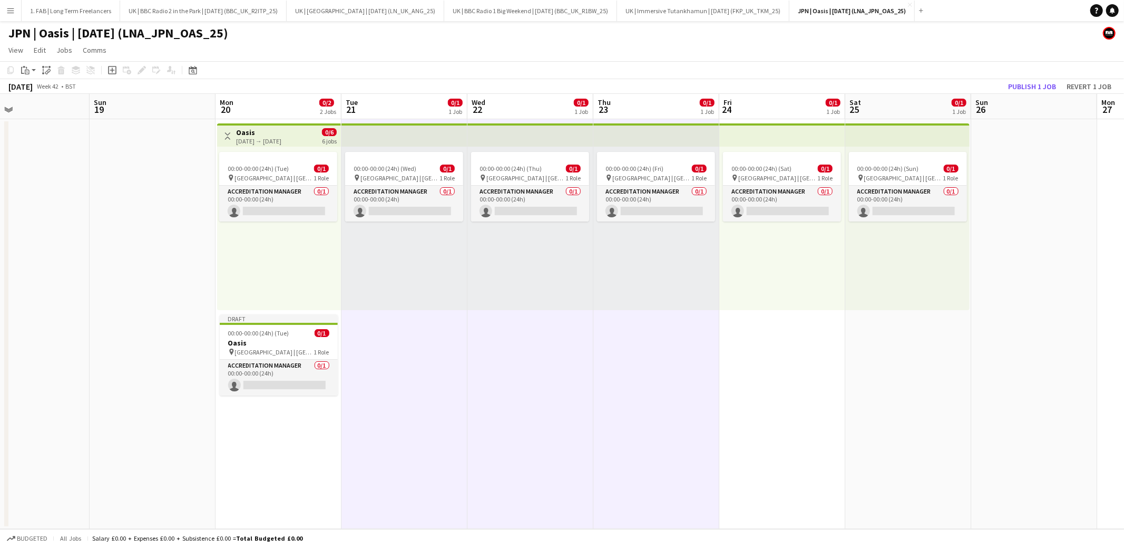
drag, startPoint x: 876, startPoint y: 340, endPoint x: 945, endPoint y: 338, distance: 68.5
click at [876, 340] on app-date-cell "00:00-00:00 (24h) (Sun) 0/1 pin [GEOGRAPHIC_DATA] | [GEOGRAPHIC_DATA], [GEOGRAP…" at bounding box center [908, 324] width 126 height 410
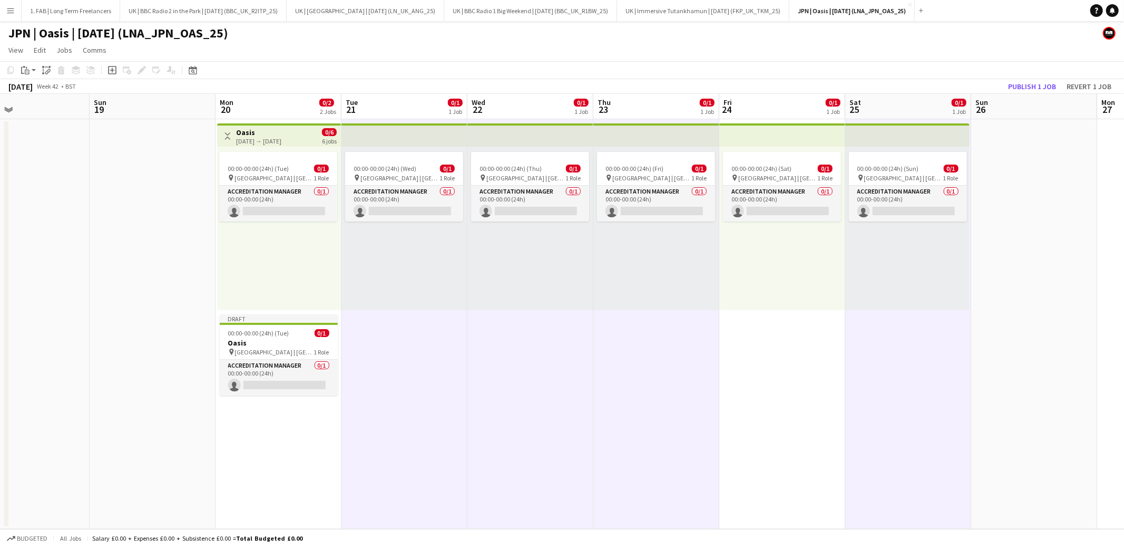
click at [829, 371] on app-date-cell "00:00-00:00 (24h) (Sat) 0/1 pin [GEOGRAPHIC_DATA] | [GEOGRAPHIC_DATA], [GEOGRAP…" at bounding box center [782, 324] width 126 height 410
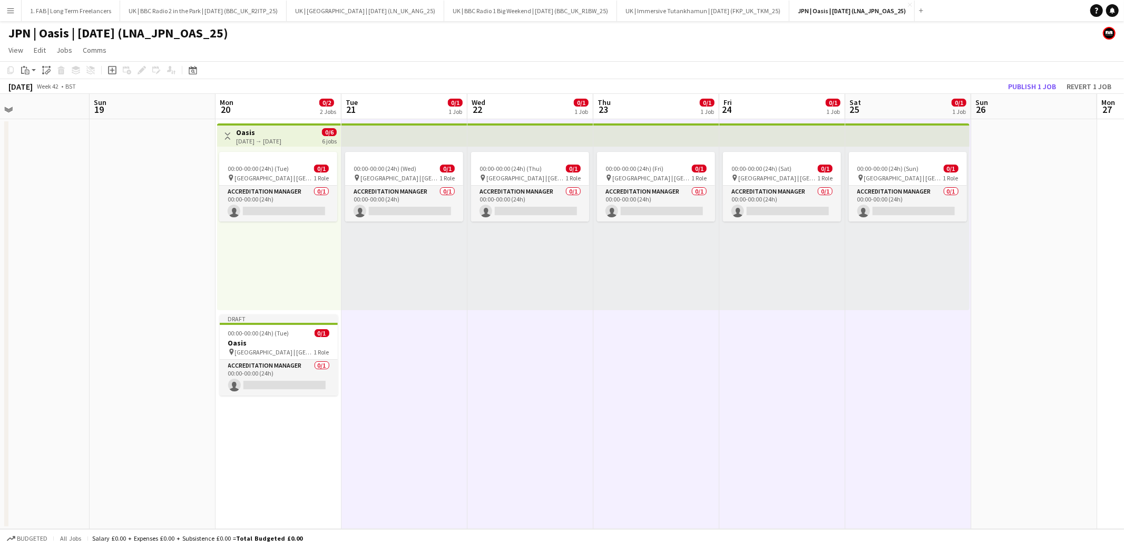
click at [994, 347] on app-date-cell at bounding box center [1034, 324] width 126 height 410
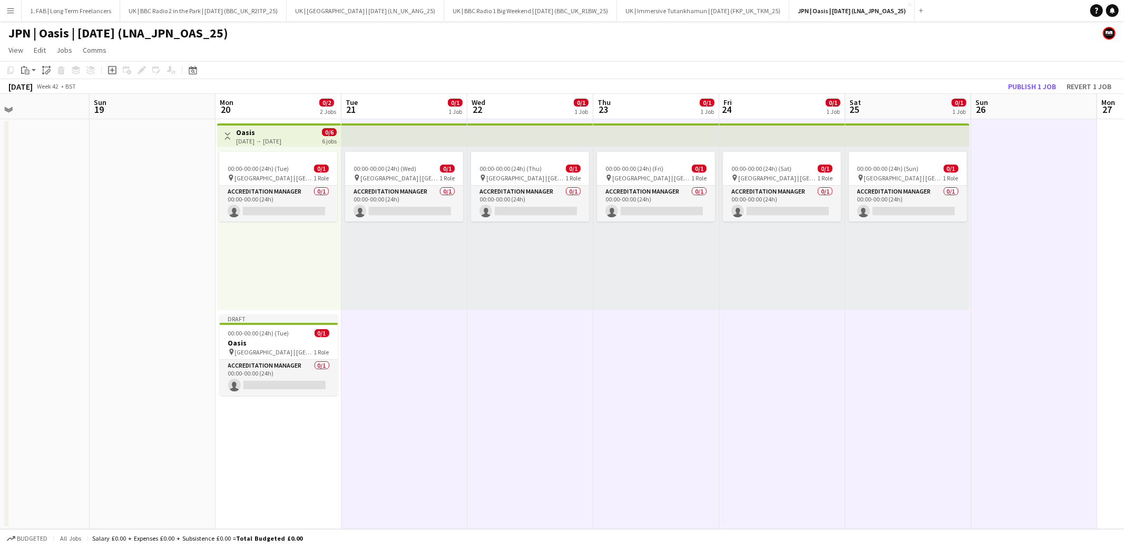
click at [142, 364] on app-date-cell at bounding box center [153, 324] width 126 height 410
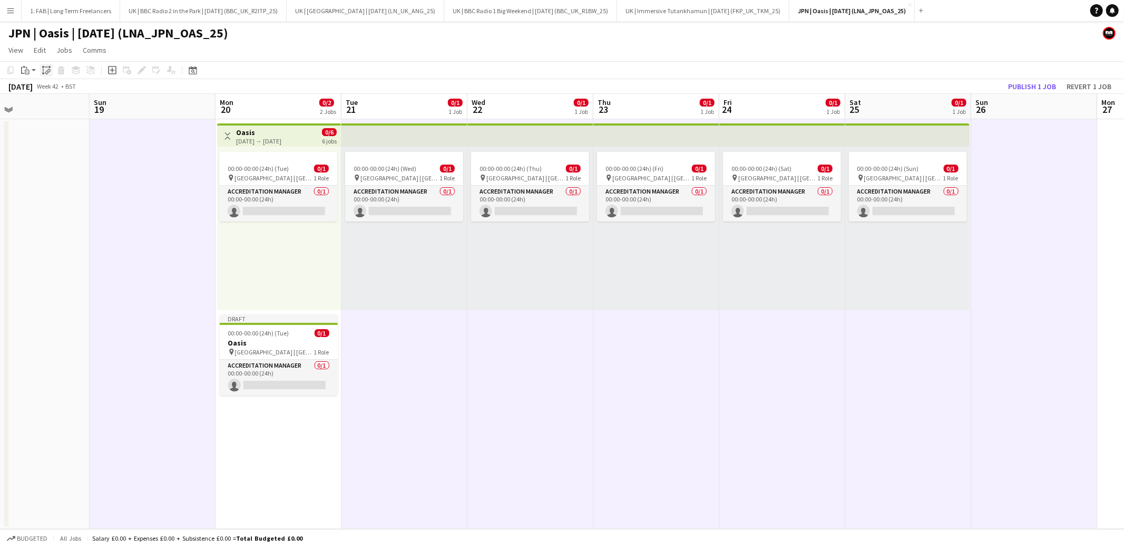
click at [47, 67] on icon "Paste linked Job" at bounding box center [46, 70] width 8 height 8
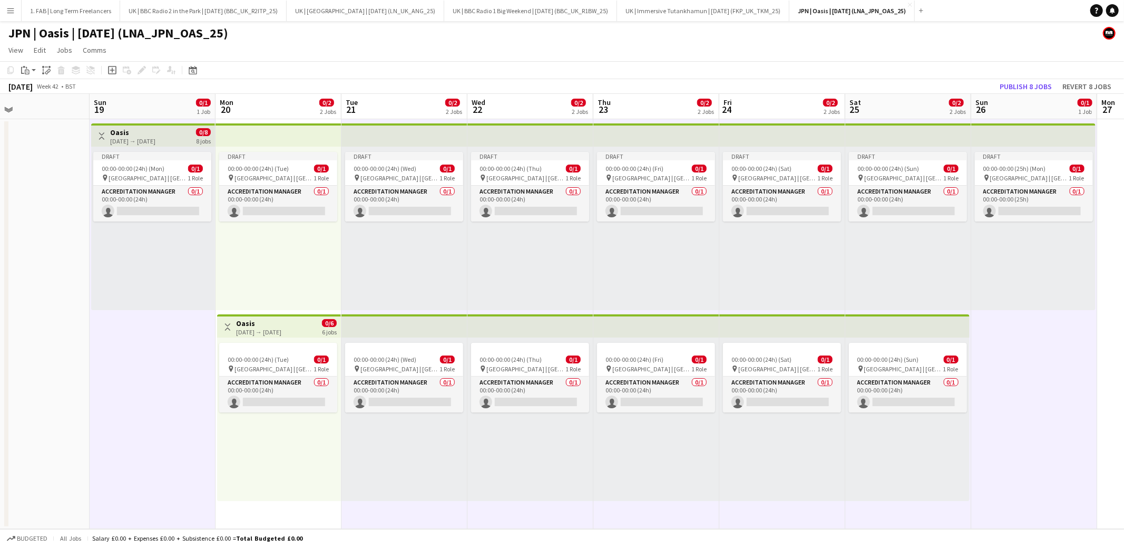
click at [35, 259] on app-date-cell at bounding box center [27, 324] width 126 height 410
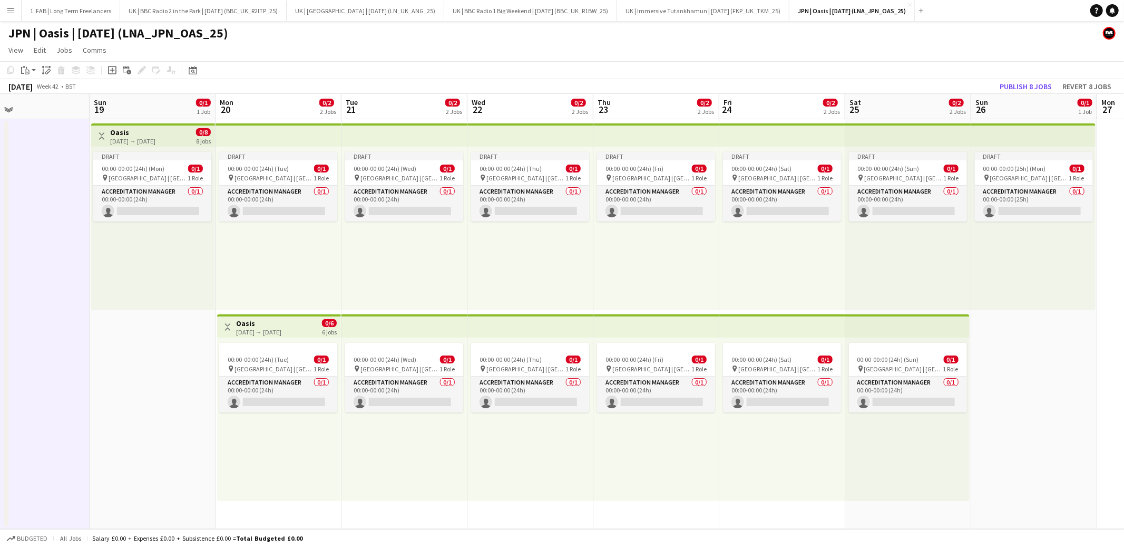
click at [162, 411] on app-date-cell "Toggle View Oasis [DATE] → [DATE] 0/8 8 jobs Draft 00:00-00:00 (24h) (Mon) 0/1 …" at bounding box center [153, 324] width 126 height 410
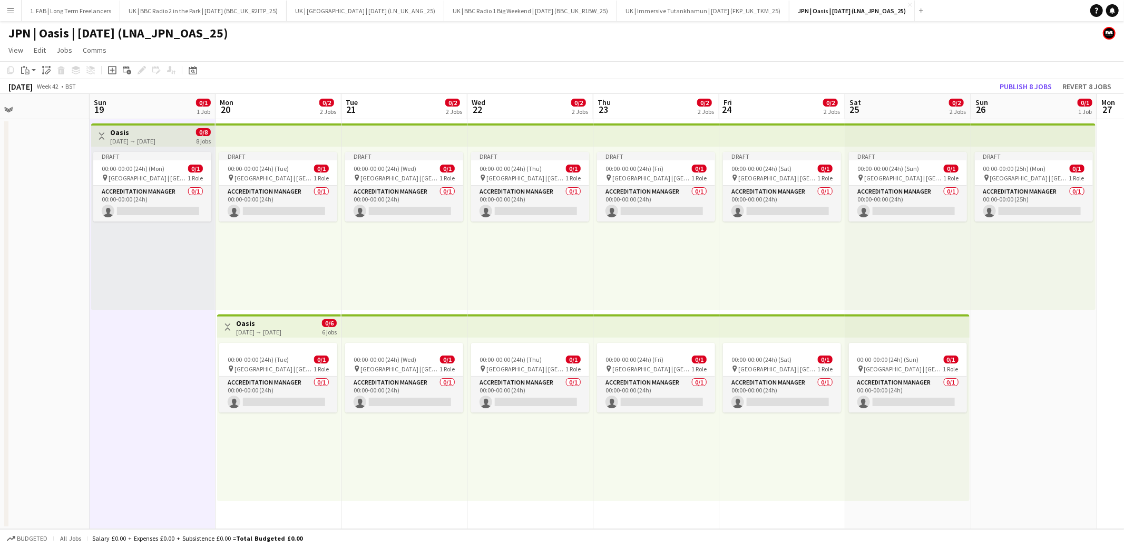
click at [1065, 420] on app-date-cell "Draft 00:00-00:00 (25h) (Mon) 0/1 pin [GEOGRAPHIC_DATA] | [GEOGRAPHIC_DATA], [G…" at bounding box center [1034, 324] width 126 height 410
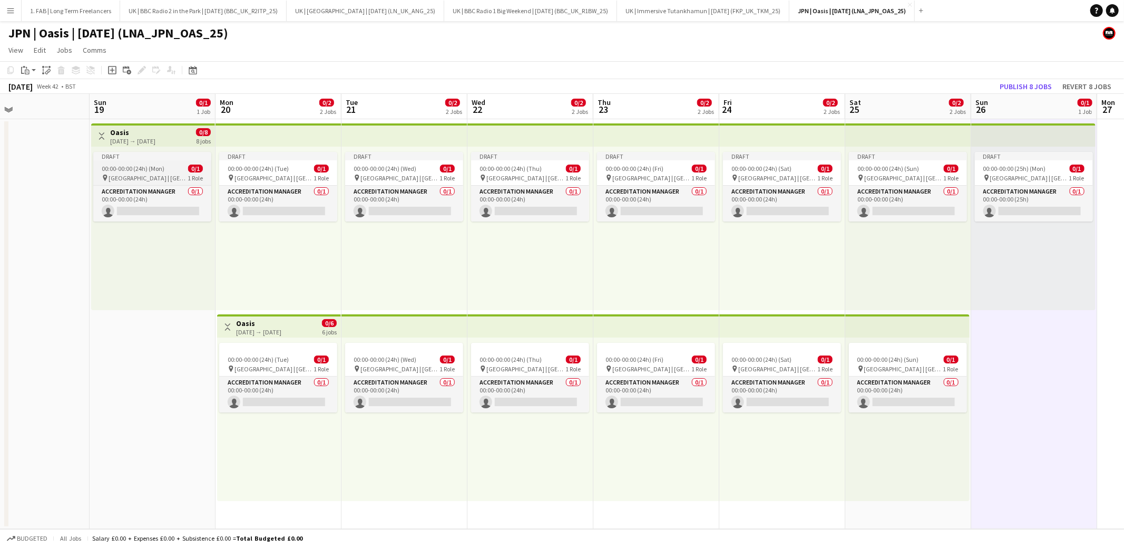
click at [161, 168] on span "00:00-00:00 (24h) (Mon)" at bounding box center [133, 168] width 63 height 8
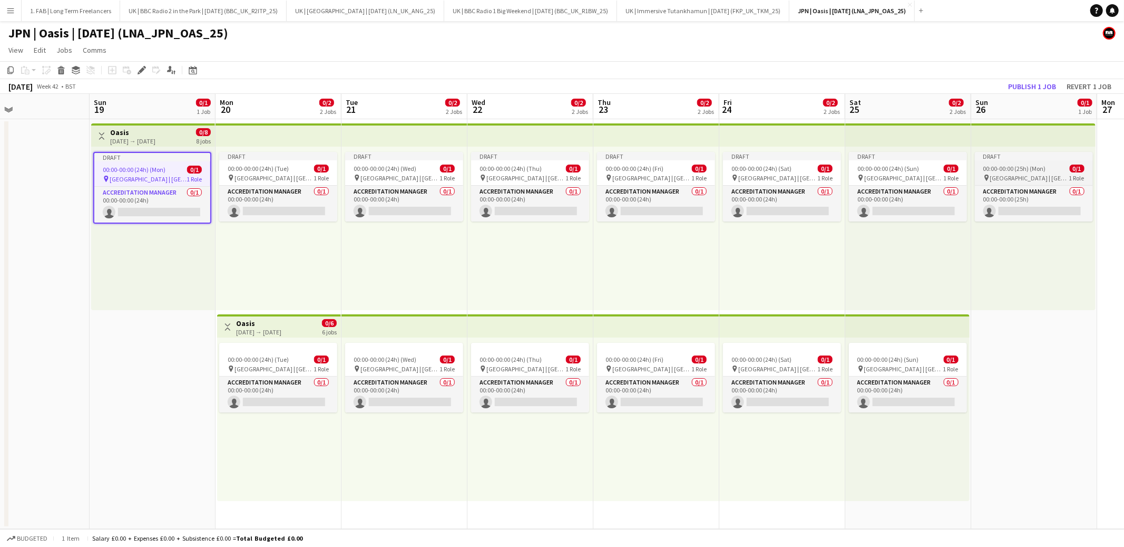
click at [1029, 171] on span "00:00-00:00 (25h) (Mon)" at bounding box center [1014, 168] width 63 height 8
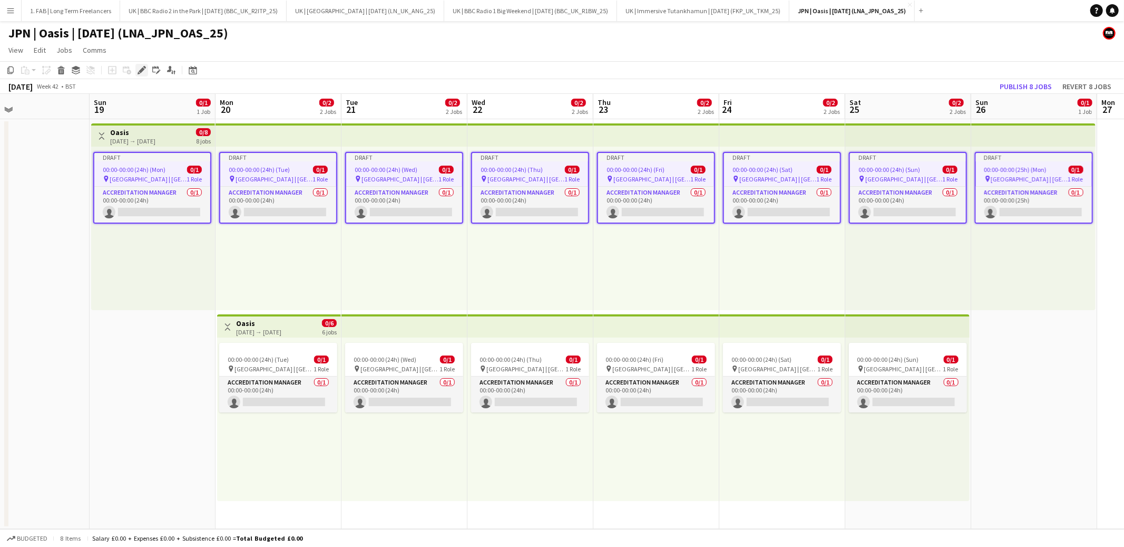
click at [140, 71] on icon at bounding box center [142, 70] width 6 height 6
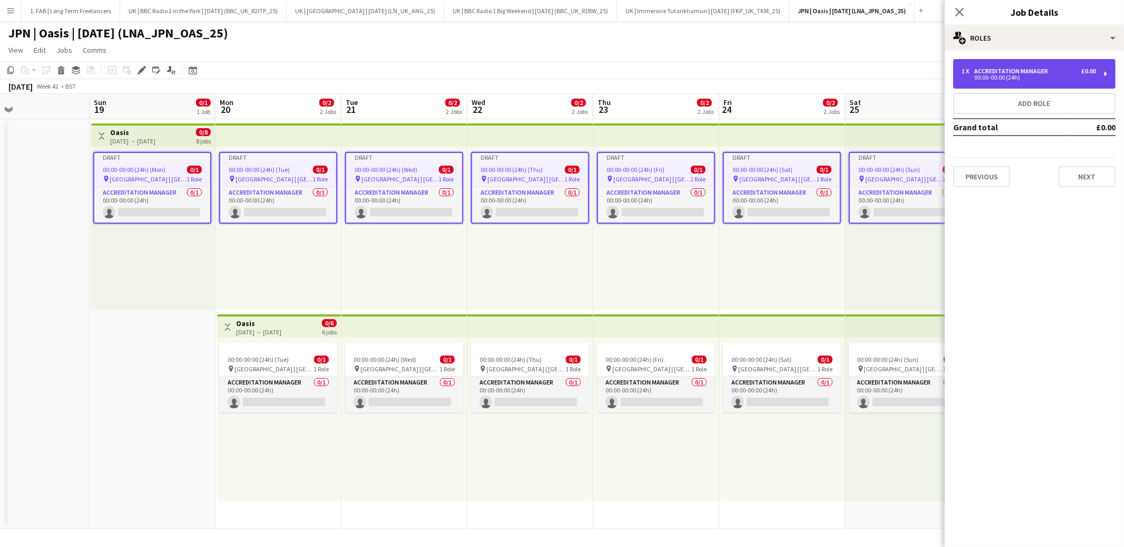
click at [1006, 77] on div "00:00-00:00 (24h)" at bounding box center [1029, 77] width 134 height 5
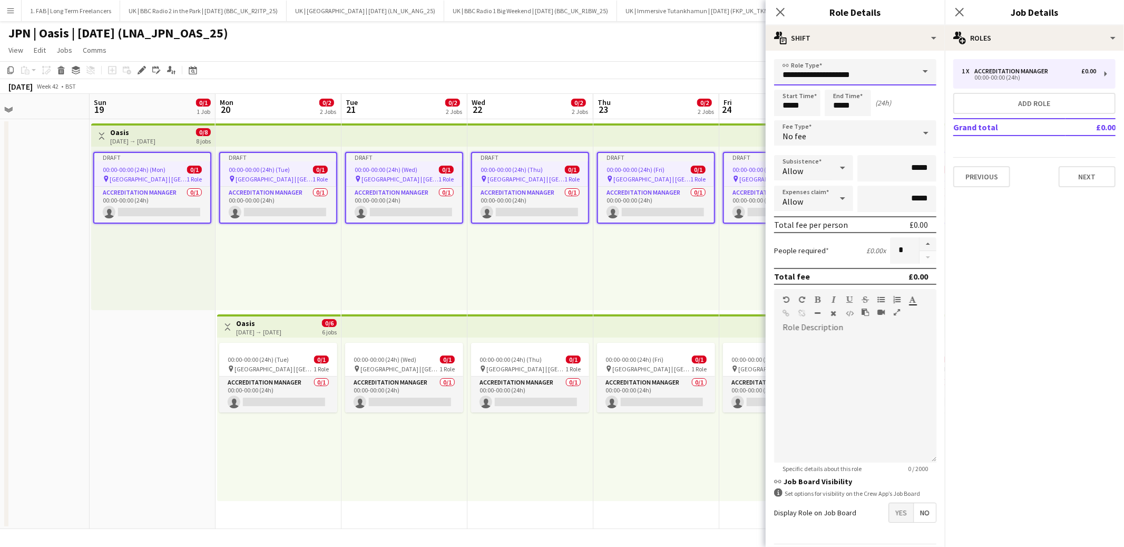
click at [822, 76] on input "**********" at bounding box center [855, 72] width 162 height 26
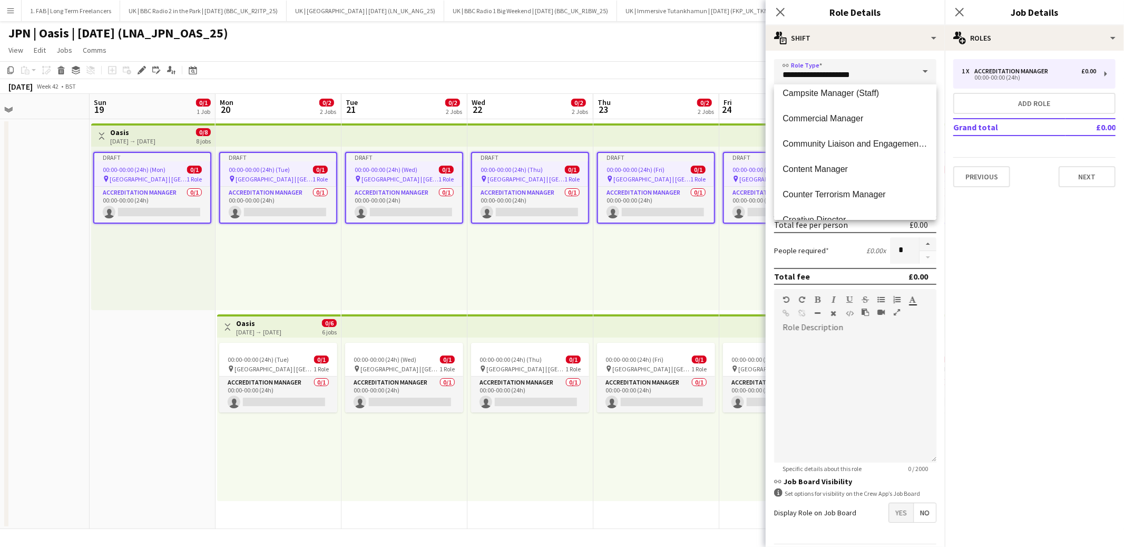
scroll to position [1779, 0]
click at [832, 167] on span "Content Manager" at bounding box center [855, 169] width 145 height 10
type input "**********"
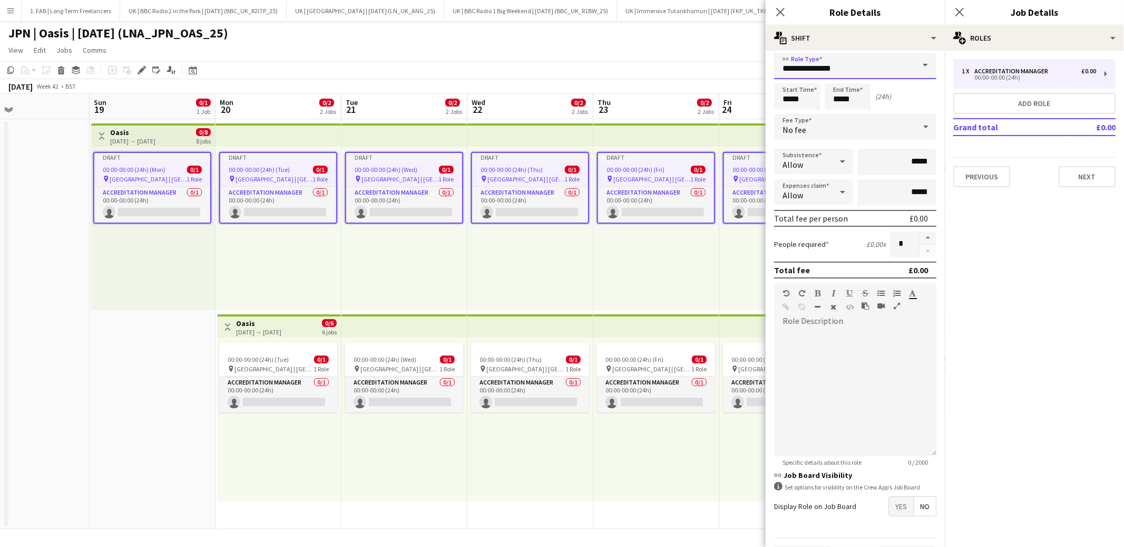
scroll to position [32, 0]
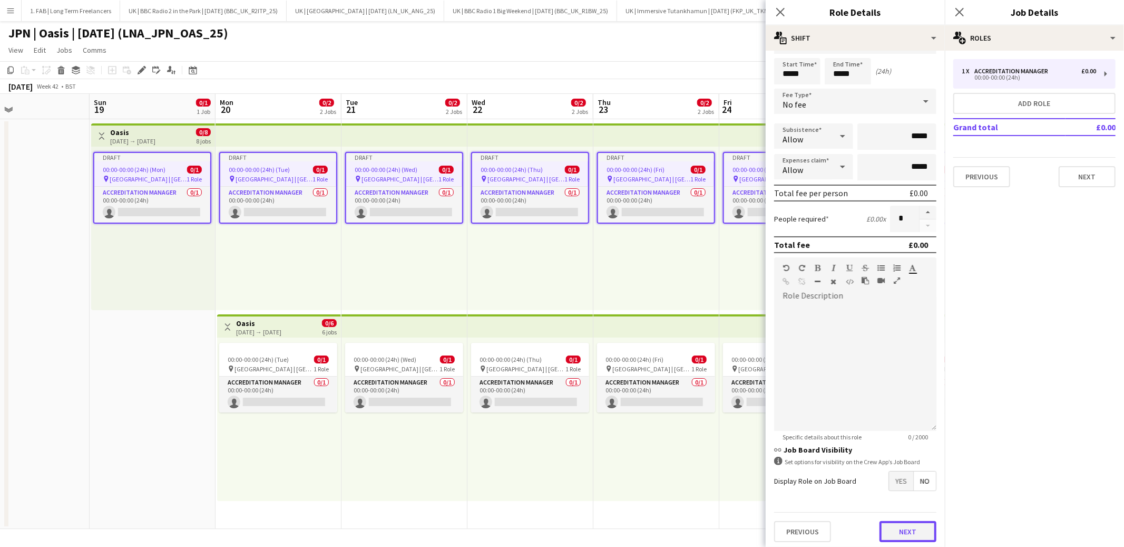
click at [909, 532] on button "Next" at bounding box center [908, 531] width 57 height 21
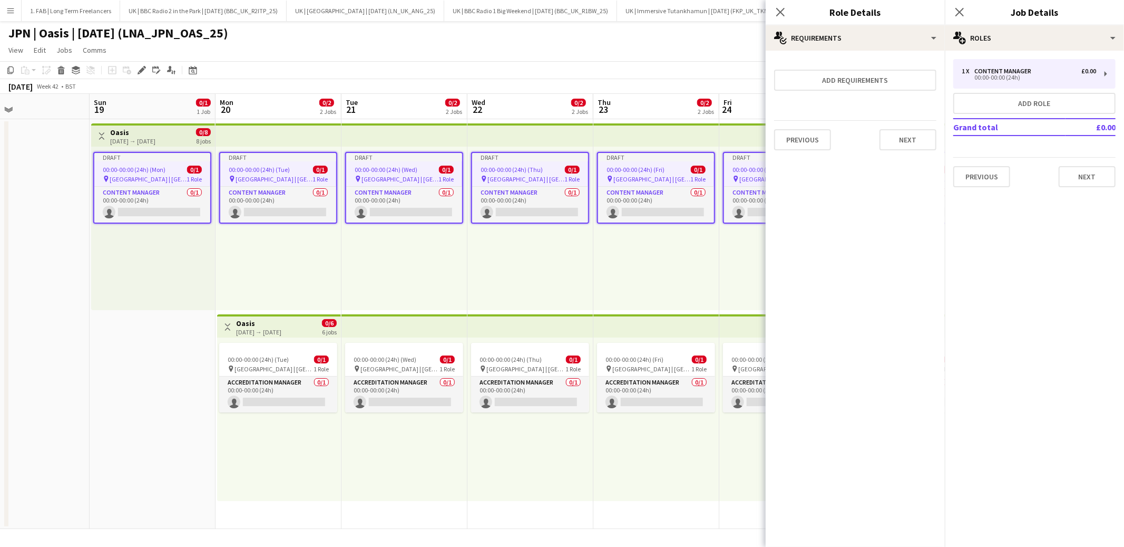
scroll to position [0, 0]
click at [897, 130] on button "Next" at bounding box center [908, 139] width 57 height 21
click at [912, 144] on button "Finish" at bounding box center [917, 141] width 40 height 21
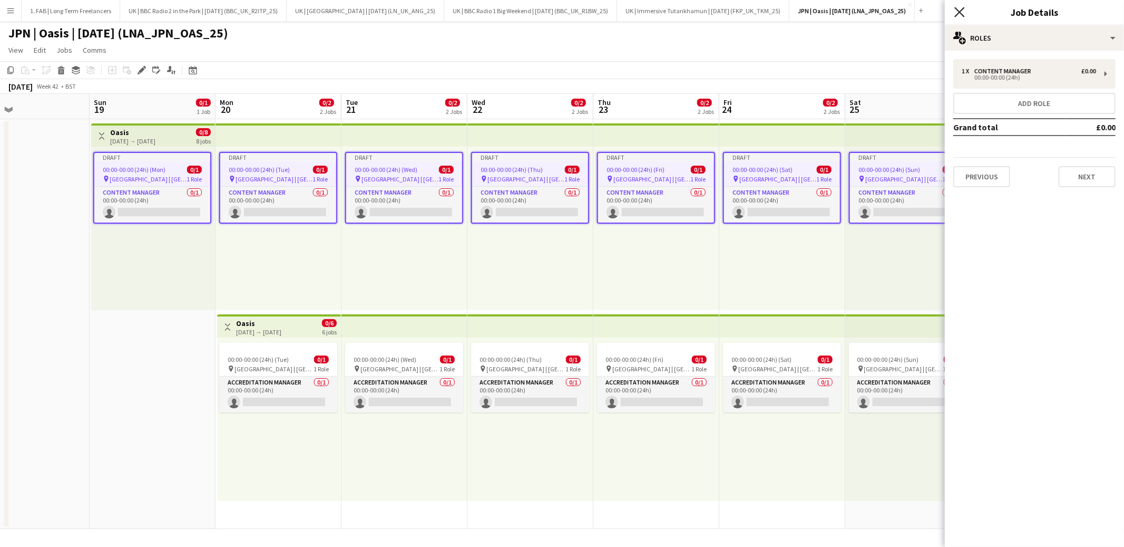
click at [958, 14] on icon at bounding box center [959, 12] width 10 height 10
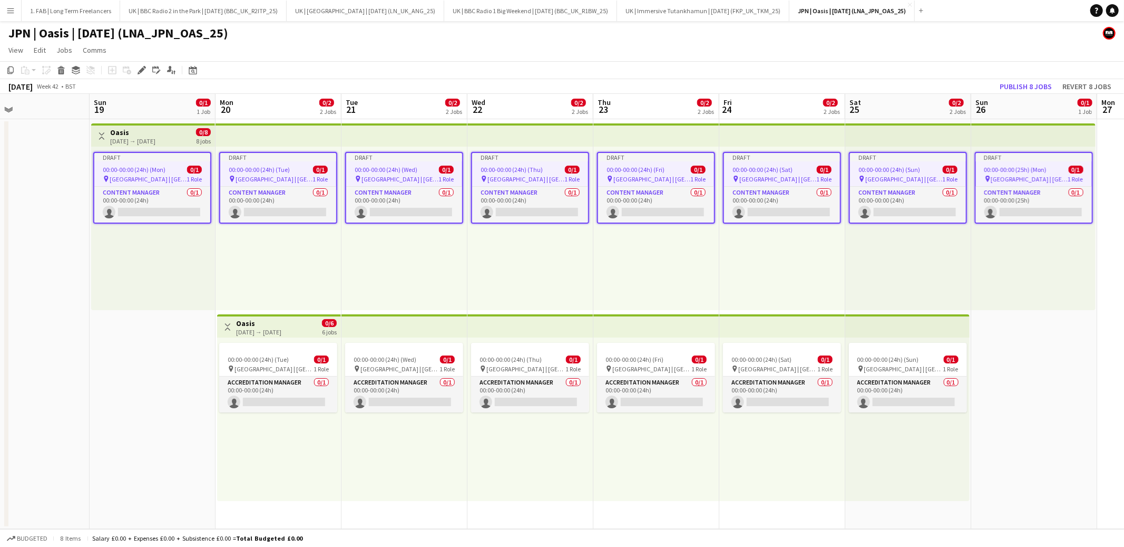
click at [651, 48] on app-page-menu "View Day view expanded Day view collapsed Month view Date picker Jump to [DATE]…" at bounding box center [562, 51] width 1124 height 20
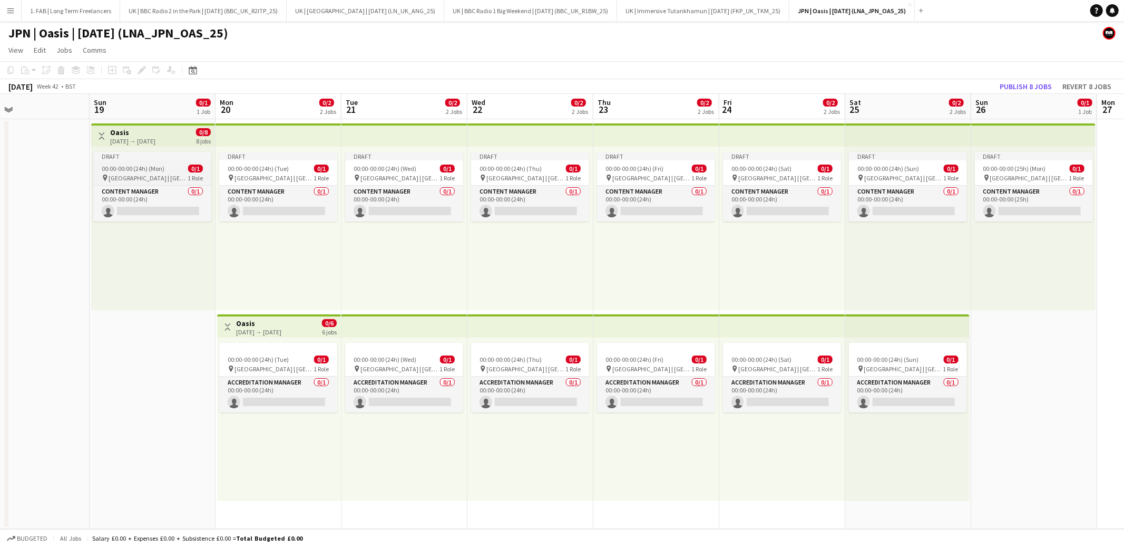
click at [161, 170] on span "00:00-00:00 (24h) (Mon)" at bounding box center [133, 168] width 63 height 8
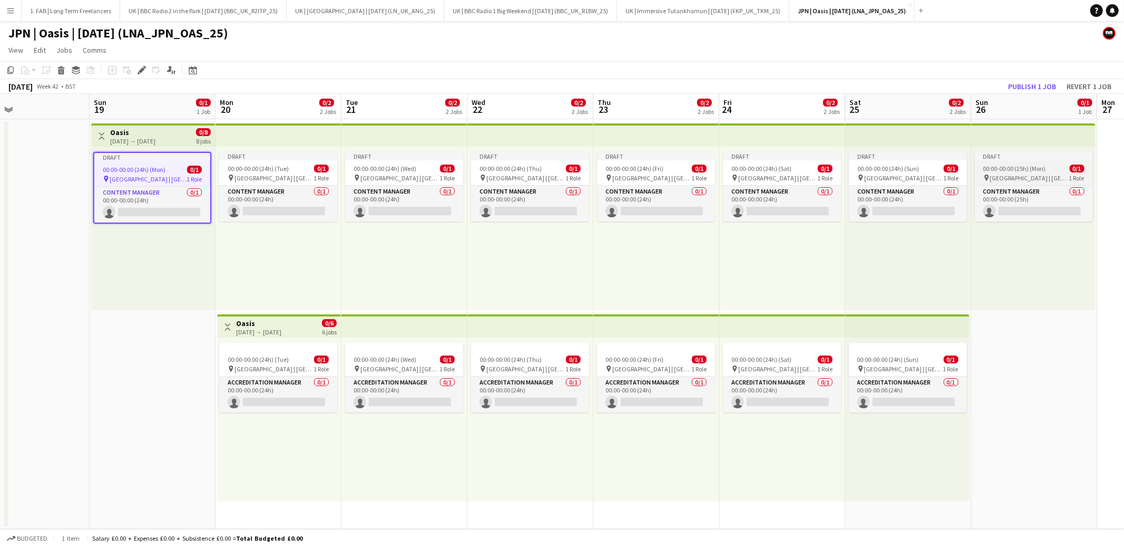
click at [1010, 177] on span "[GEOGRAPHIC_DATA] | [GEOGRAPHIC_DATA], [GEOGRAPHIC_DATA]" at bounding box center [1029, 178] width 79 height 8
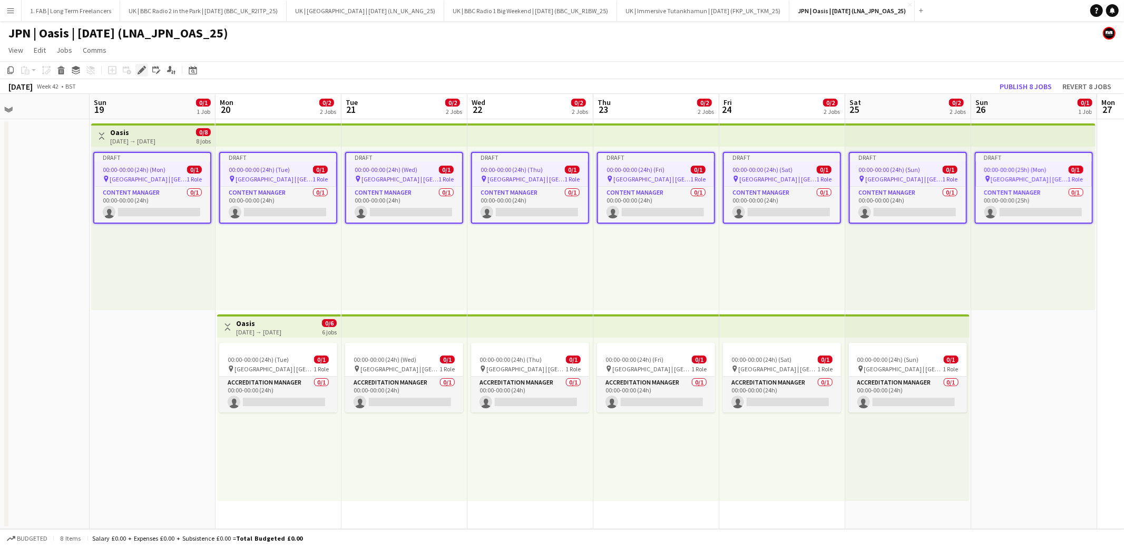
click at [143, 72] on icon "Edit" at bounding box center [142, 70] width 8 height 8
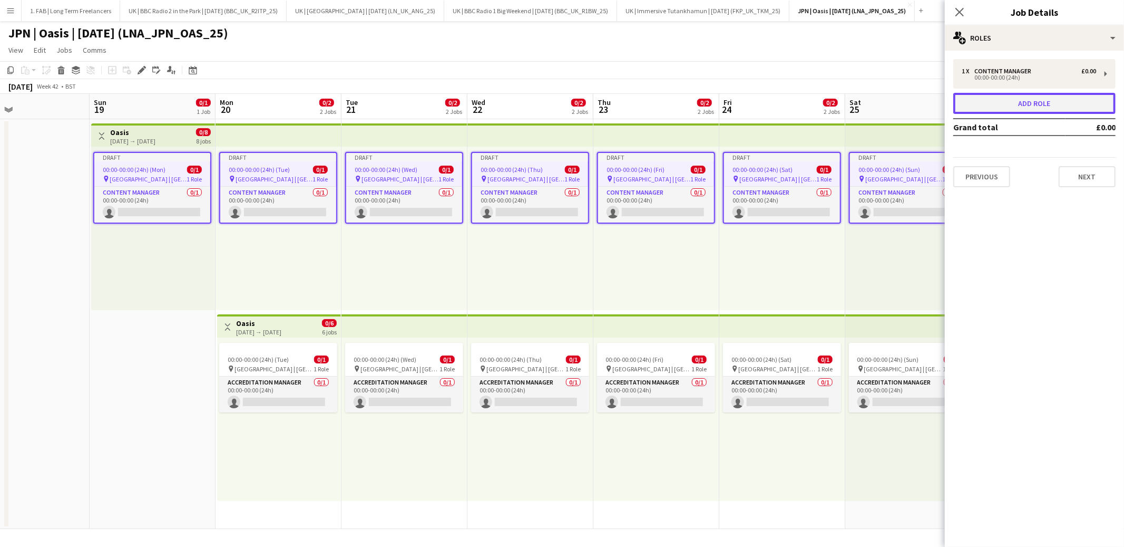
click at [1009, 97] on button "Add role" at bounding box center [1034, 103] width 162 height 21
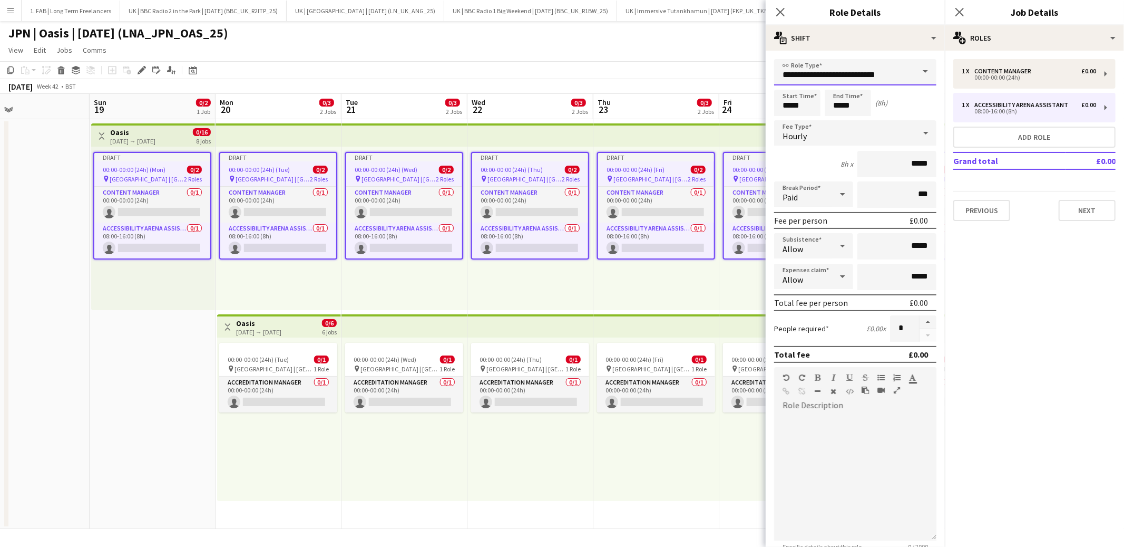
click at [843, 76] on input "**********" at bounding box center [855, 72] width 162 height 26
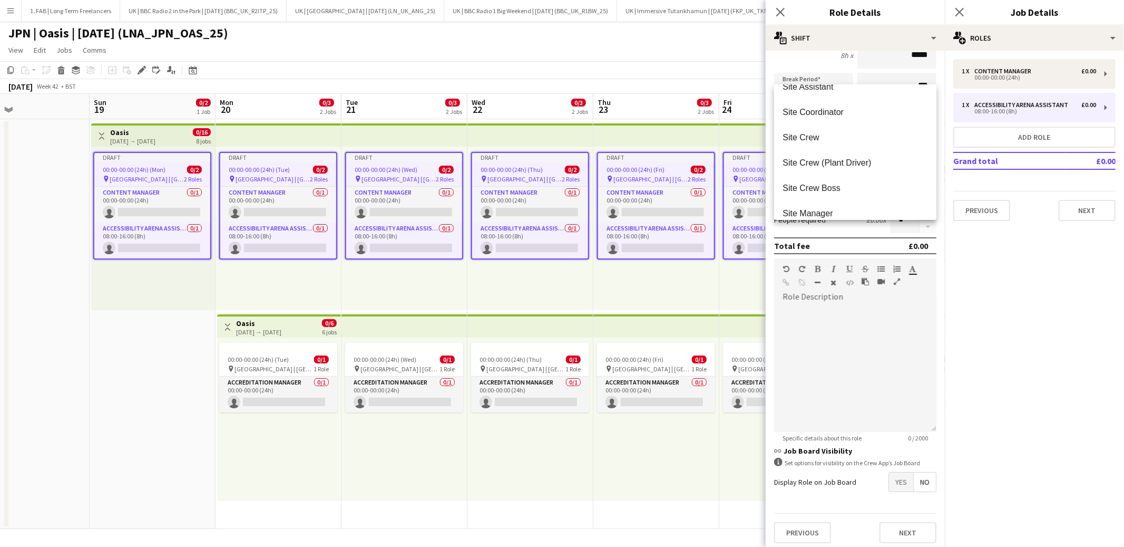
scroll to position [5945, 0]
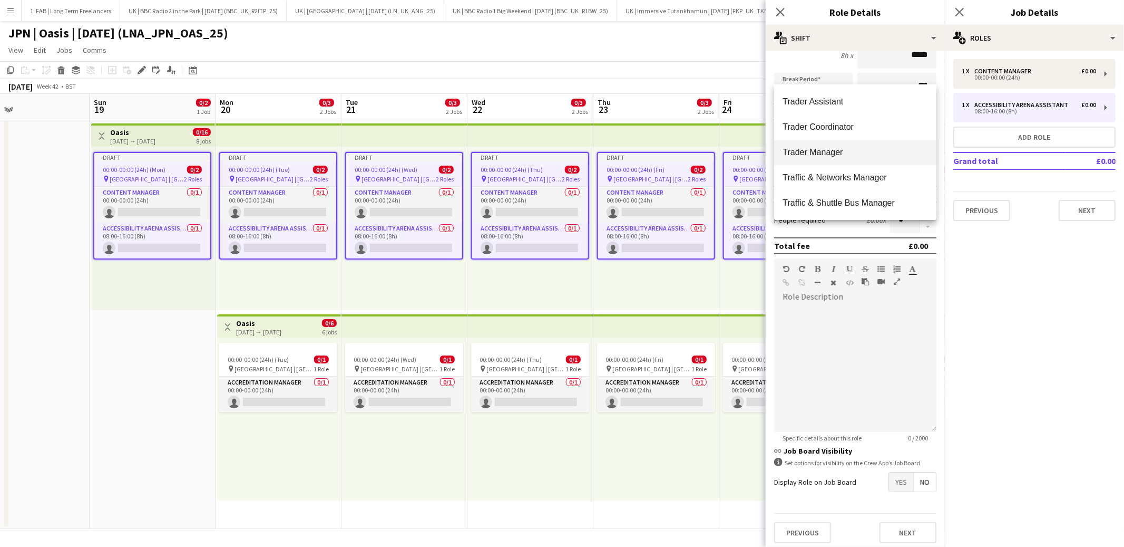
click at [839, 151] on span "Trader Manager" at bounding box center [855, 152] width 145 height 10
type input "**********"
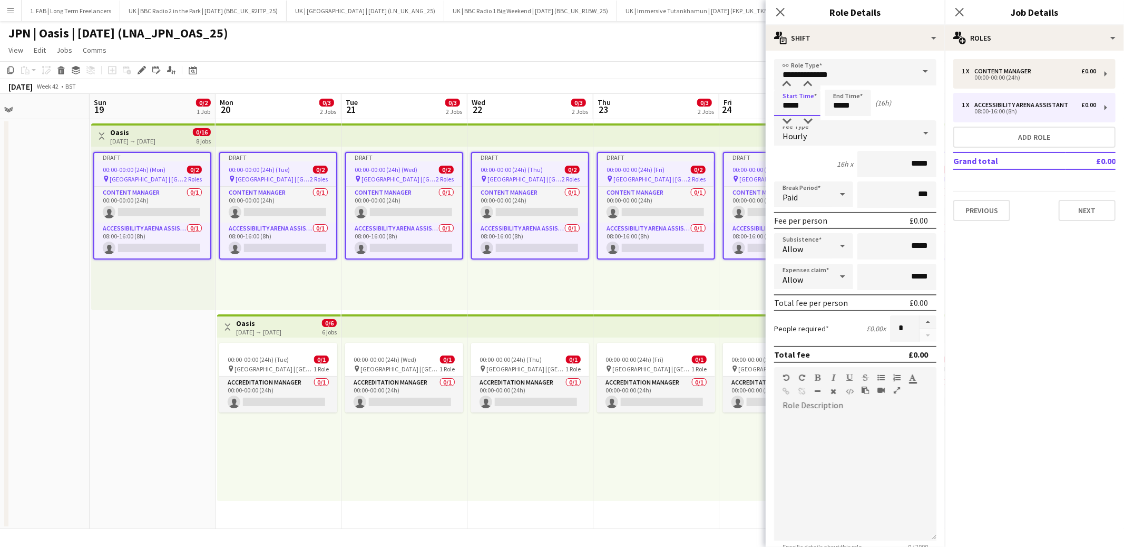
type input "*****"
click at [816, 141] on div "Hourly" at bounding box center [844, 132] width 141 height 25
click at [829, 215] on span "No fee" at bounding box center [855, 215] width 145 height 10
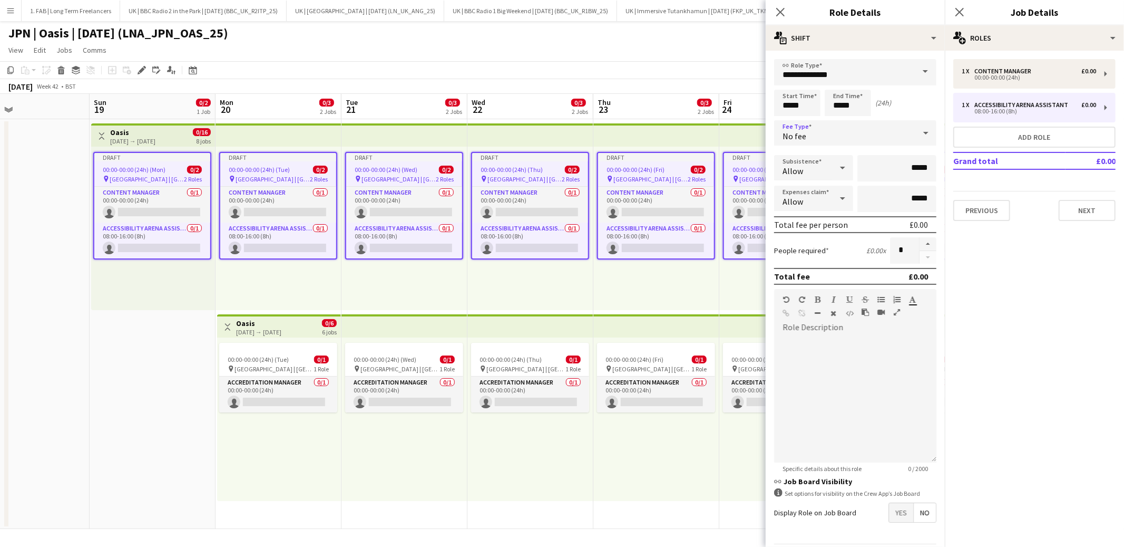
scroll to position [32, 0]
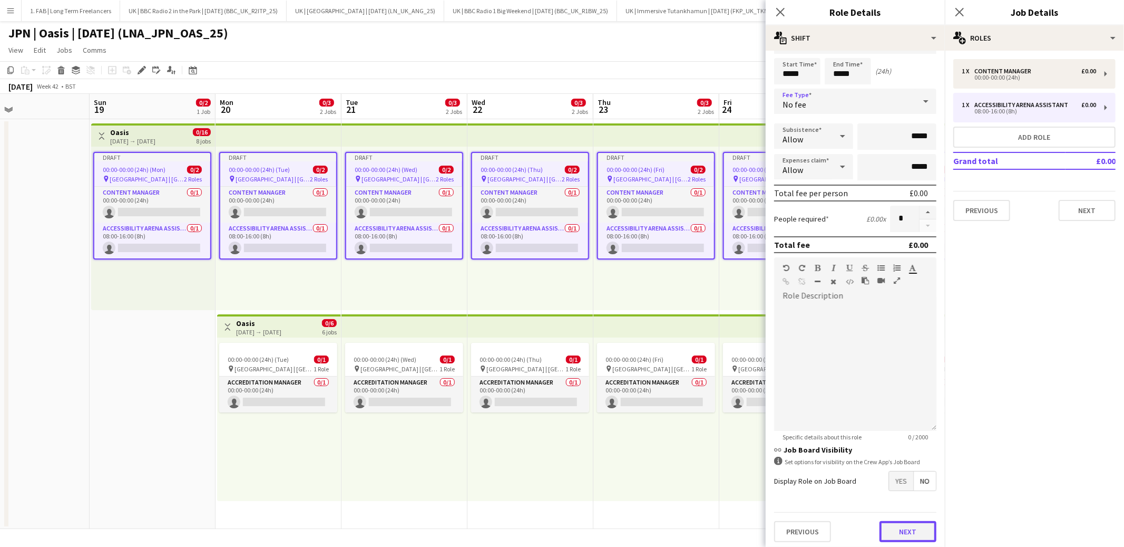
click at [910, 525] on button "Next" at bounding box center [908, 531] width 57 height 21
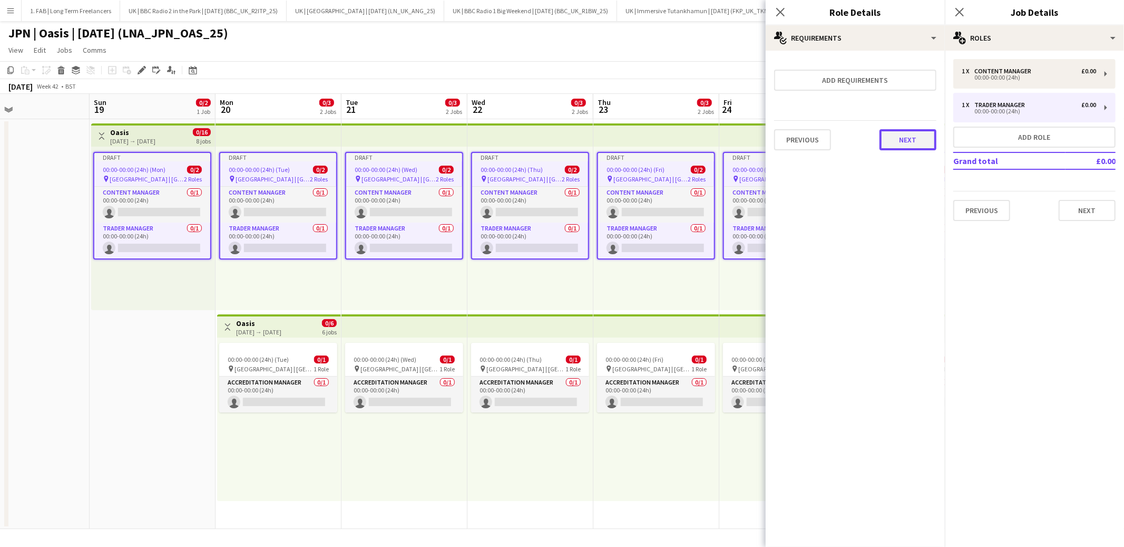
click at [903, 133] on button "Next" at bounding box center [908, 139] width 57 height 21
click at [913, 147] on button "Finish" at bounding box center [917, 141] width 40 height 21
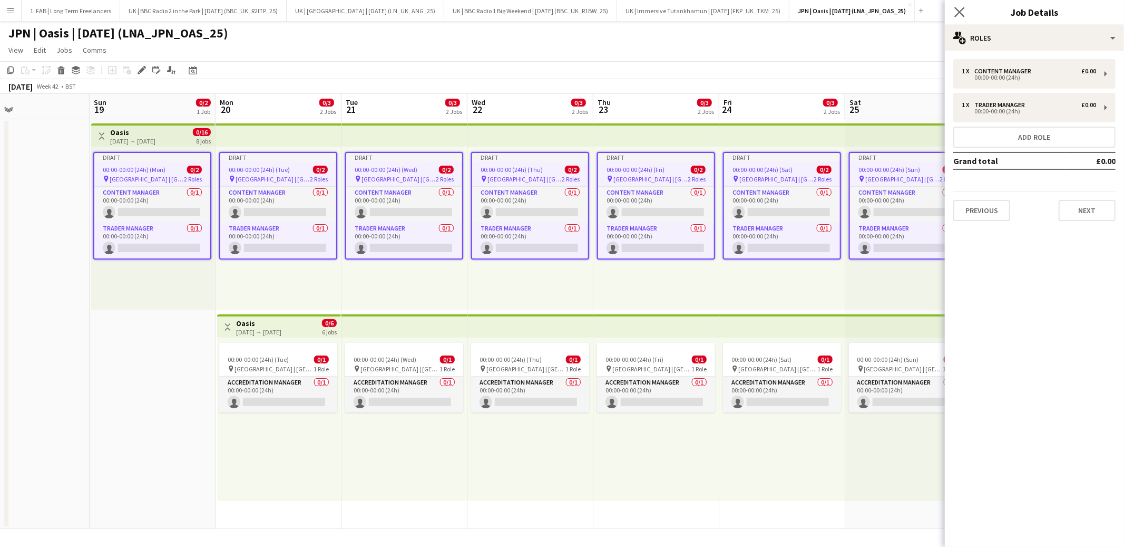
click at [965, 7] on app-icon "Close pop-in" at bounding box center [959, 12] width 15 height 15
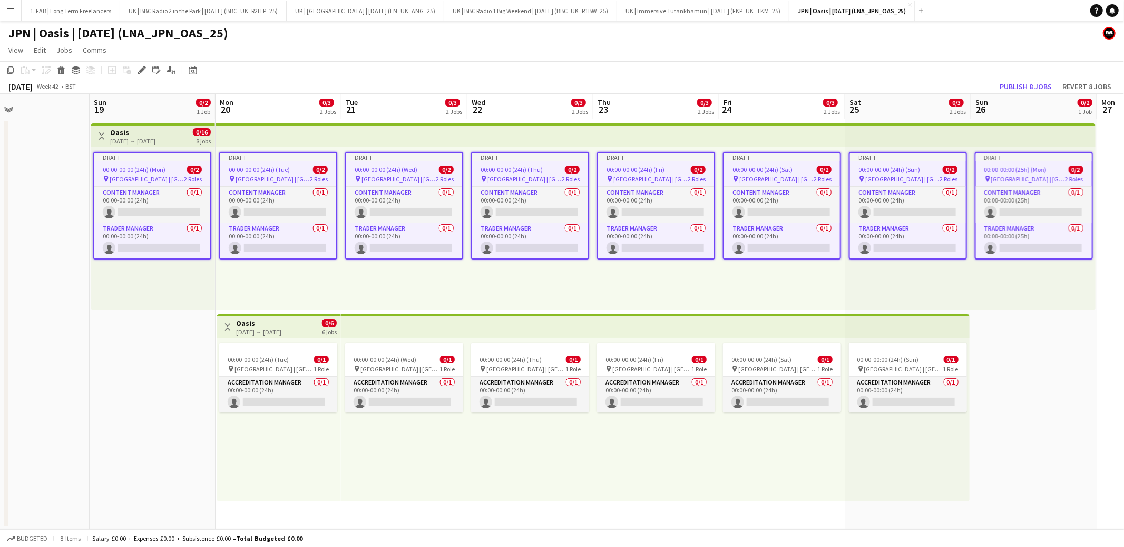
click at [710, 54] on app-page-menu "View Day view expanded Day view collapsed Month view Date picker Jump to [DATE]…" at bounding box center [562, 51] width 1124 height 20
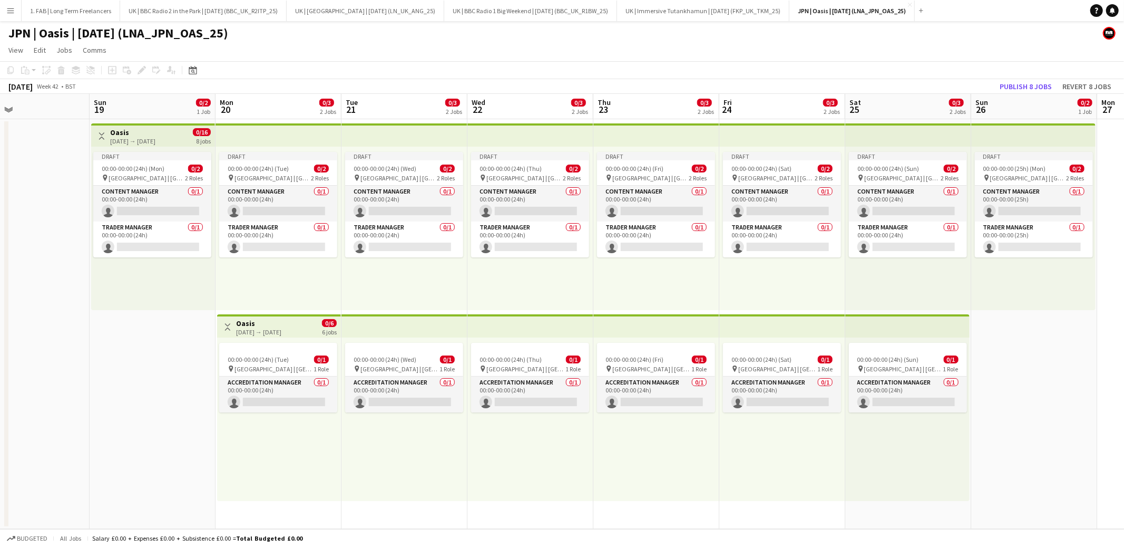
click at [640, 60] on app-page-menu "View Day view expanded Day view collapsed Month view Date picker Jump to [DATE]…" at bounding box center [562, 51] width 1124 height 20
click at [165, 171] on div "00:00-00:00 (24h) (Mon) 0/2" at bounding box center [152, 168] width 118 height 8
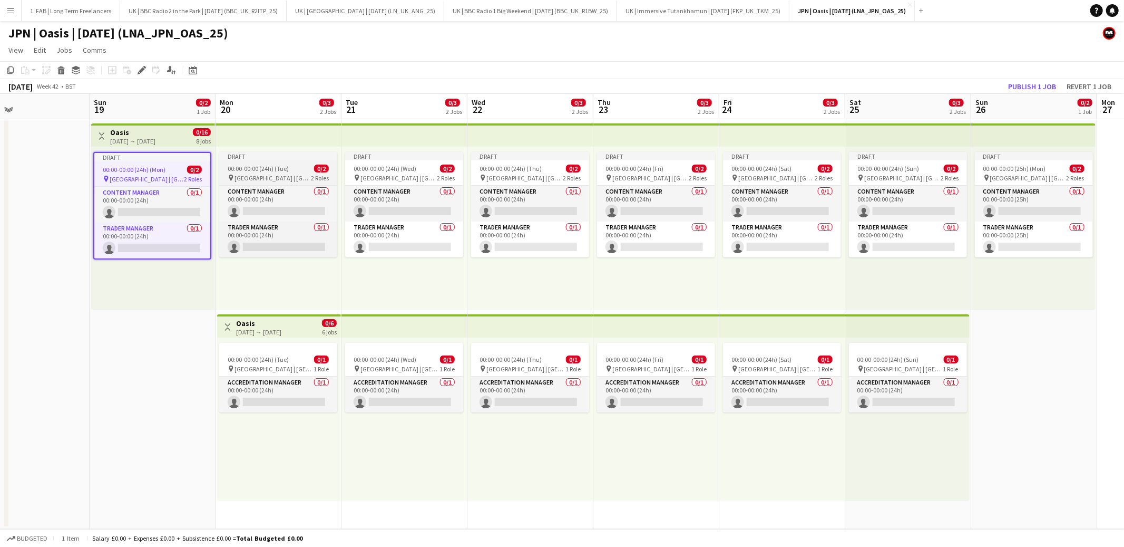
click at [278, 173] on div "pin [GEOGRAPHIC_DATA] | [GEOGRAPHIC_DATA], [GEOGRAPHIC_DATA] 2 Roles" at bounding box center [278, 177] width 118 height 8
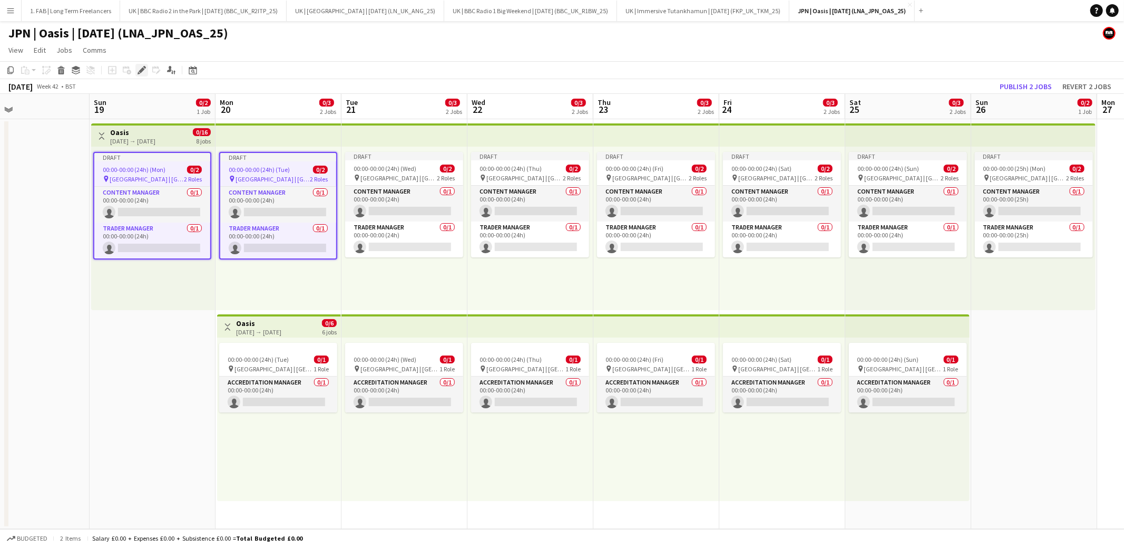
click at [138, 73] on icon at bounding box center [139, 73] width 3 height 3
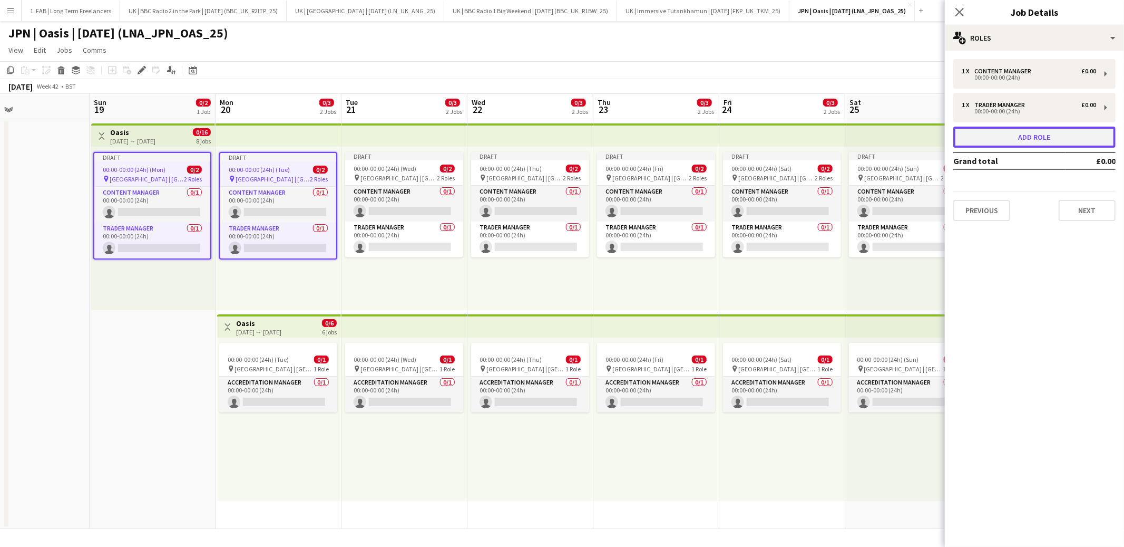
click at [1038, 142] on button "Add role" at bounding box center [1034, 136] width 162 height 21
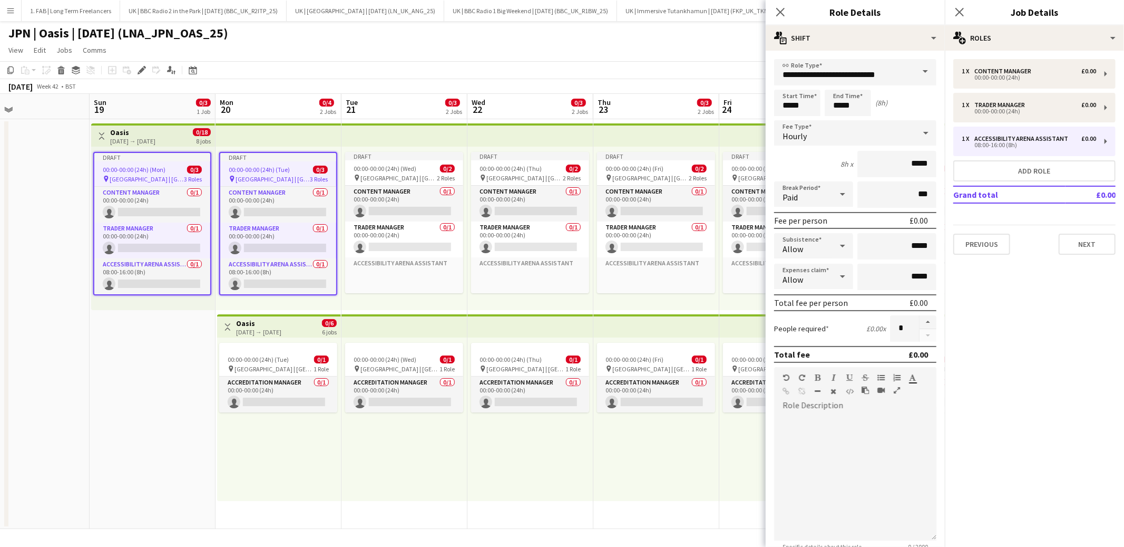
click at [841, 52] on div "**********" at bounding box center [855, 355] width 179 height 609
click at [845, 69] on input "**********" at bounding box center [855, 72] width 162 height 26
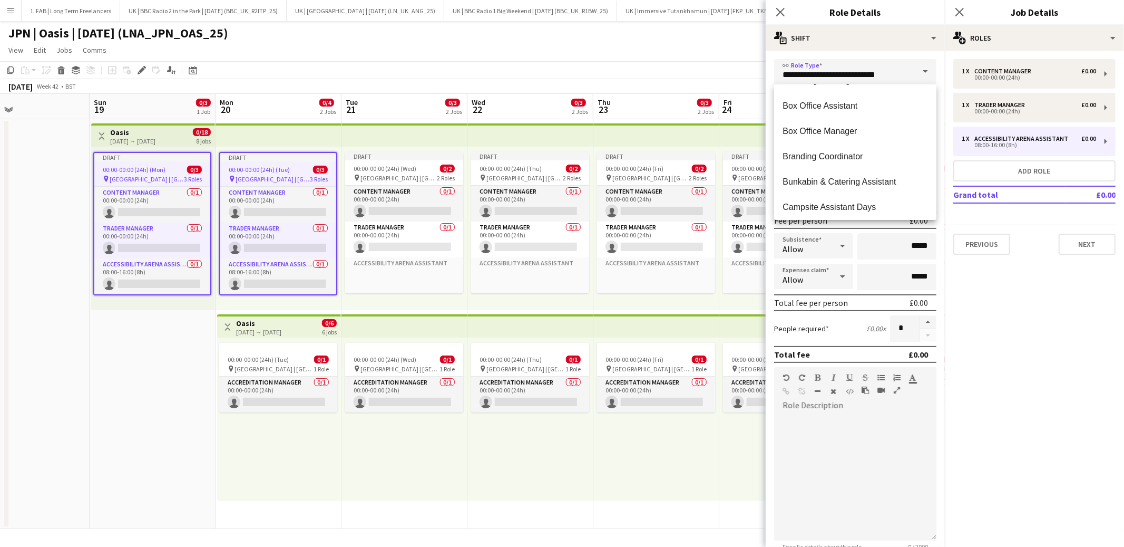
scroll to position [1564, 0]
click at [850, 178] on span "Campsite Coordinator" at bounding box center [855, 182] width 145 height 10
type input "**********"
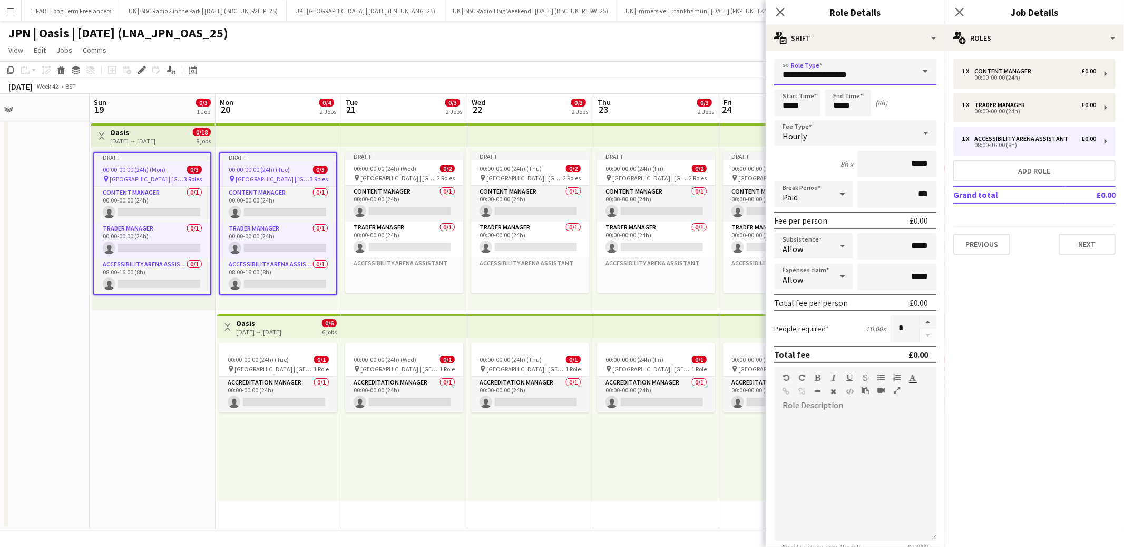
scroll to position [109, 0]
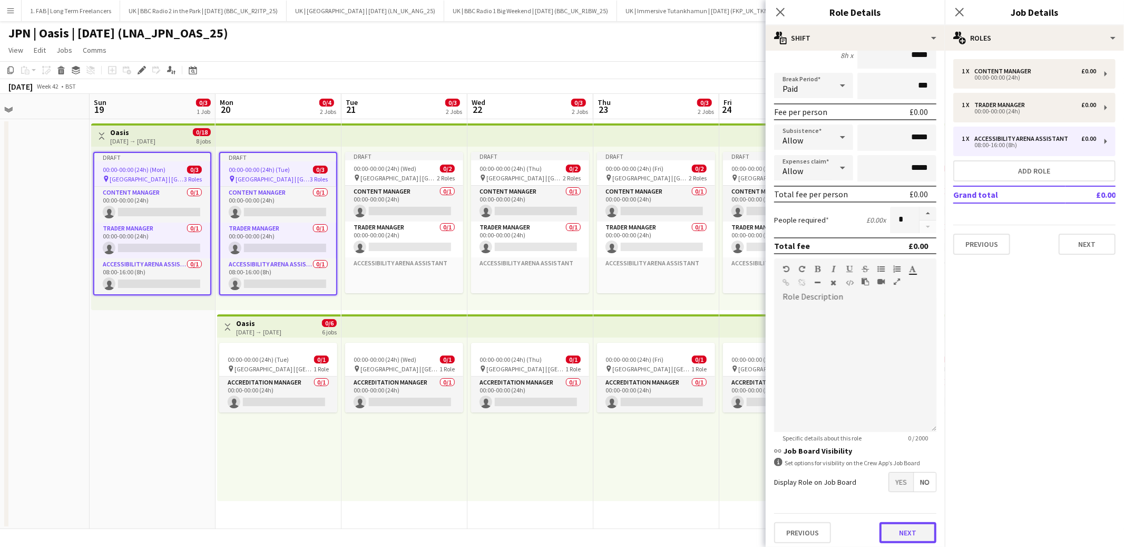
click at [912, 522] on button "Next" at bounding box center [908, 532] width 57 height 21
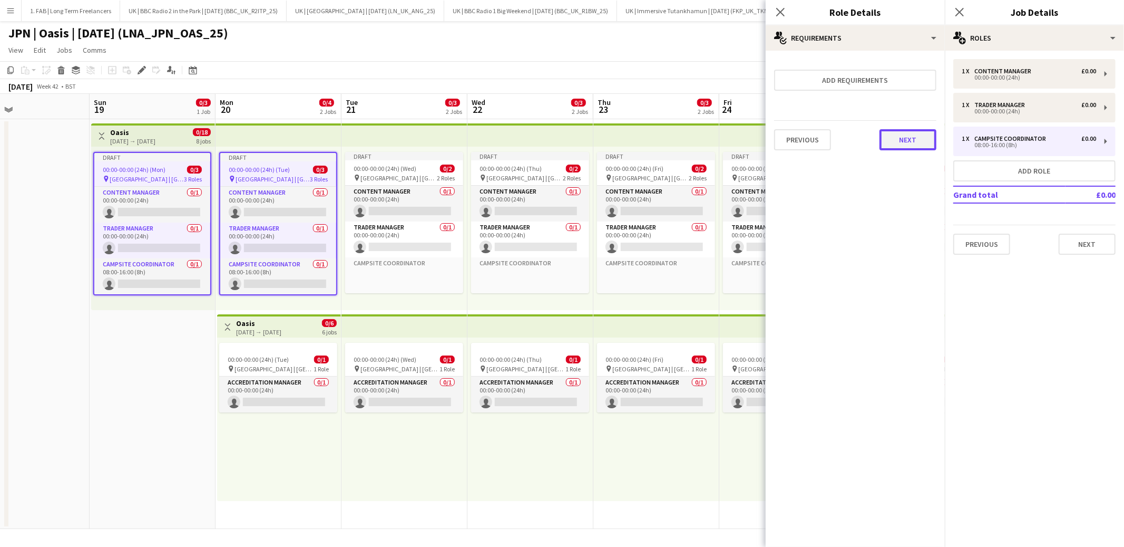
click at [907, 135] on button "Next" at bounding box center [908, 139] width 57 height 21
click at [913, 140] on button "Finish" at bounding box center [917, 141] width 40 height 21
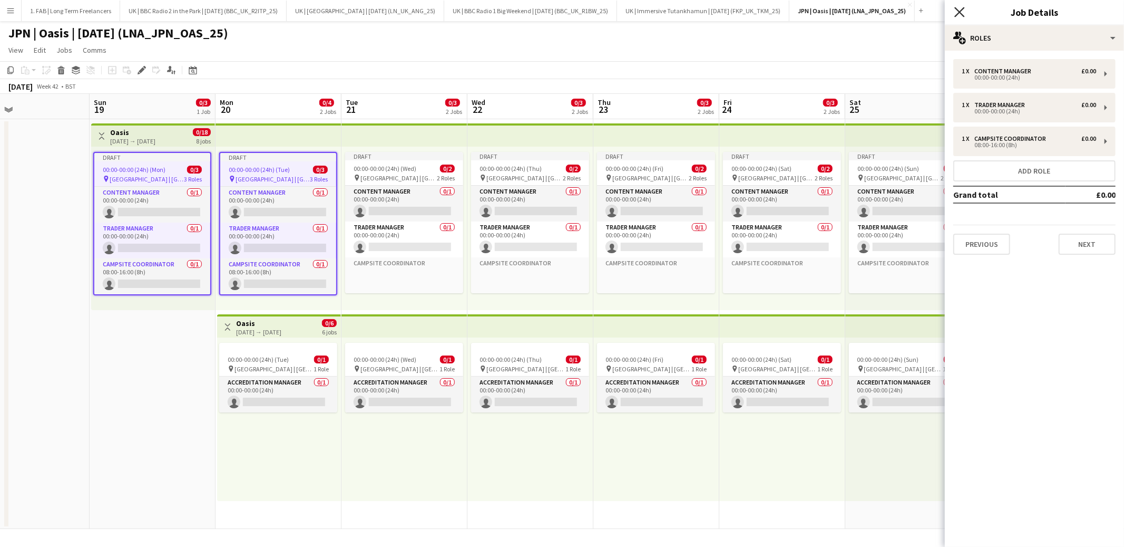
click at [961, 10] on icon at bounding box center [959, 12] width 10 height 10
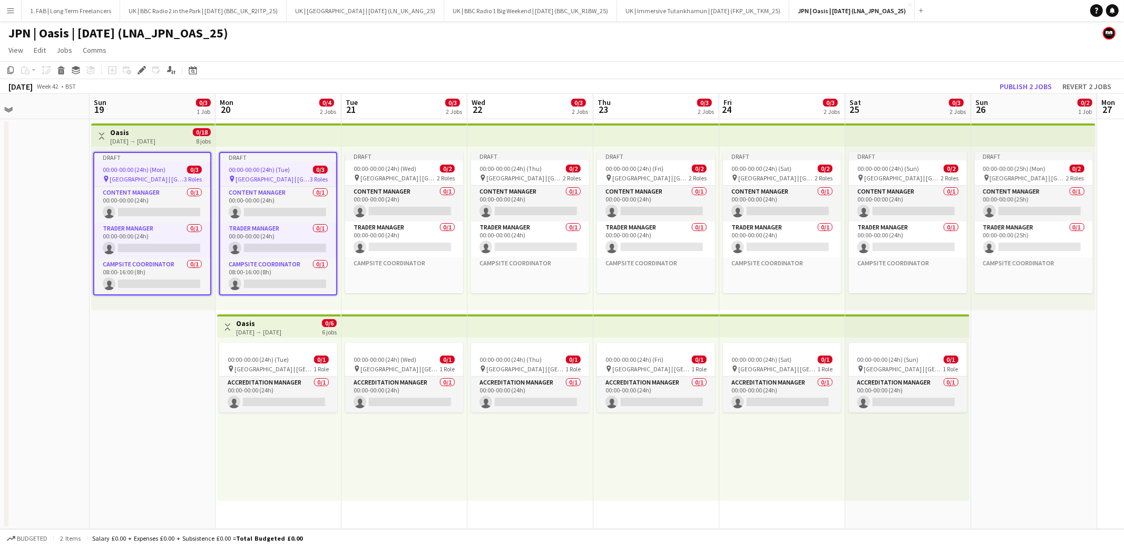
click at [637, 50] on app-page-menu "View Day view expanded Day view collapsed Month view Date picker Jump to [DATE]…" at bounding box center [562, 51] width 1124 height 20
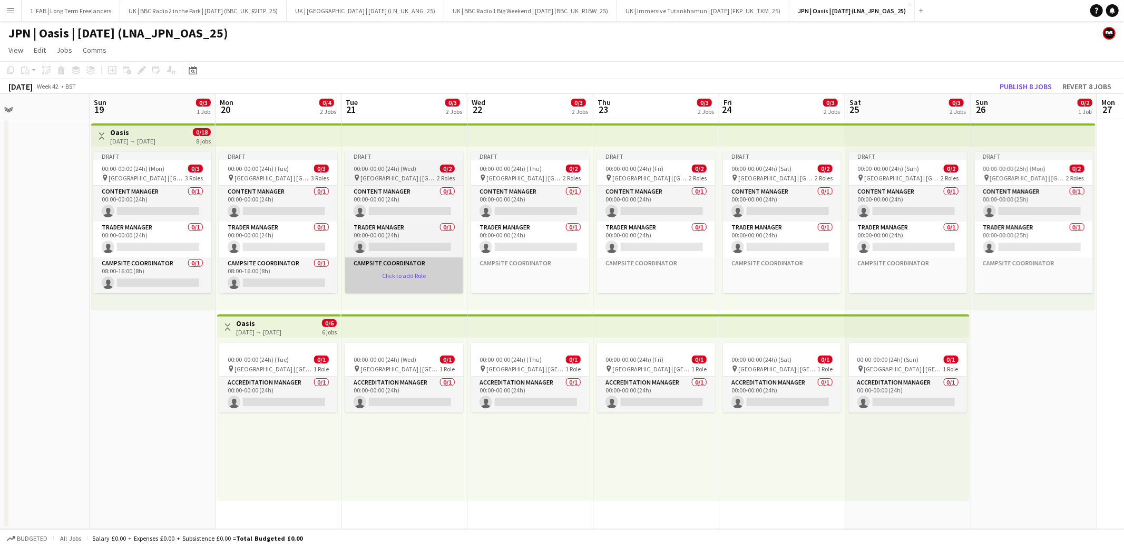
click at [398, 273] on app-card-role-placeholder "Campsite Coordinator Click to add Role" at bounding box center [404, 275] width 118 height 36
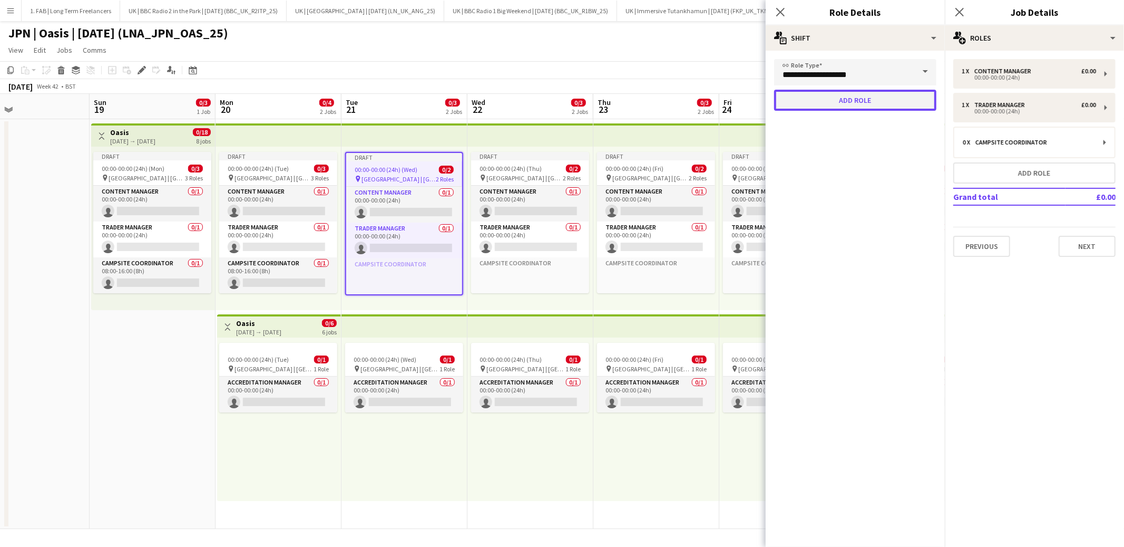
click at [861, 100] on button "Add role" at bounding box center [855, 100] width 162 height 21
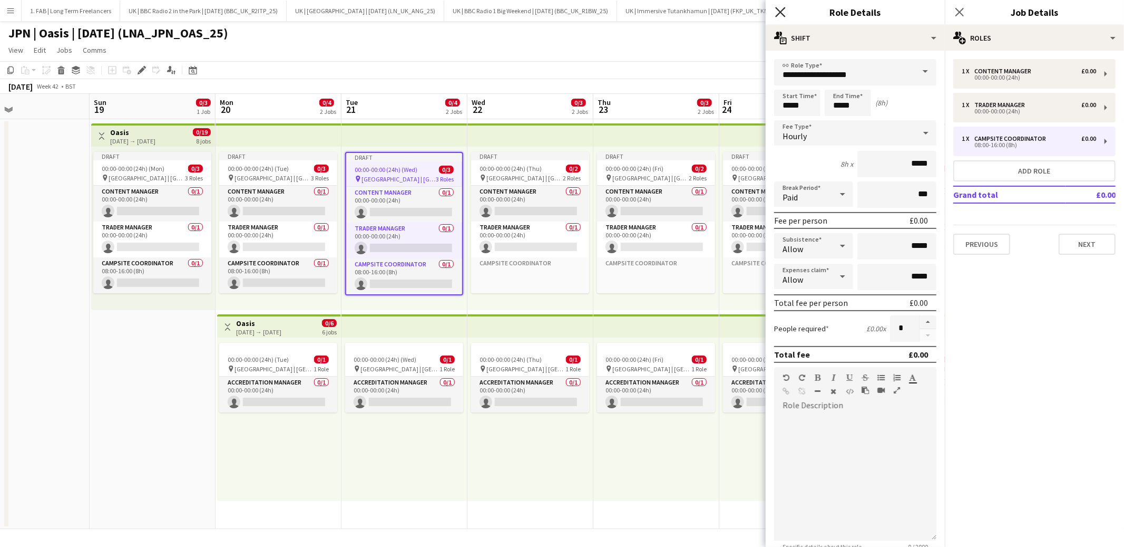
click at [784, 12] on icon "Close pop-in" at bounding box center [780, 12] width 10 height 10
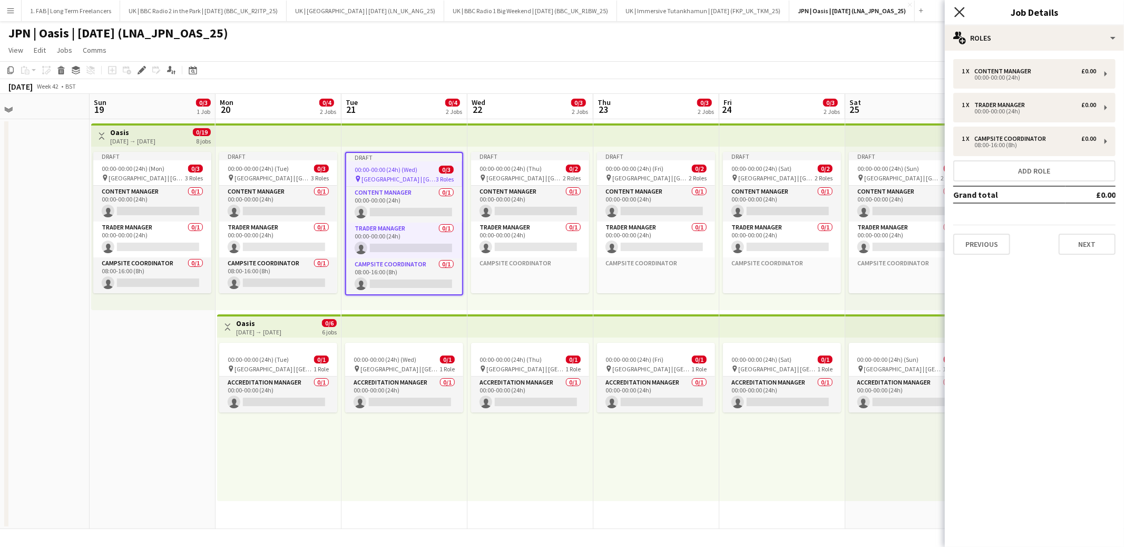
click at [956, 15] on icon at bounding box center [959, 12] width 10 height 10
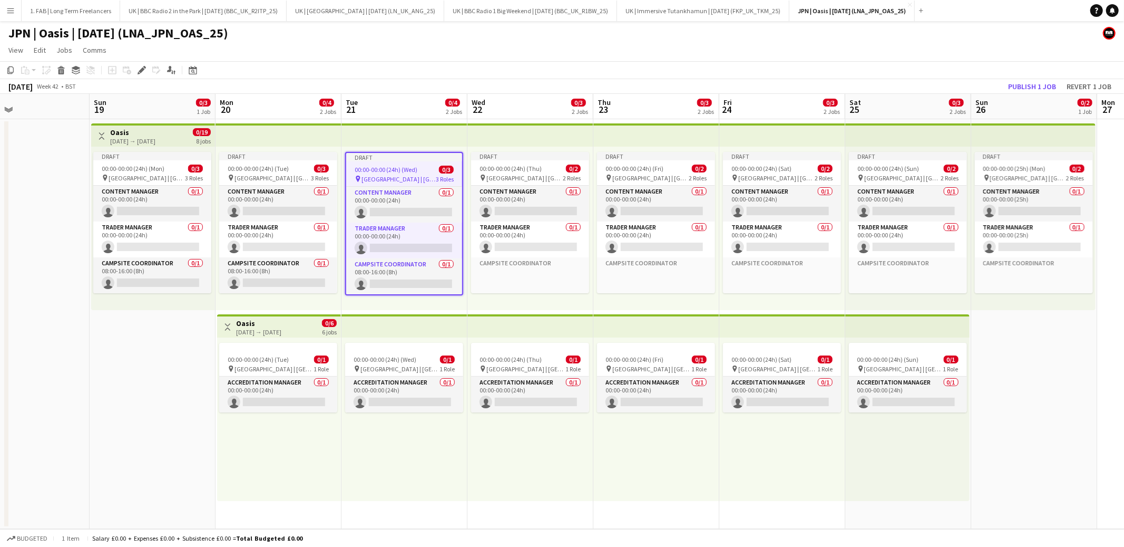
click at [733, 53] on app-page-menu "View Day view expanded Day view collapsed Month view Date picker Jump to [DATE]…" at bounding box center [562, 51] width 1124 height 20
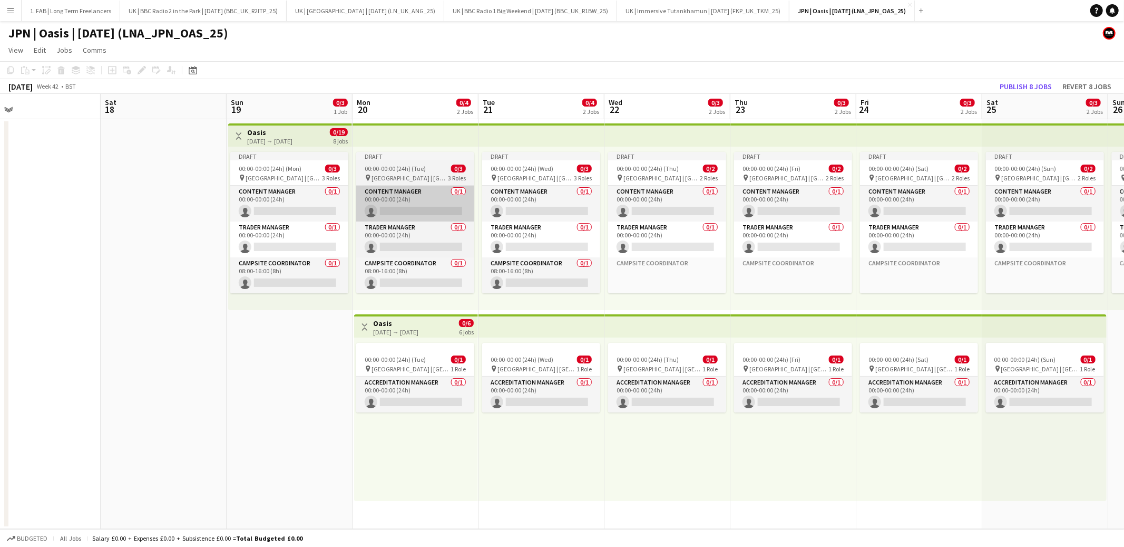
scroll to position [0, 400]
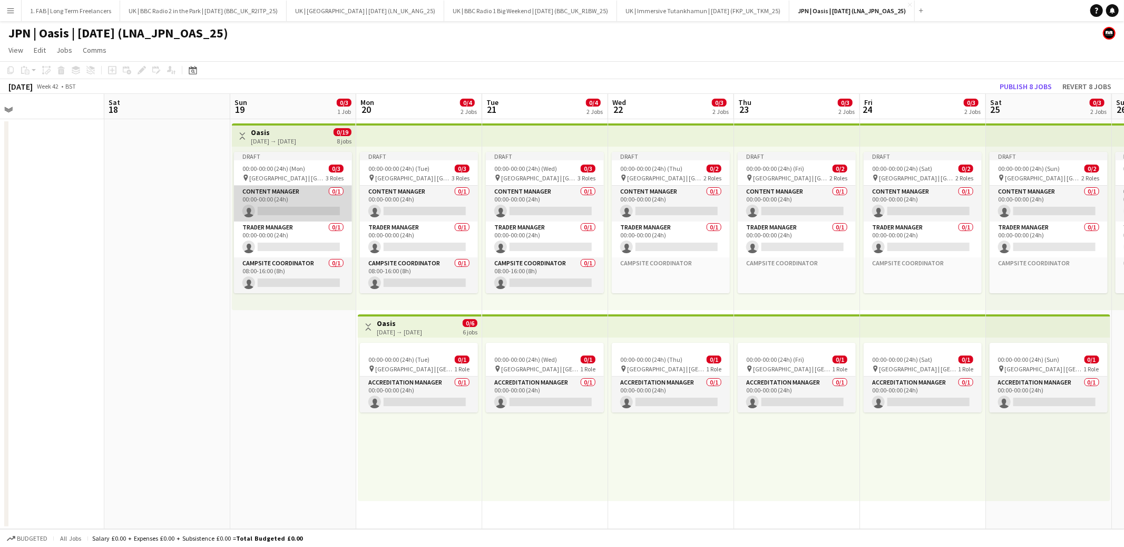
click at [273, 196] on app-card-role "Content Manager 0/1 00:00-00:00 (24h) single-neutral-actions" at bounding box center [293, 204] width 118 height 36
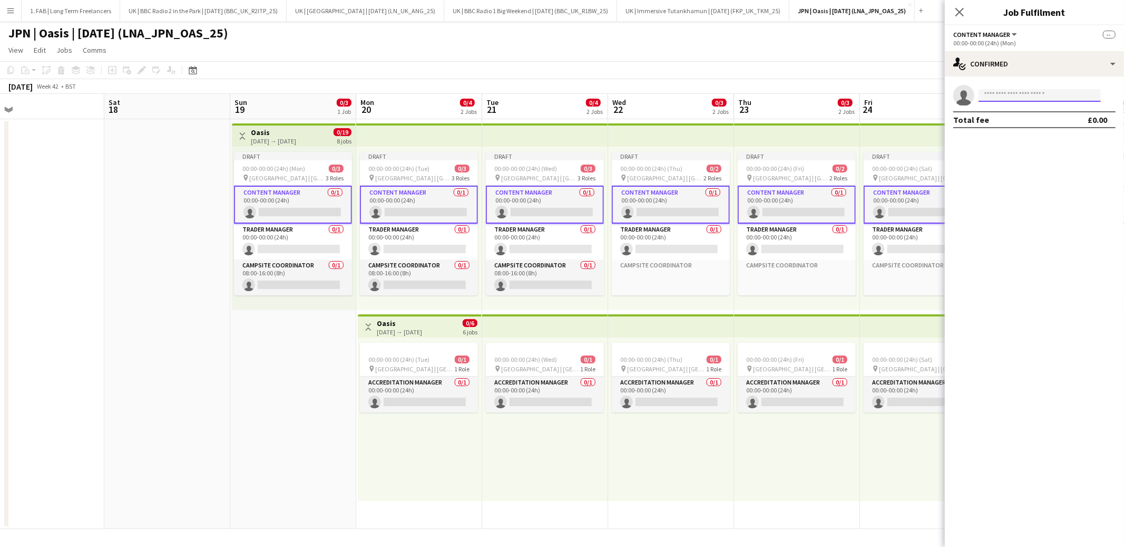
click at [1009, 90] on input at bounding box center [1040, 95] width 122 height 13
click at [959, 2] on div "Close pop-in" at bounding box center [960, 12] width 30 height 24
click at [959, 16] on icon "Close pop-in" at bounding box center [959, 12] width 10 height 10
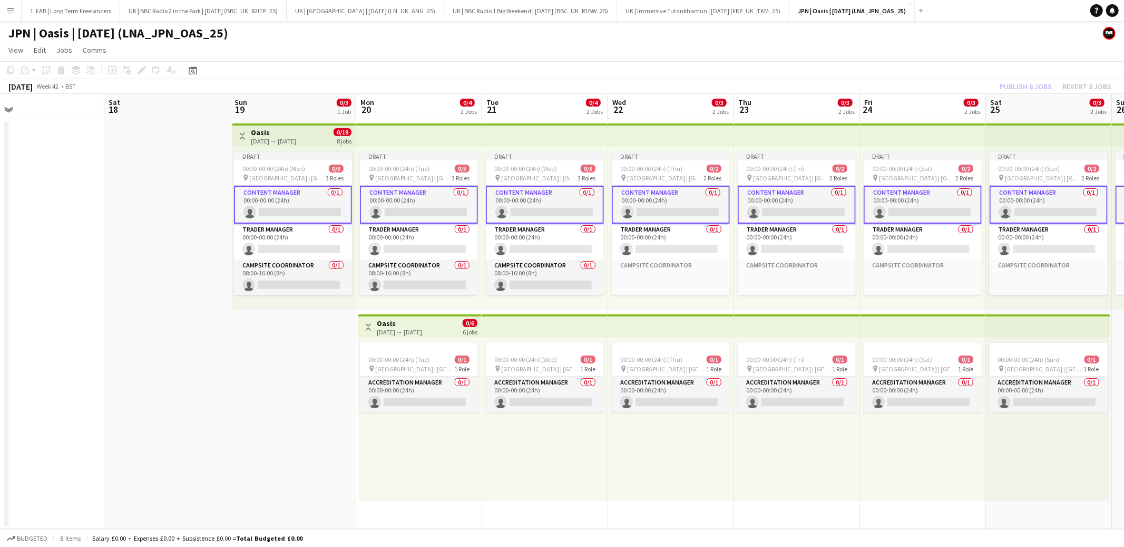
click at [693, 57] on app-page-menu "View Day view expanded Day view collapsed Month view Date picker Jump to [DATE]…" at bounding box center [562, 51] width 1124 height 20
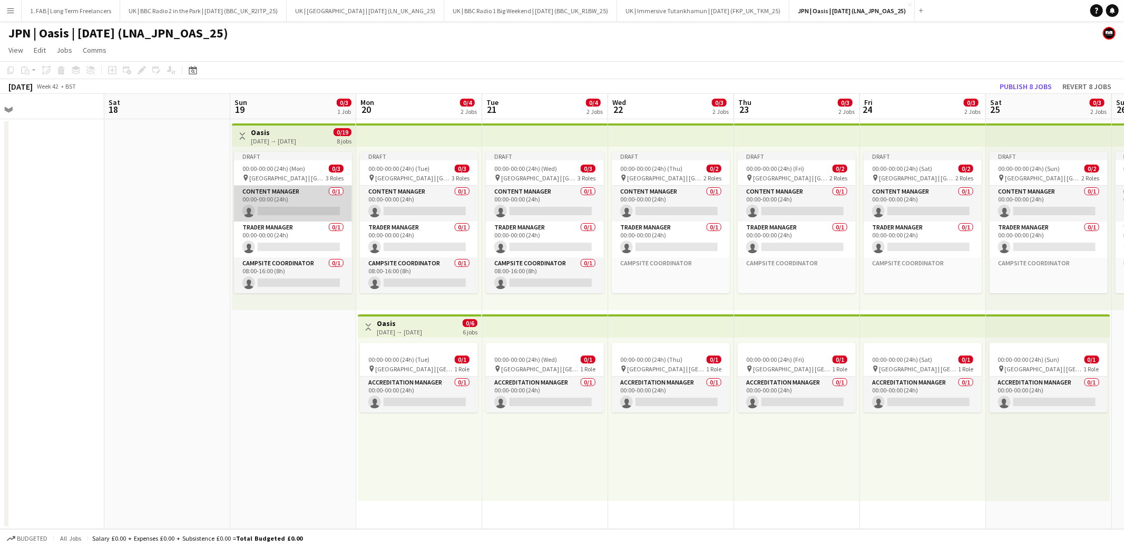
click at [312, 192] on app-card-role "Content Manager 0/1 00:00-00:00 (24h) single-neutral-actions" at bounding box center [293, 204] width 118 height 36
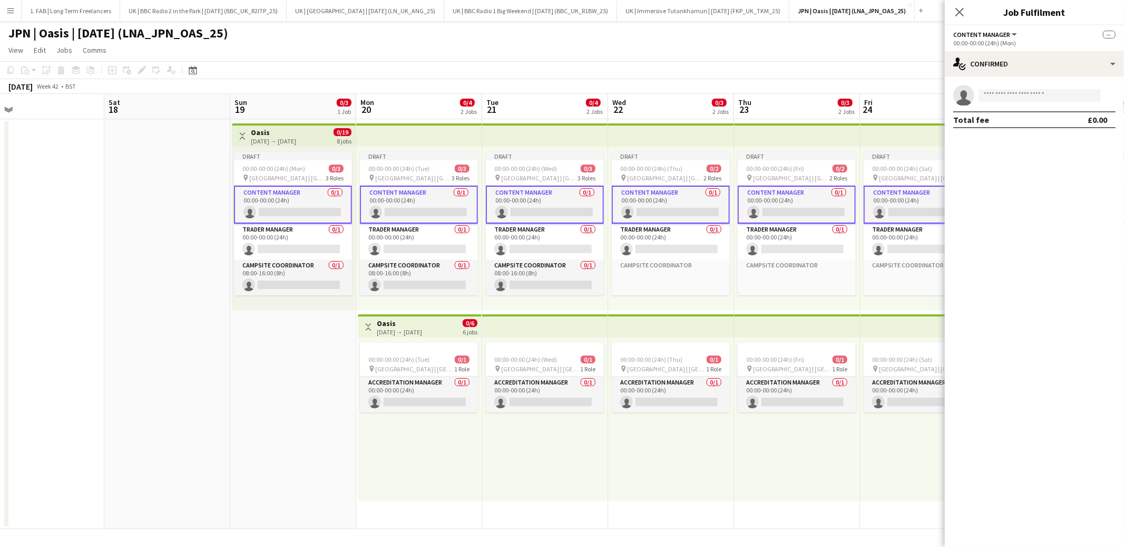
click at [422, 200] on app-card-role "Content Manager 0/1 00:00-00:00 (24h) single-neutral-actions" at bounding box center [419, 205] width 118 height 38
click at [362, 45] on app-page-menu "View Day view expanded Day view collapsed Month view Date picker Jump to [DATE]…" at bounding box center [562, 51] width 1124 height 20
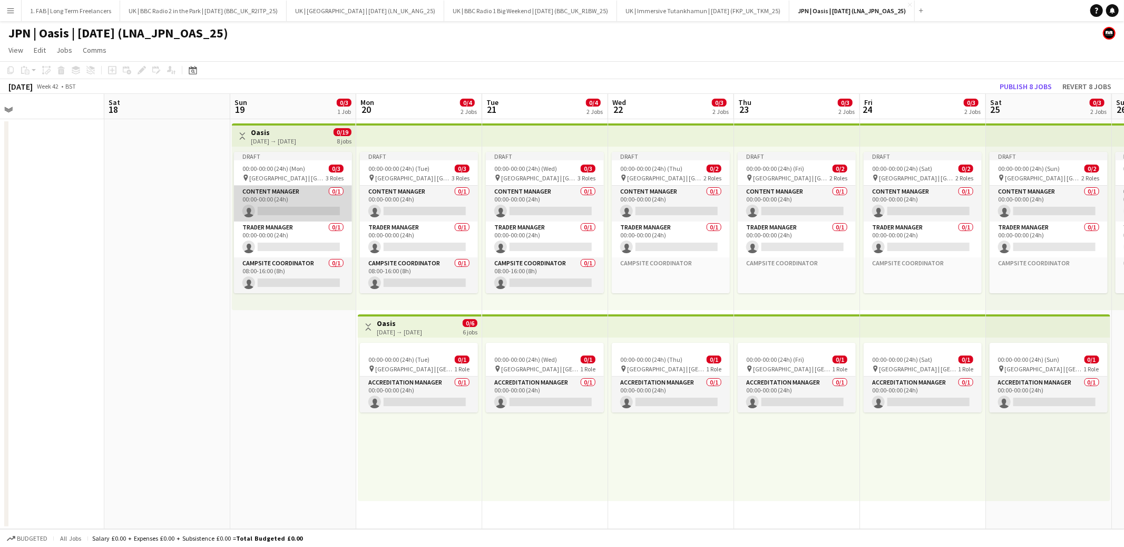
click at [297, 200] on app-card-role "Content Manager 0/1 00:00-00:00 (24h) single-neutral-actions" at bounding box center [293, 204] width 118 height 36
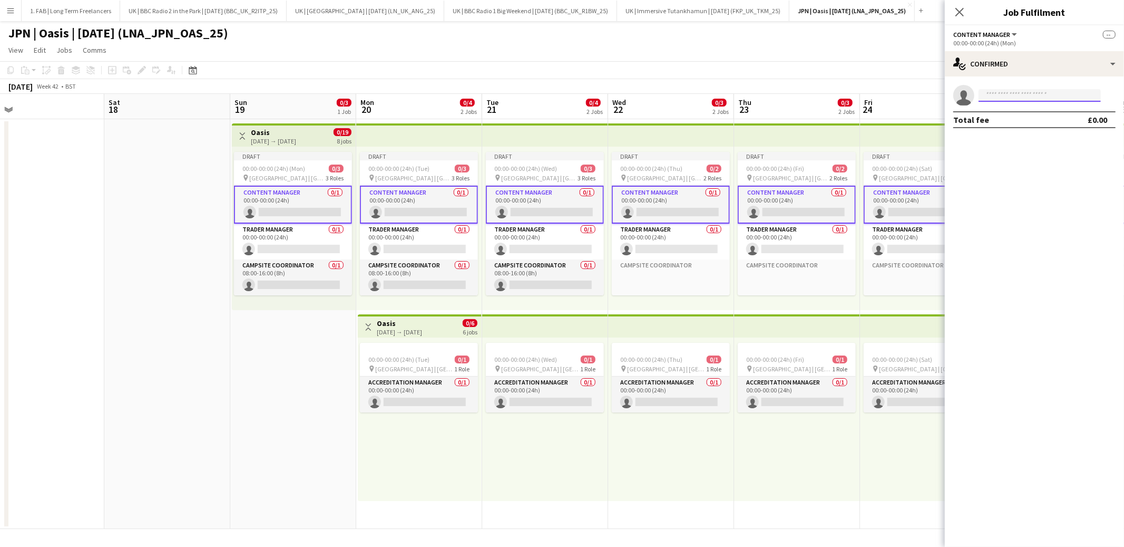
click at [1004, 95] on input at bounding box center [1040, 95] width 122 height 13
type input "******"
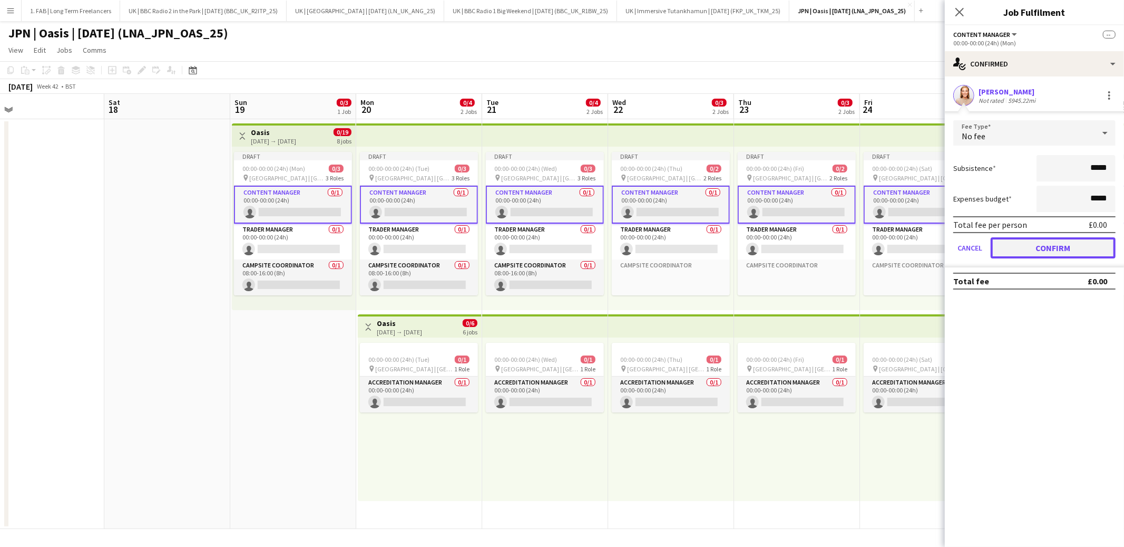
click at [1054, 243] on button "Confirm" at bounding box center [1053, 247] width 125 height 21
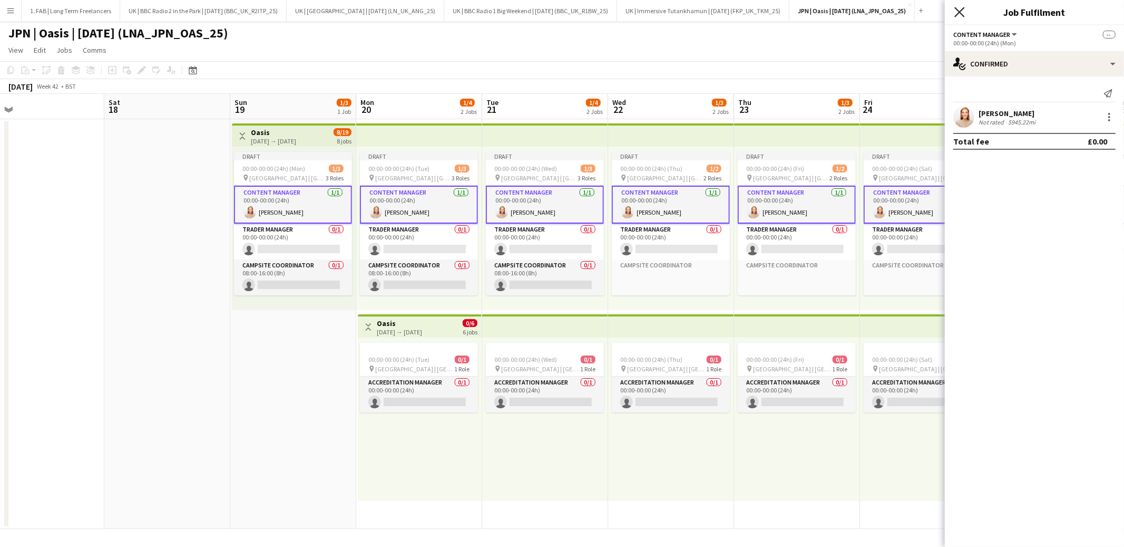
click at [960, 15] on icon "Close pop-in" at bounding box center [959, 12] width 10 height 10
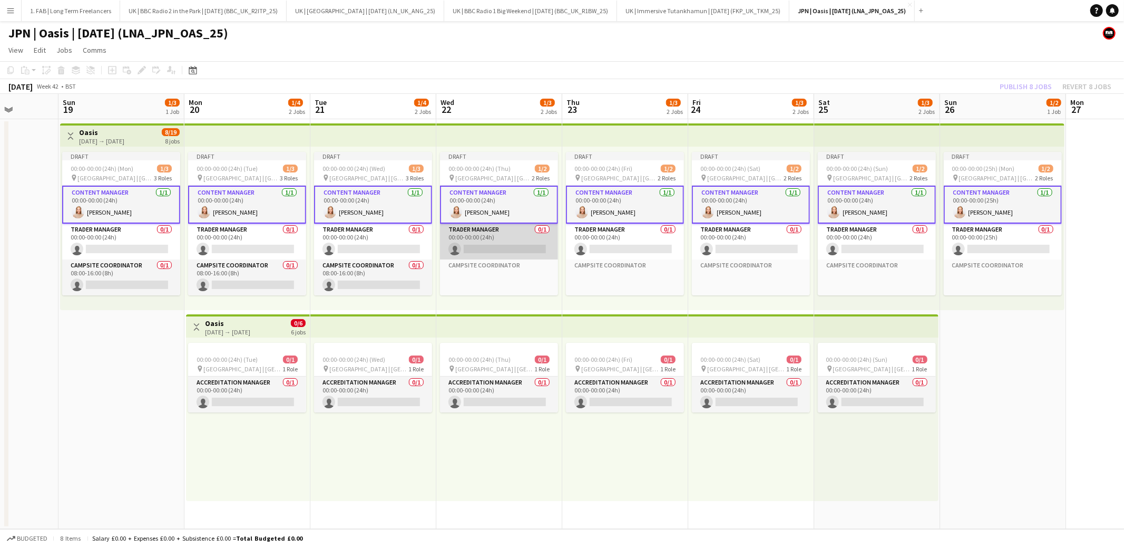
scroll to position [0, 333]
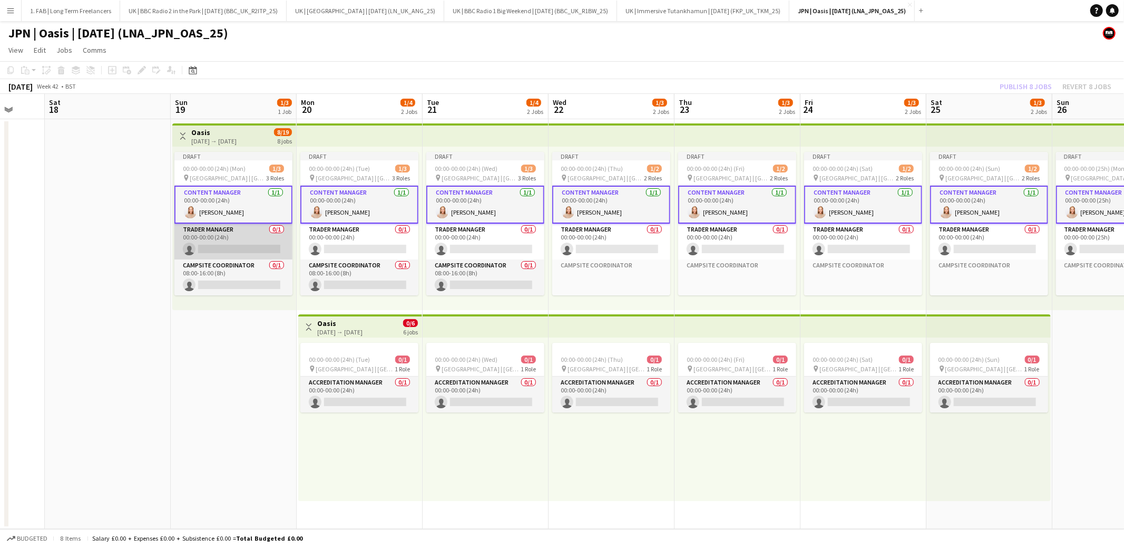
click at [255, 237] on app-card-role "Trader Manager 0/1 00:00-00:00 (24h) single-neutral-actions" at bounding box center [233, 241] width 118 height 36
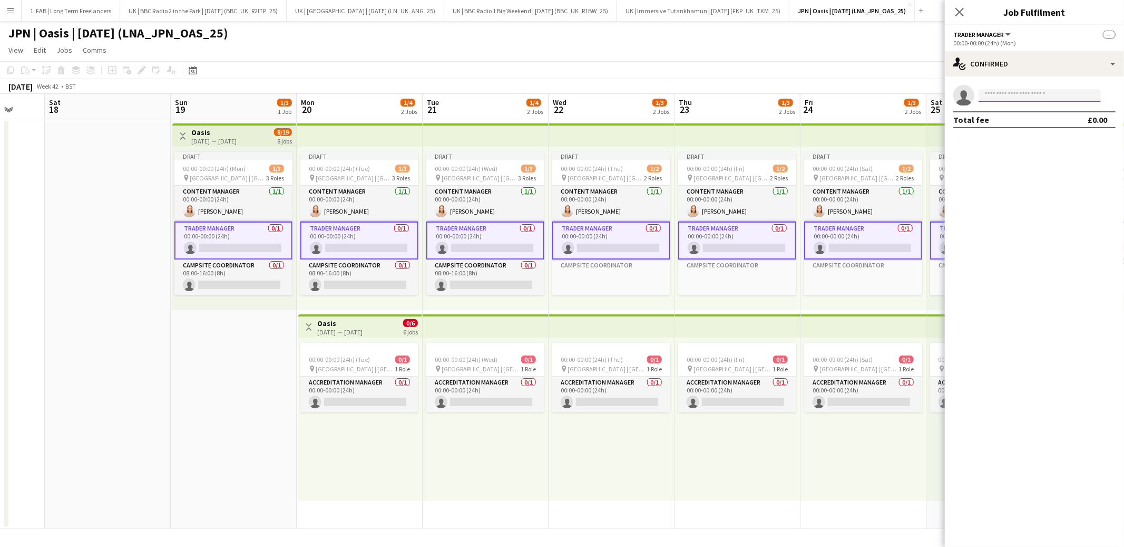
click at [1063, 100] on input at bounding box center [1040, 95] width 122 height 13
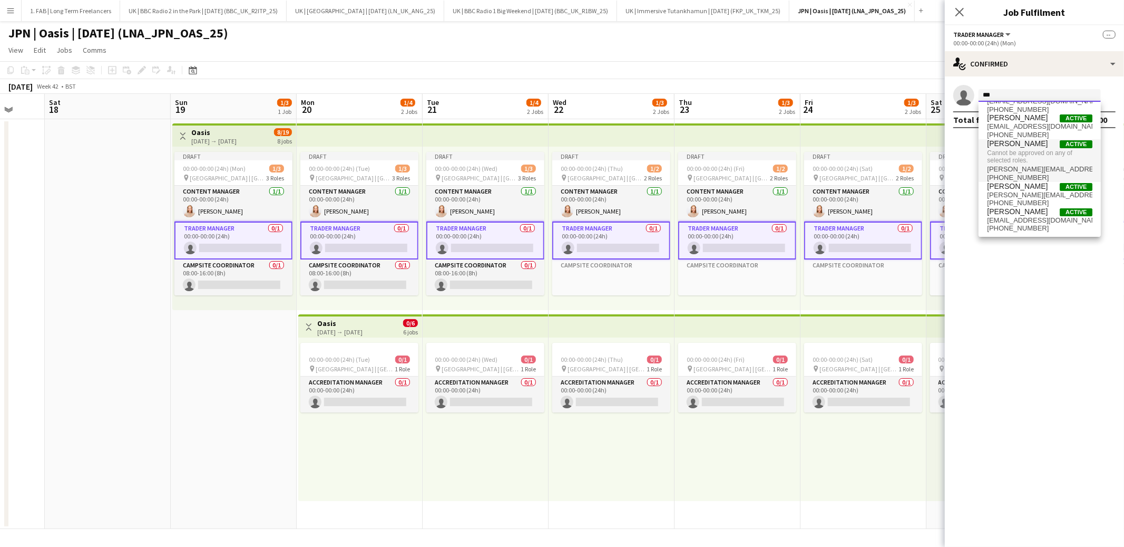
scroll to position [0, 0]
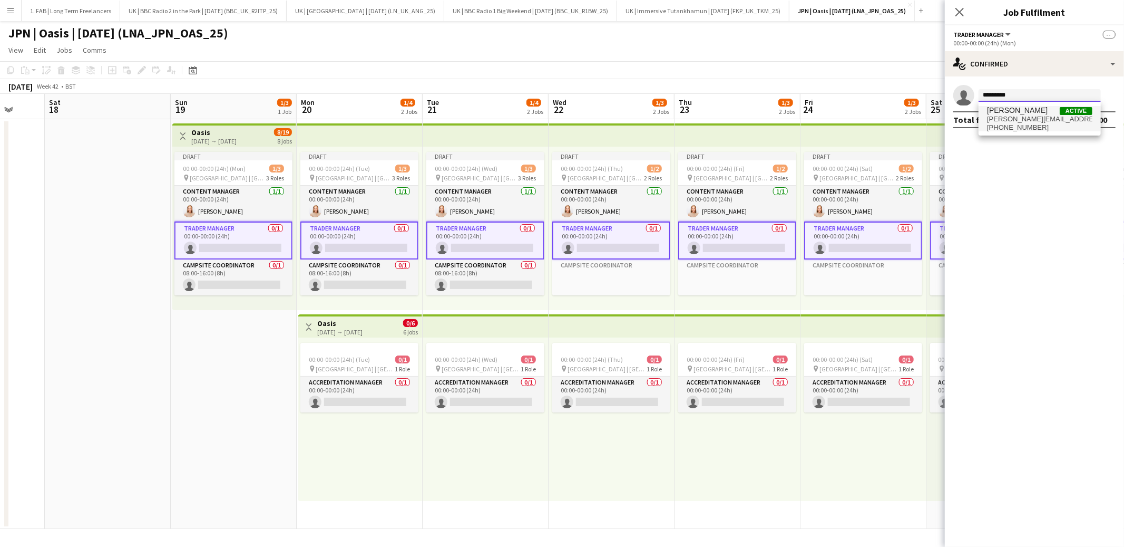
type input "*********"
click at [1027, 120] on span "[PERSON_NAME][EMAIL_ADDRESS][DOMAIN_NAME]" at bounding box center [1039, 119] width 105 height 8
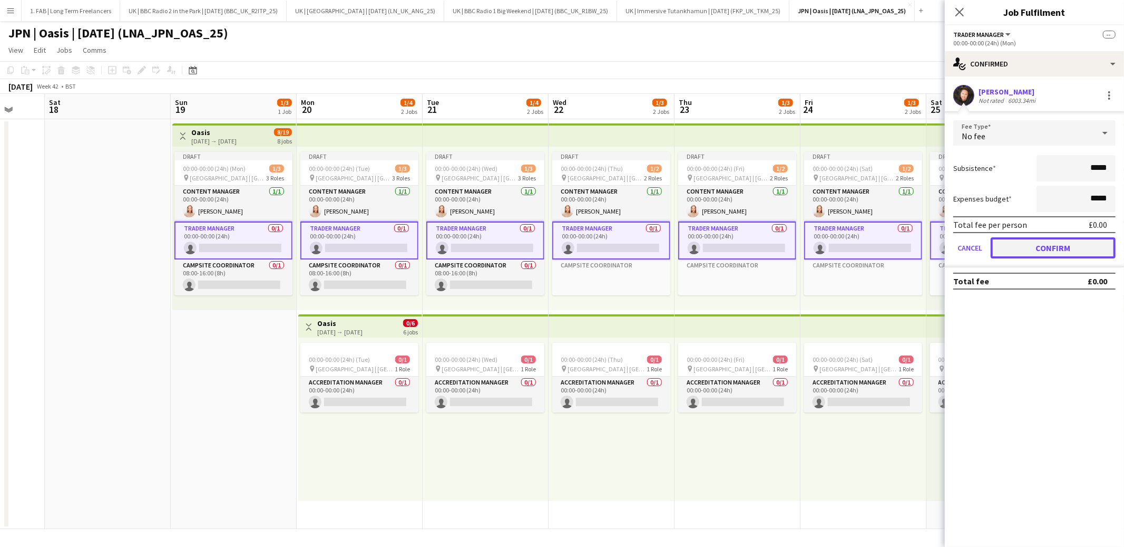
click at [1051, 243] on button "Confirm" at bounding box center [1053, 247] width 125 height 21
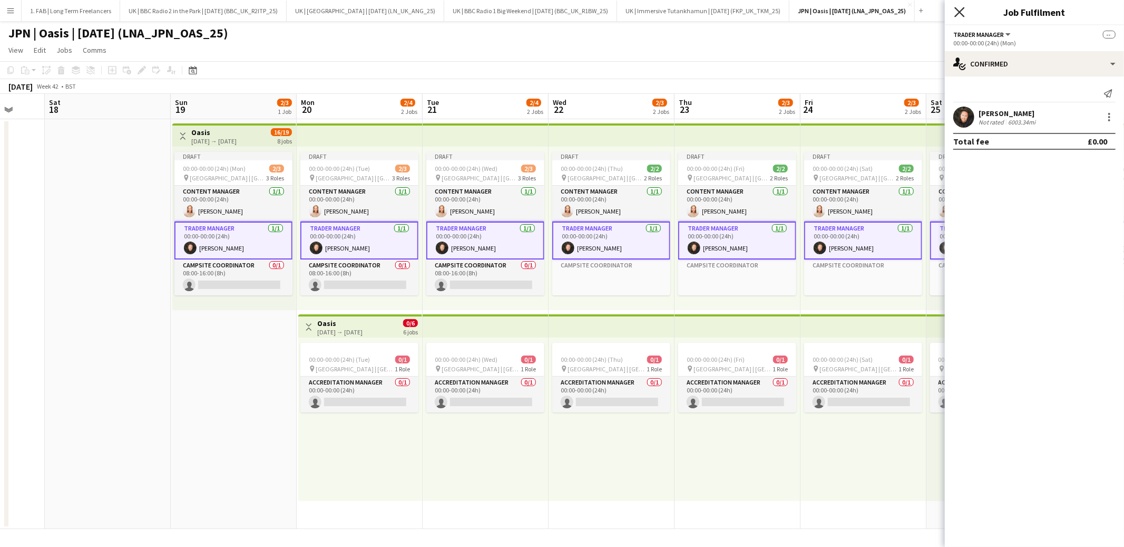
click at [960, 13] on icon at bounding box center [959, 12] width 10 height 10
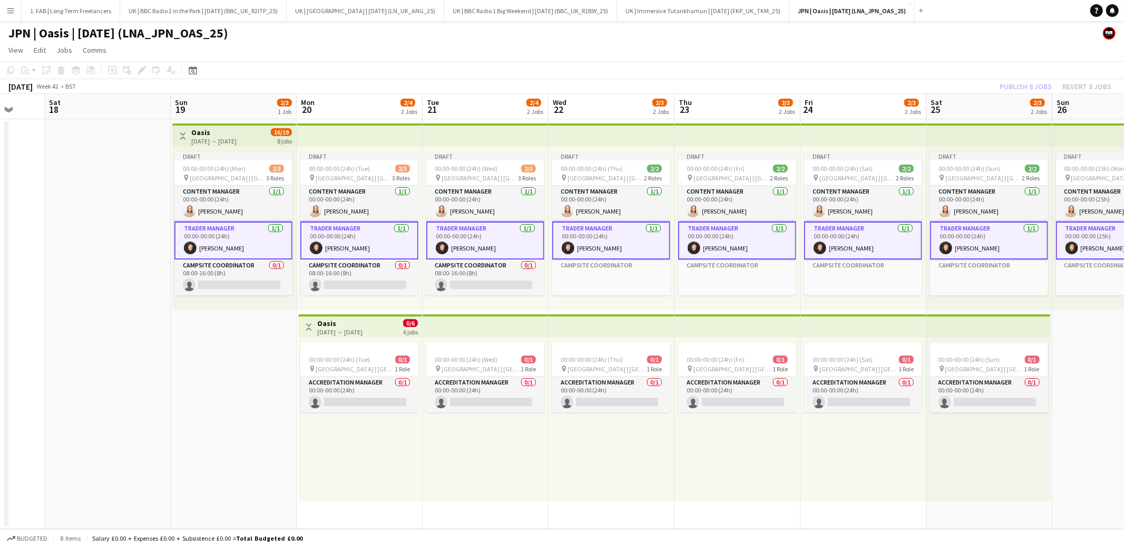
click at [706, 50] on app-page-menu "View Day view expanded Day view collapsed Month view Date picker Jump to [DATE]…" at bounding box center [562, 51] width 1124 height 20
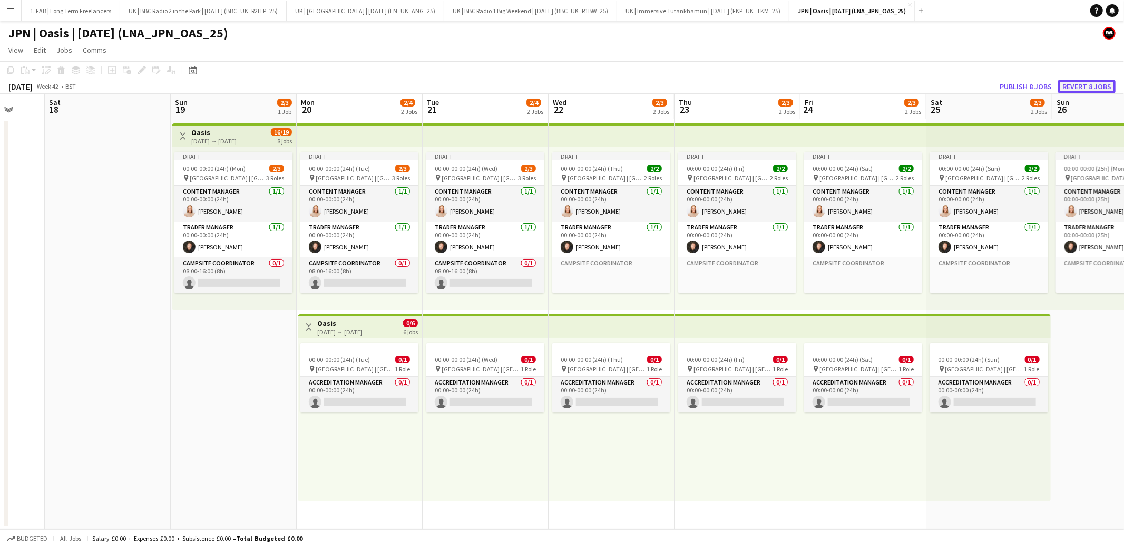
click at [1087, 89] on button "Revert 8 jobs" at bounding box center [1086, 87] width 57 height 14
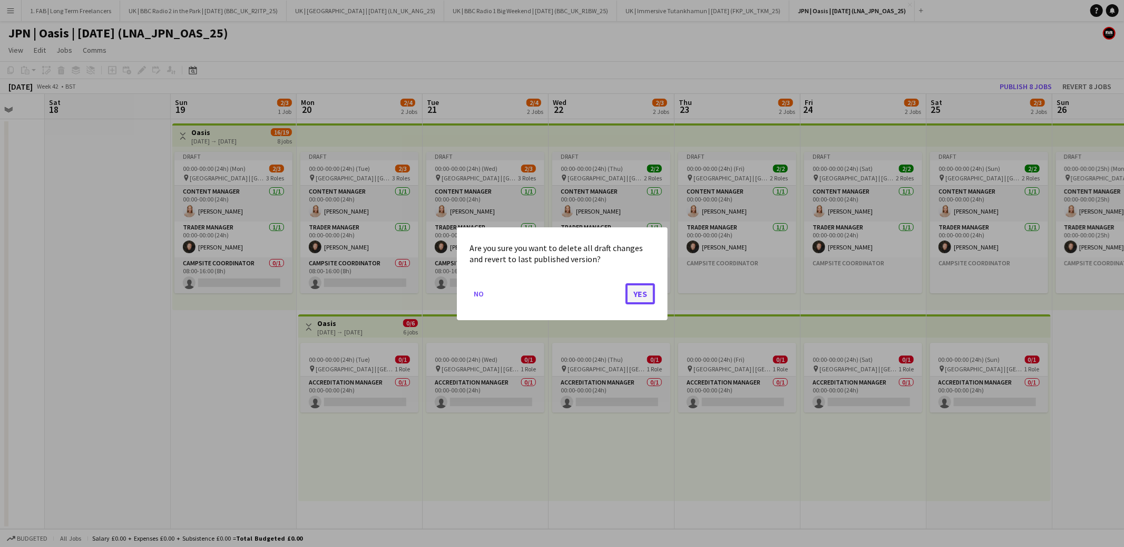
click at [642, 289] on button "Yes" at bounding box center [641, 293] width 30 height 21
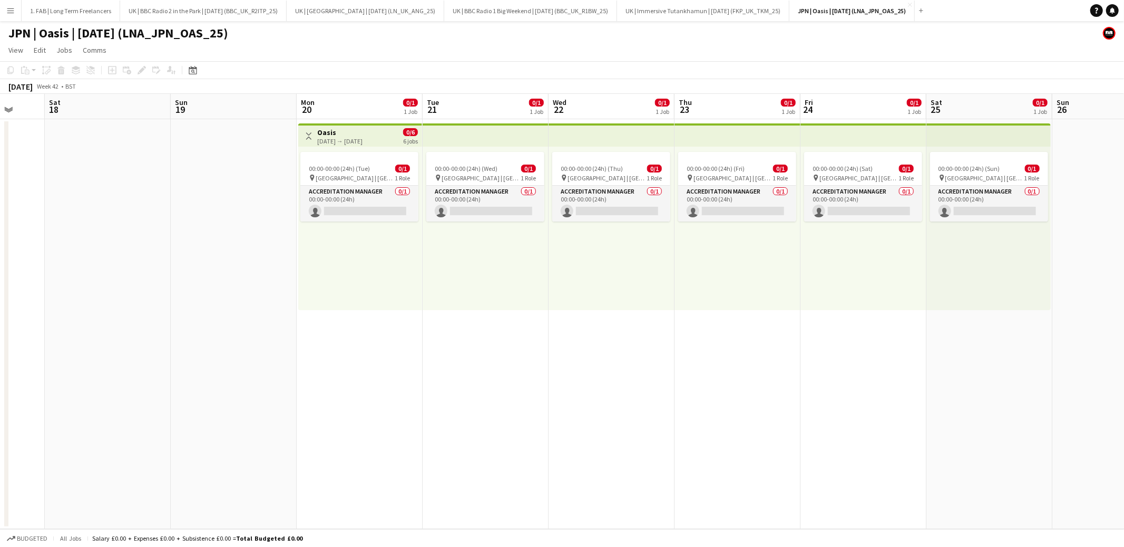
click at [519, 38] on div "JPN | Oasis | [DATE] (LNA_JPN_OAS_25)" at bounding box center [562, 31] width 1124 height 20
click at [492, 44] on app-page-menu "View Day view expanded Day view collapsed Month view Date picker Jump to [DATE]…" at bounding box center [562, 51] width 1124 height 20
click at [451, 145] on app-top-bar at bounding box center [486, 134] width 126 height 23
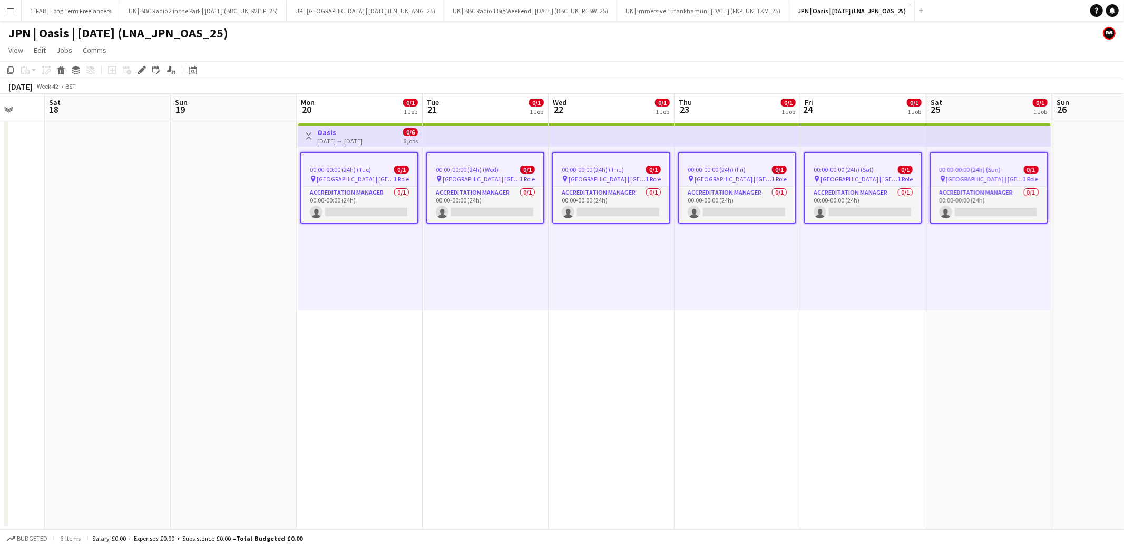
click at [503, 163] on app-job-card "00:00-00:00 (24h) (Wed) 0/1 pin [GEOGRAPHIC_DATA] | [GEOGRAPHIC_DATA], [GEOGRAP…" at bounding box center [485, 188] width 118 height 72
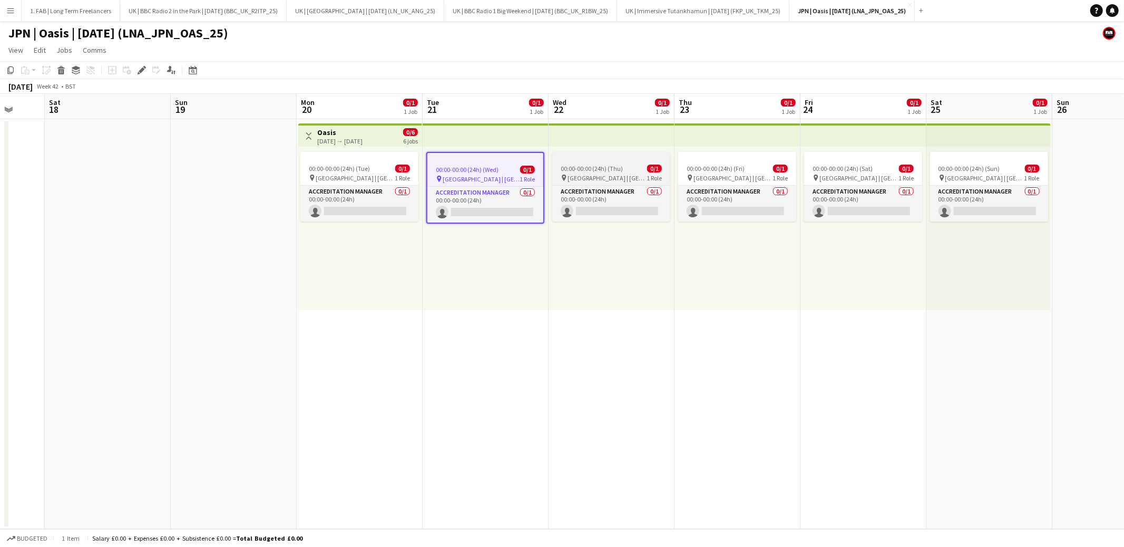
click at [604, 169] on span "00:00-00:00 (24h) (Thu)" at bounding box center [592, 168] width 62 height 8
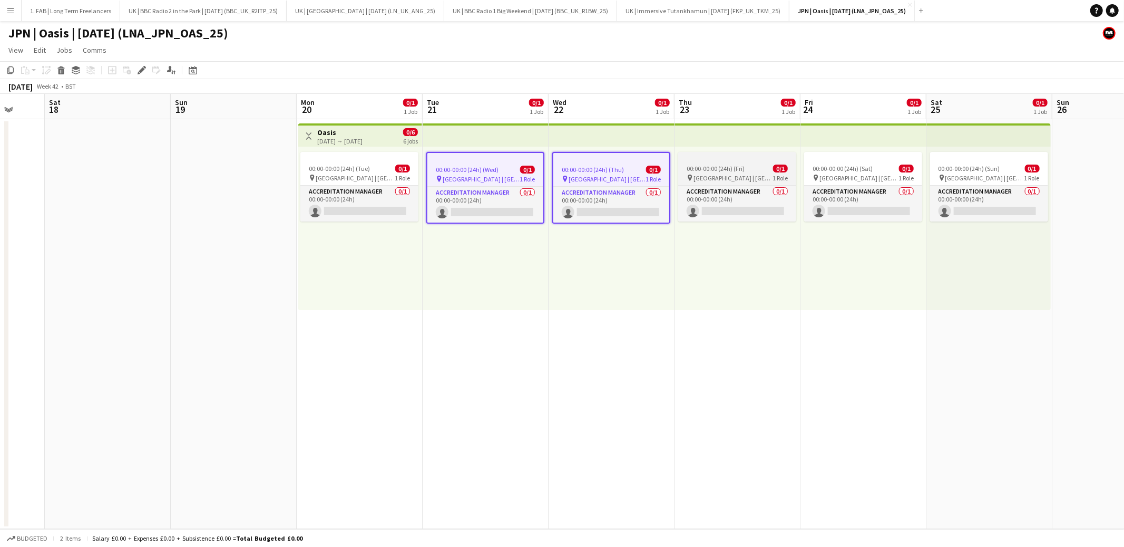
click at [771, 170] on div "00:00-00:00 (24h) (Fri) 0/1" at bounding box center [737, 168] width 118 height 8
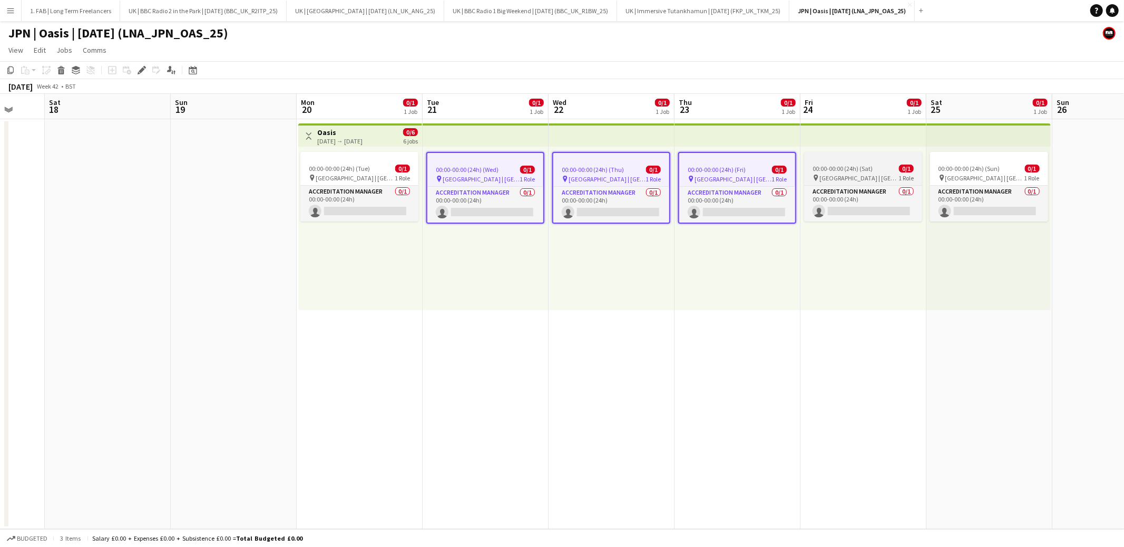
click at [874, 168] on div "00:00-00:00 (24h) (Sat) 0/1" at bounding box center [863, 168] width 118 height 8
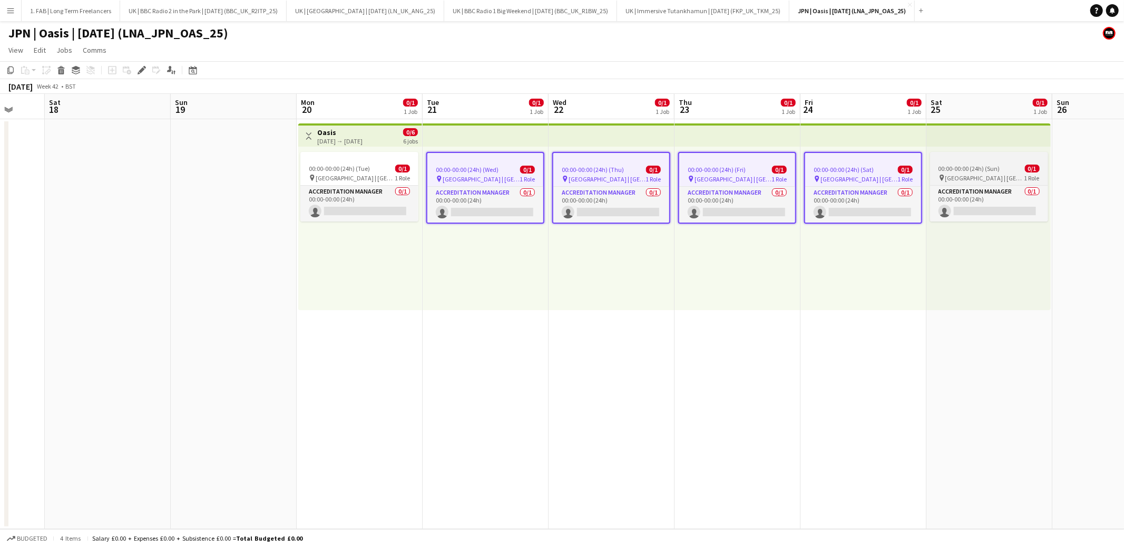
click at [957, 174] on span "[GEOGRAPHIC_DATA] | [GEOGRAPHIC_DATA], [GEOGRAPHIC_DATA]" at bounding box center [985, 178] width 79 height 8
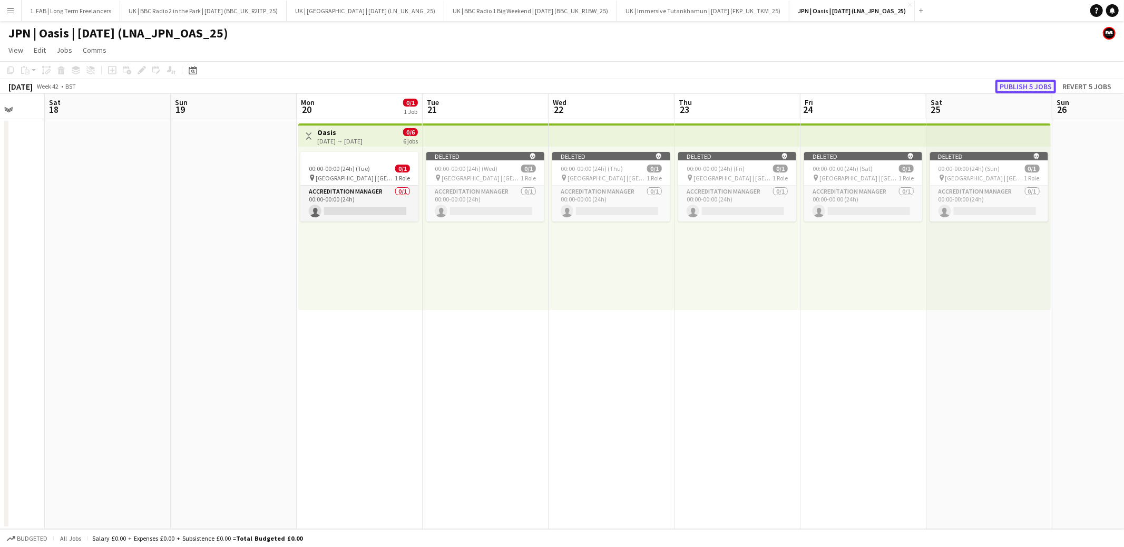
click at [1017, 87] on button "Publish 5 jobs" at bounding box center [1026, 87] width 61 height 14
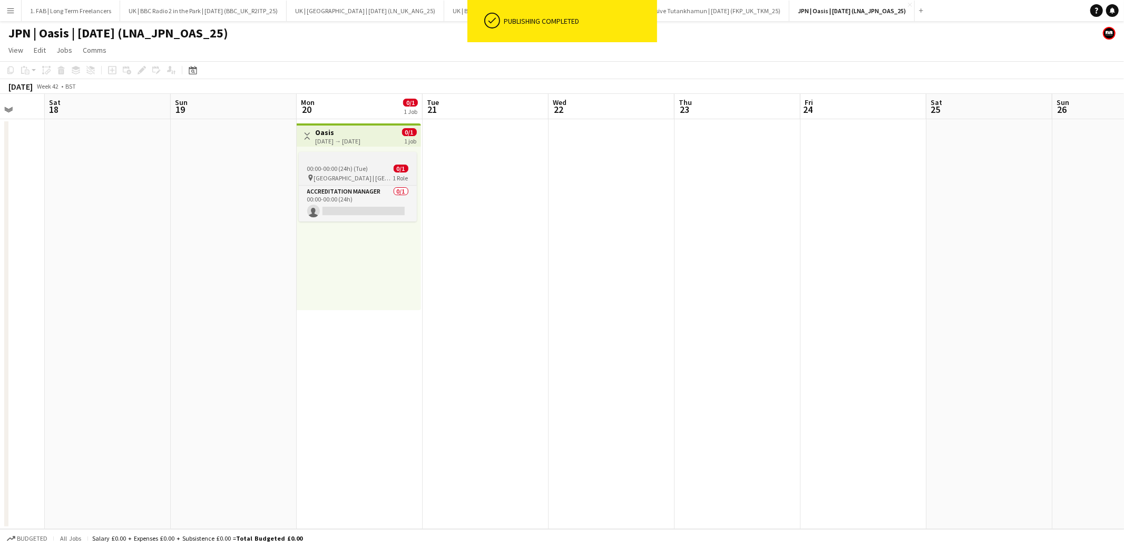
click at [357, 169] on span "00:00-00:00 (24h) (Tue)" at bounding box center [337, 168] width 61 height 8
click at [477, 160] on app-date-cell at bounding box center [486, 324] width 126 height 410
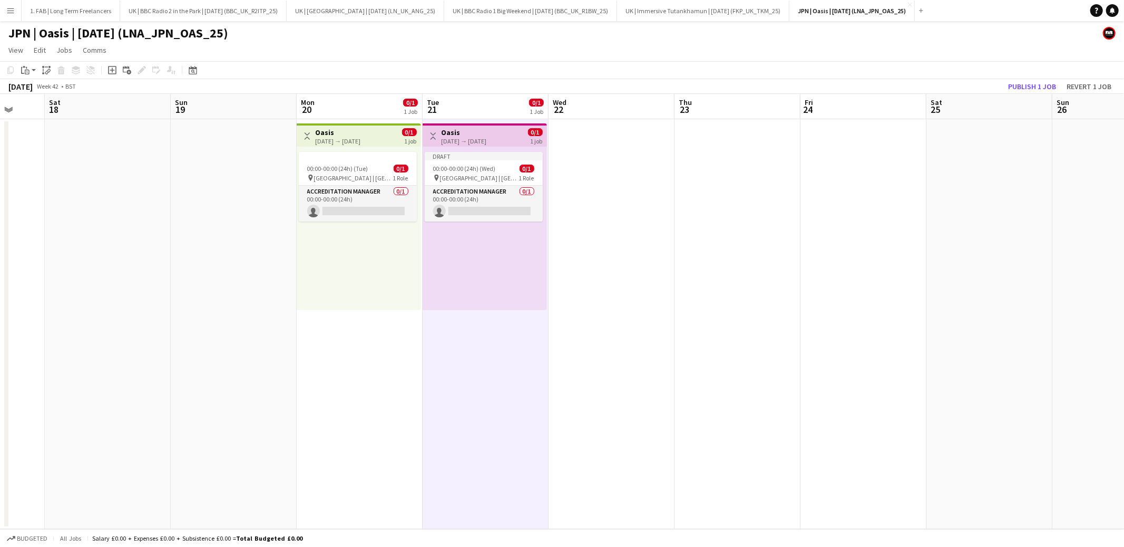
click at [367, 235] on div "00:00-00:00 (24h) (Tue) 0/1 pin [GEOGRAPHIC_DATA] | [GEOGRAPHIC_DATA], [GEOGRAP…" at bounding box center [359, 228] width 124 height 163
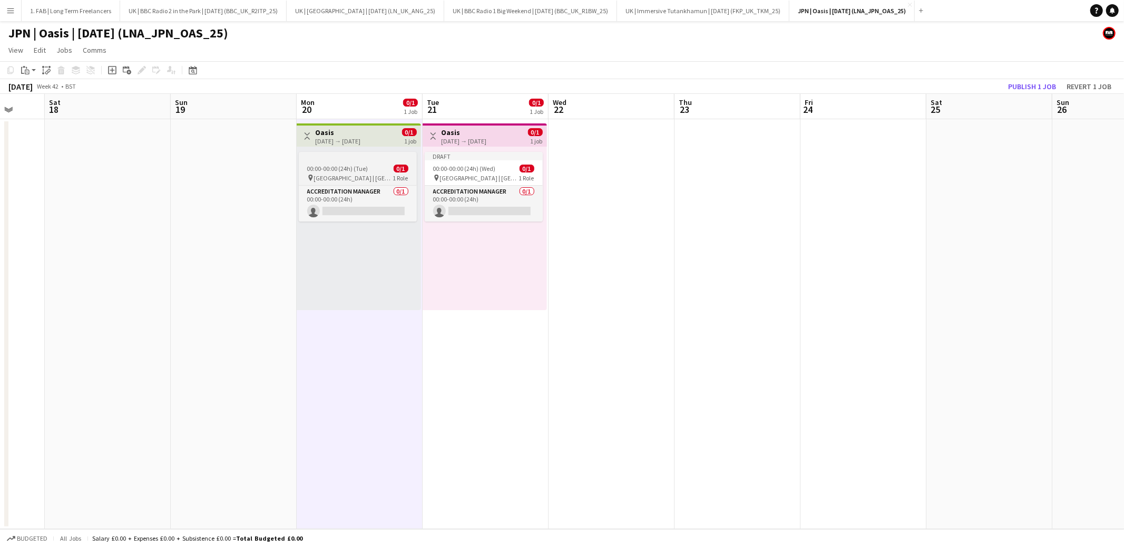
click at [375, 171] on div "00:00-00:00 (24h) (Tue) 0/1" at bounding box center [358, 168] width 118 height 8
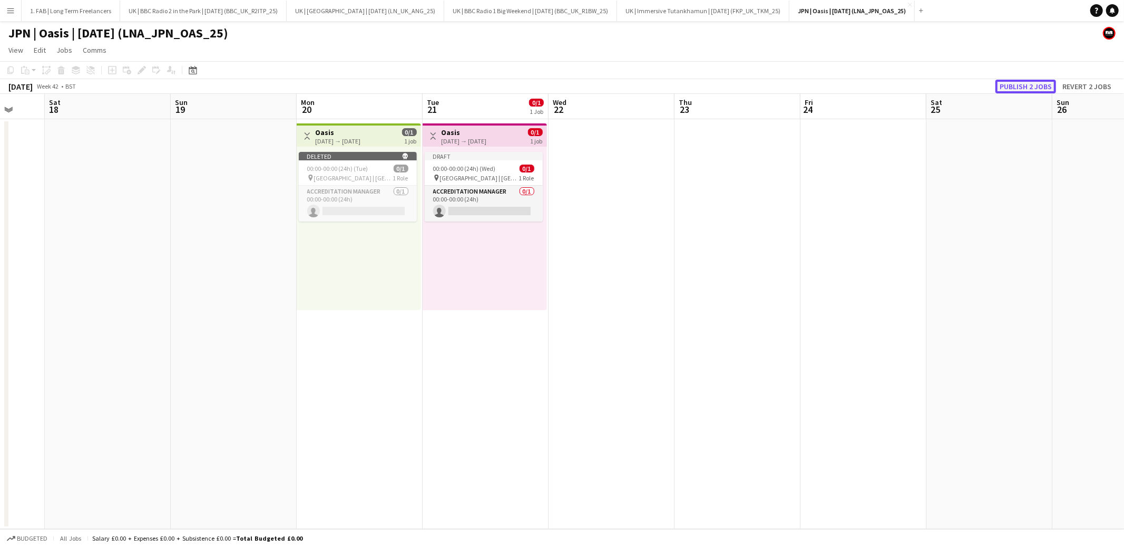
click at [1026, 87] on button "Publish 2 jobs" at bounding box center [1026, 87] width 61 height 14
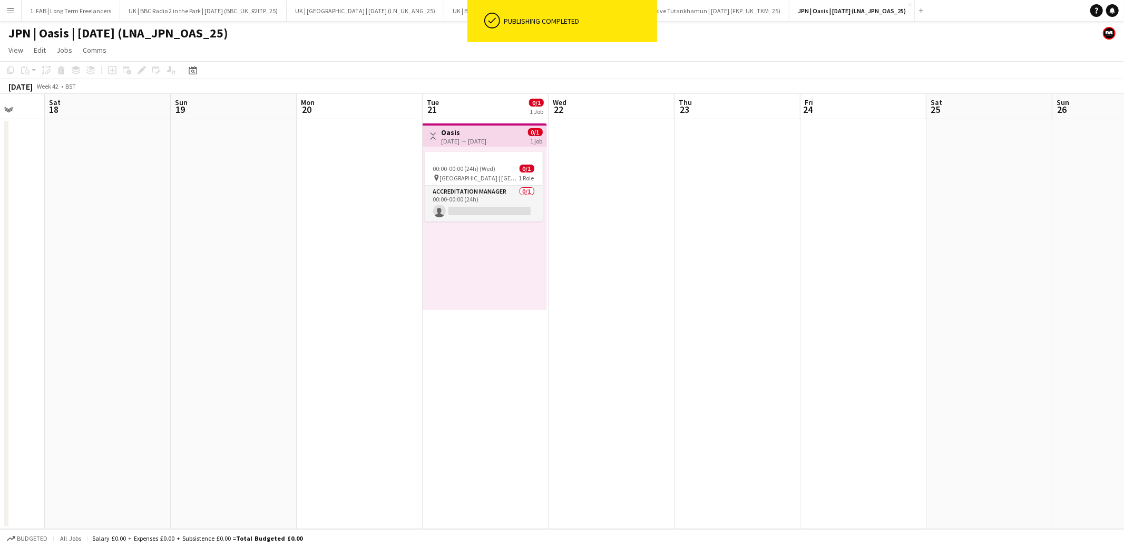
click at [595, 246] on app-date-cell at bounding box center [612, 324] width 126 height 410
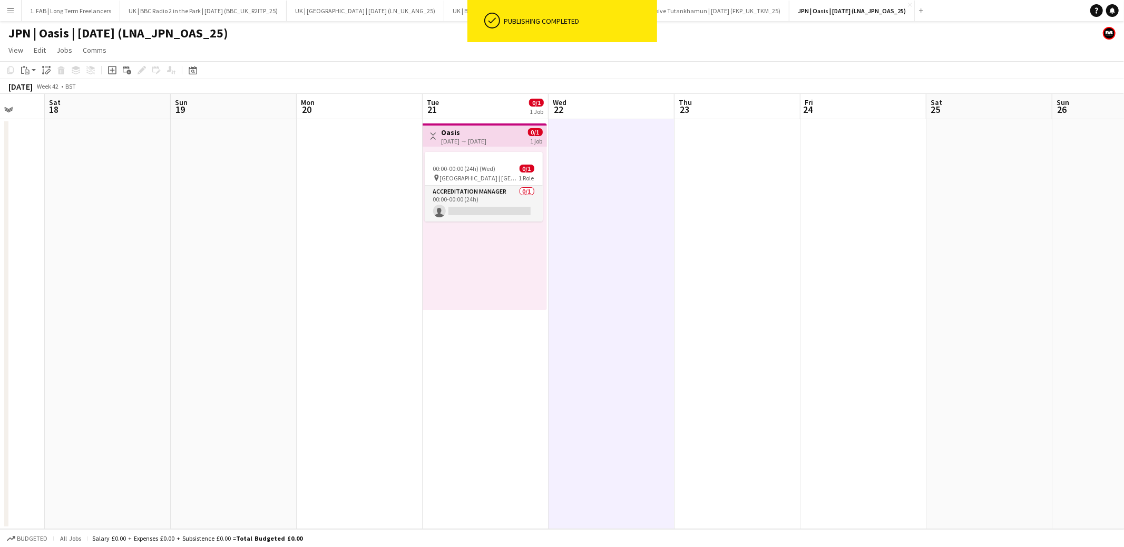
click at [495, 343] on app-date-cell "Toggle View Oasis [DATE] → [DATE] 0/1 1 job 00:00-00:00 (24h) (Wed) 0/1 pin [GE…" at bounding box center [486, 324] width 126 height 410
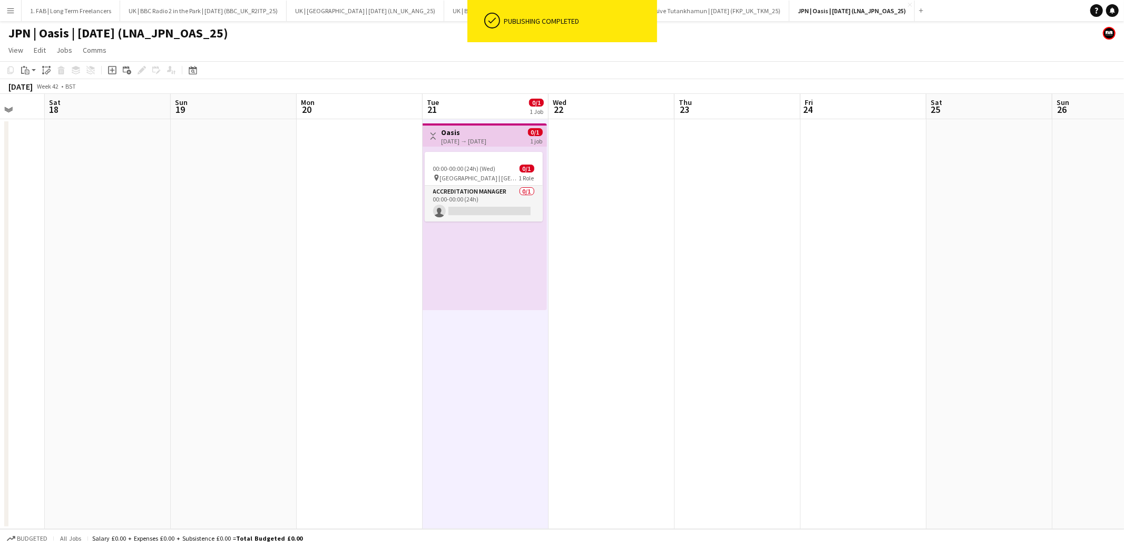
click at [601, 294] on app-date-cell at bounding box center [612, 324] width 126 height 410
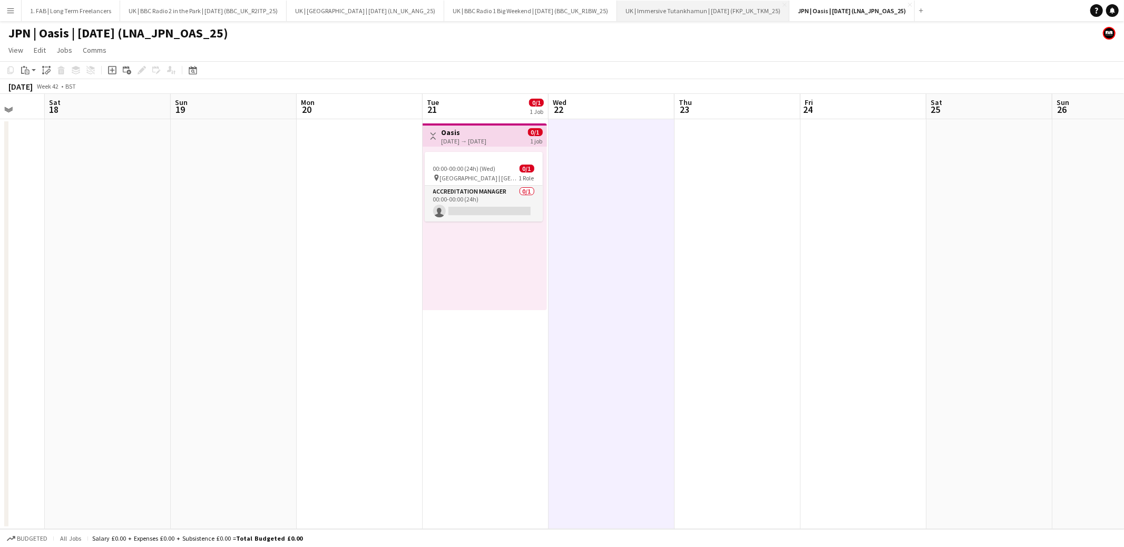
click at [652, 4] on button "UK | Immersive Tutankhamun | [DATE] (FKP_UK_TKM_25) Close" at bounding box center [703, 11] width 172 height 21
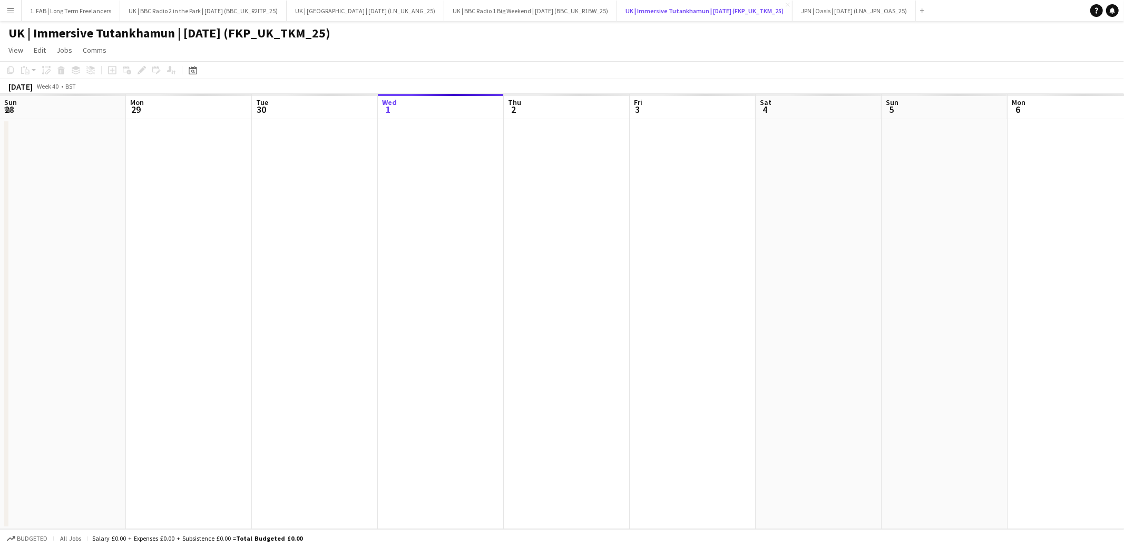
scroll to position [0, 251]
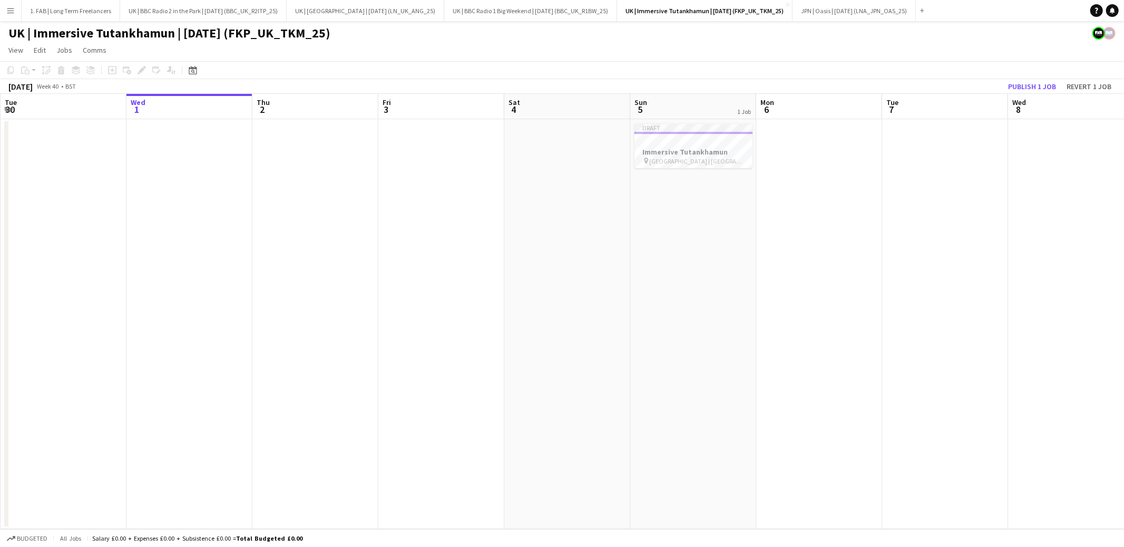
click at [769, 223] on app-date-cell at bounding box center [819, 324] width 126 height 410
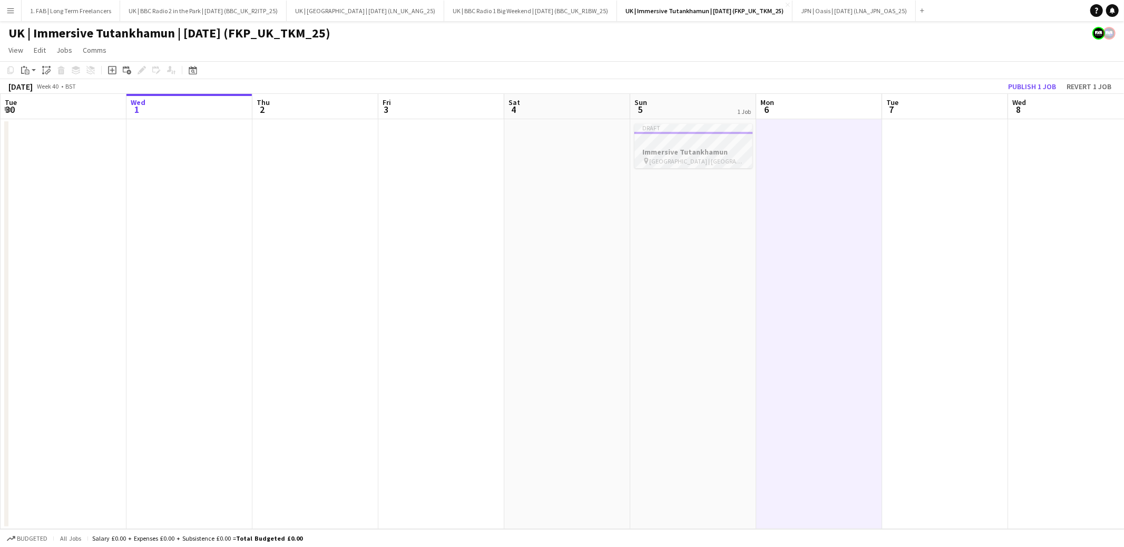
click at [718, 152] on h3 "Immersive Tutankhamun" at bounding box center [694, 151] width 118 height 9
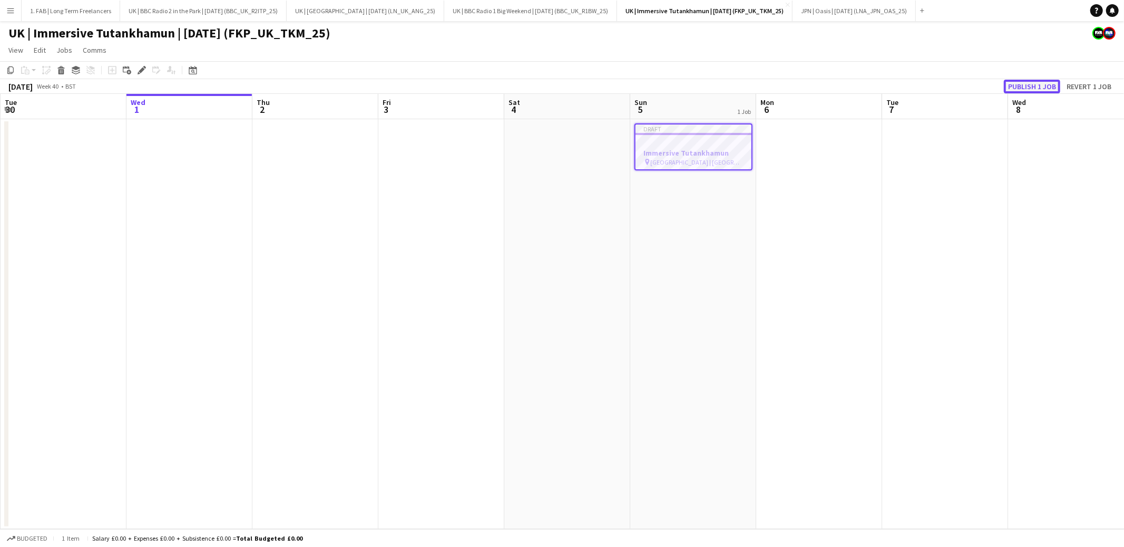
click at [1029, 87] on button "Publish 1 job" at bounding box center [1032, 87] width 56 height 14
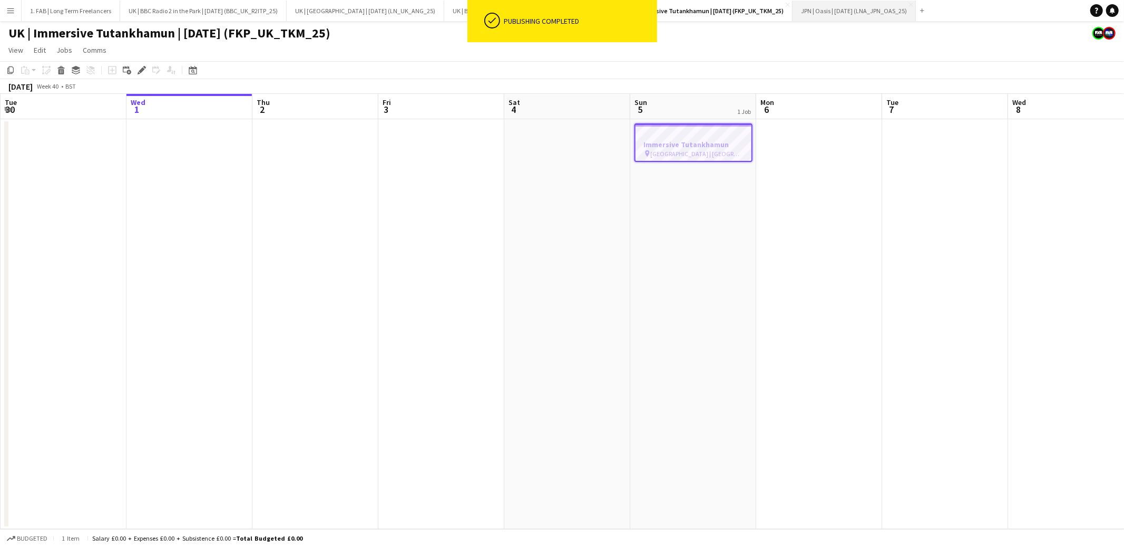
click at [816, 12] on button "JPN | Oasis | [DATE] (LNA_JPN_OAS_25) Close" at bounding box center [854, 11] width 123 height 21
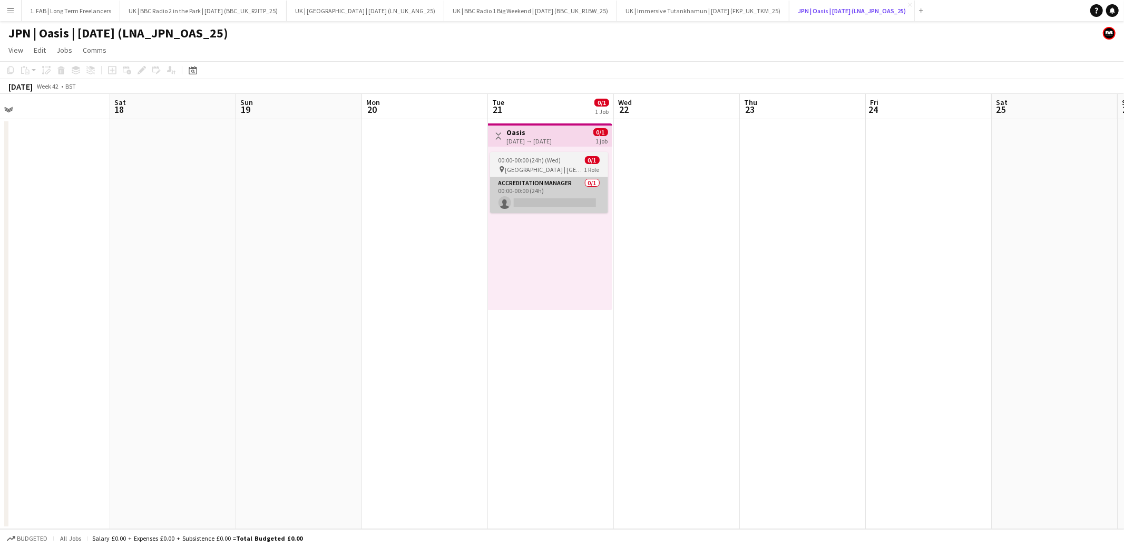
scroll to position [0, 294]
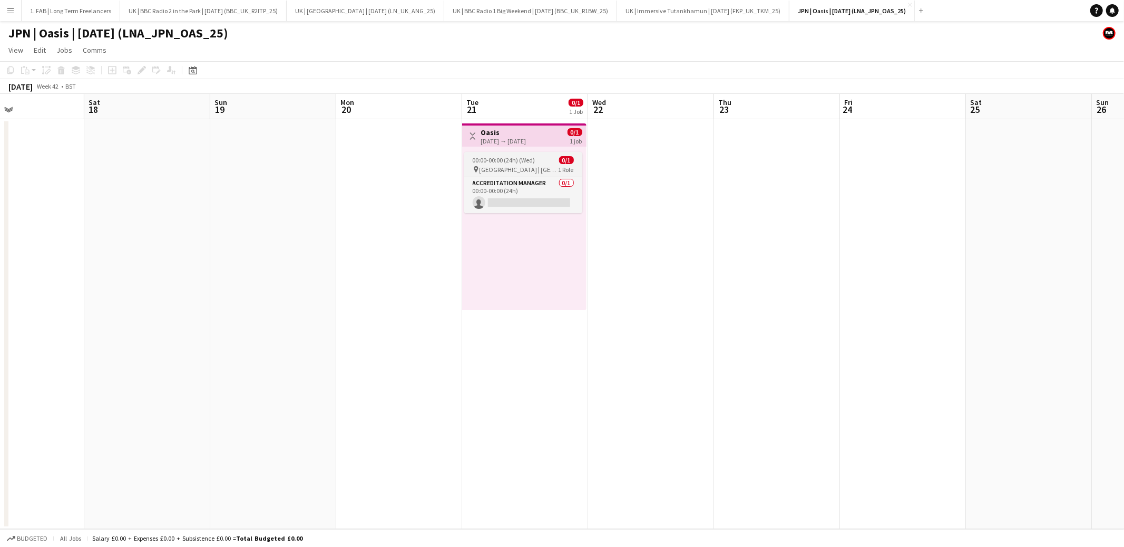
click at [517, 167] on span "[GEOGRAPHIC_DATA] | [GEOGRAPHIC_DATA], [GEOGRAPHIC_DATA]" at bounding box center [519, 169] width 79 height 8
click at [659, 50] on app-page-menu "View Day view expanded Day view collapsed Month view Date picker Jump to [DATE]…" at bounding box center [562, 51] width 1124 height 20
